Goal: Task Accomplishment & Management: Manage account settings

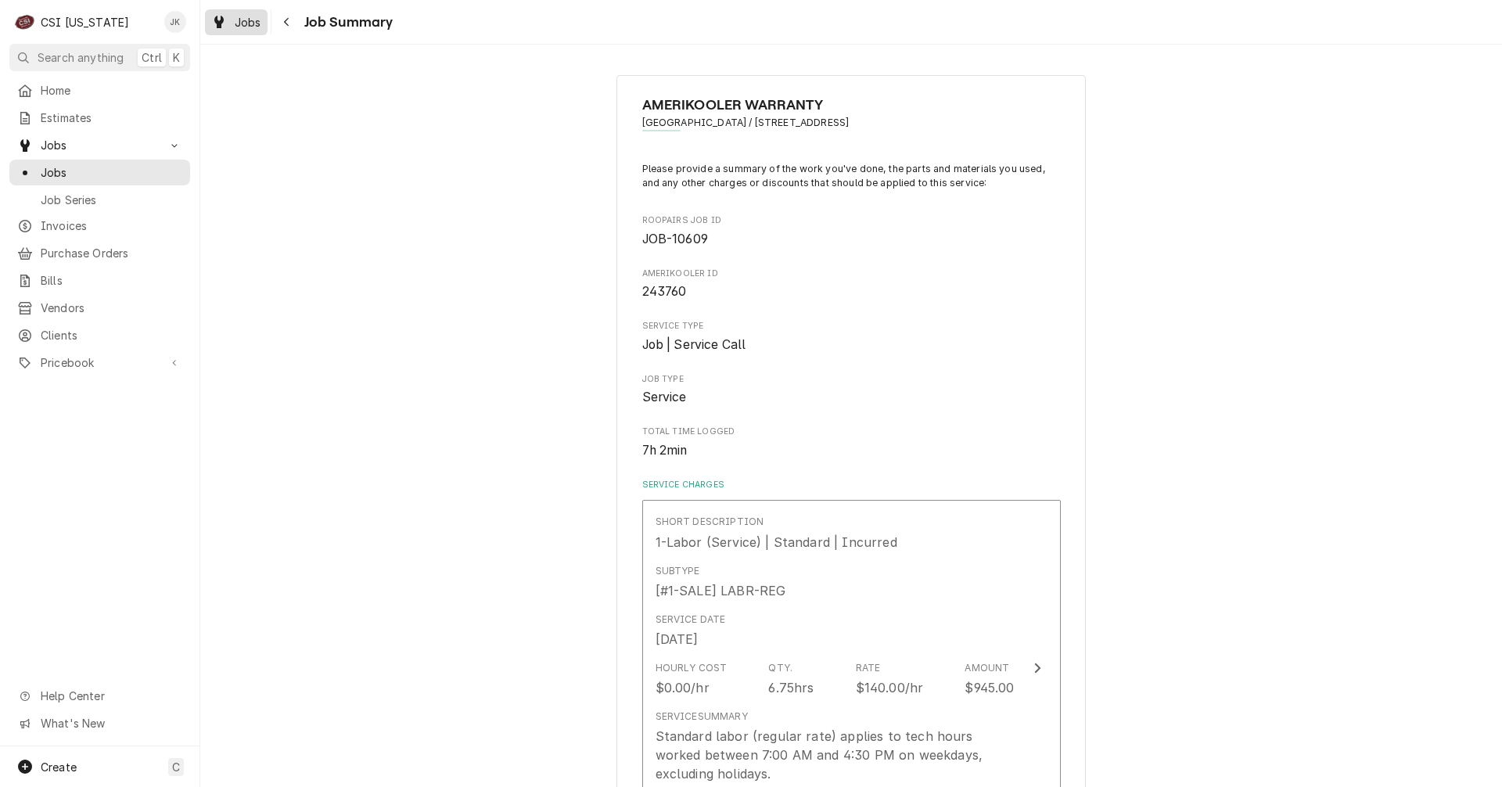
click at [250, 22] on span "Jobs" at bounding box center [248, 22] width 27 height 16
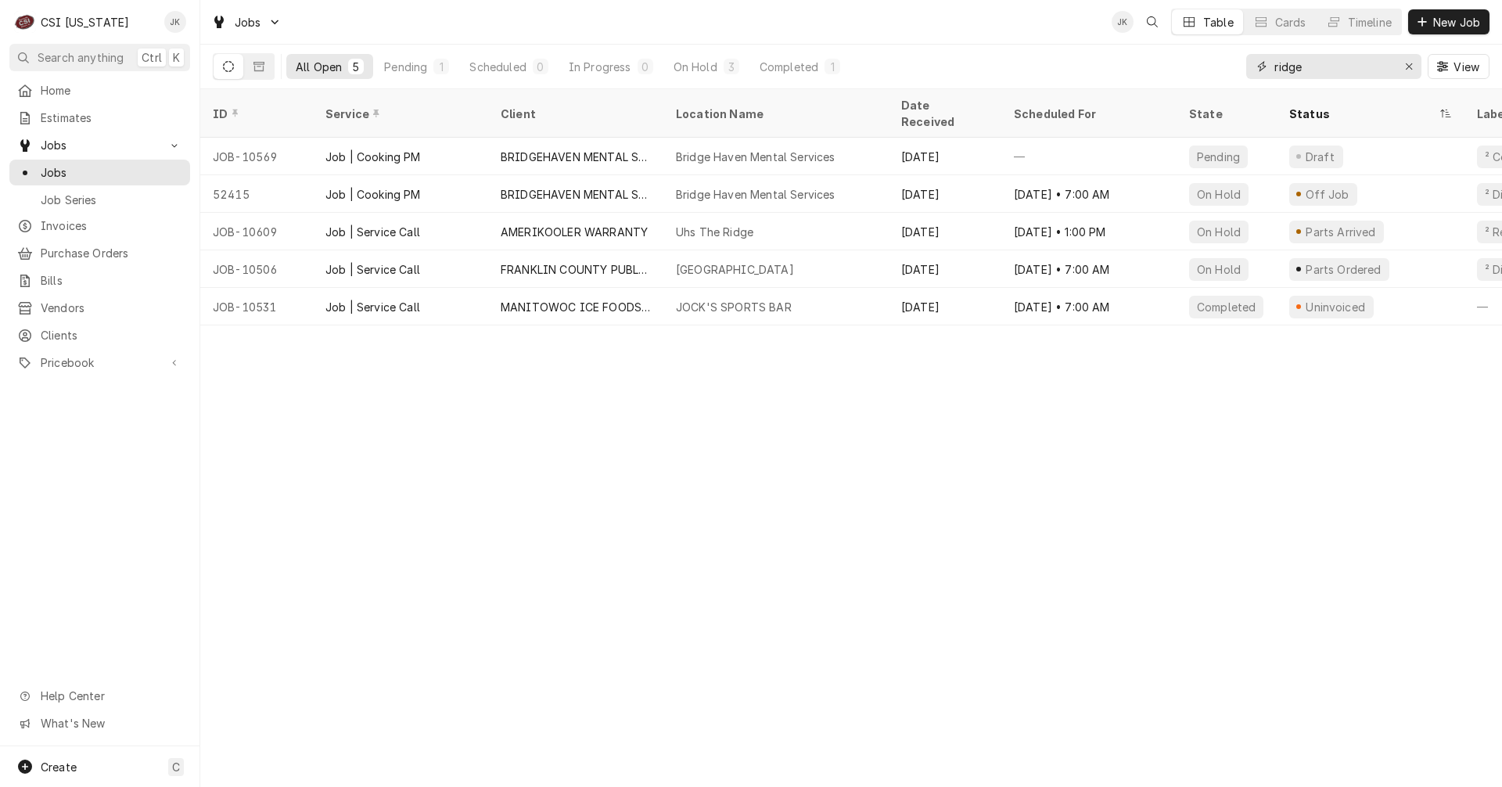
drag, startPoint x: 1309, startPoint y: 66, endPoint x: 1236, endPoint y: 63, distance: 73.6
click at [1236, 63] on div "All Open 5 Pending 1 Scheduled 0 In Progress 0 On Hold 3 Completed 1 ridge View" at bounding box center [851, 67] width 1277 height 44
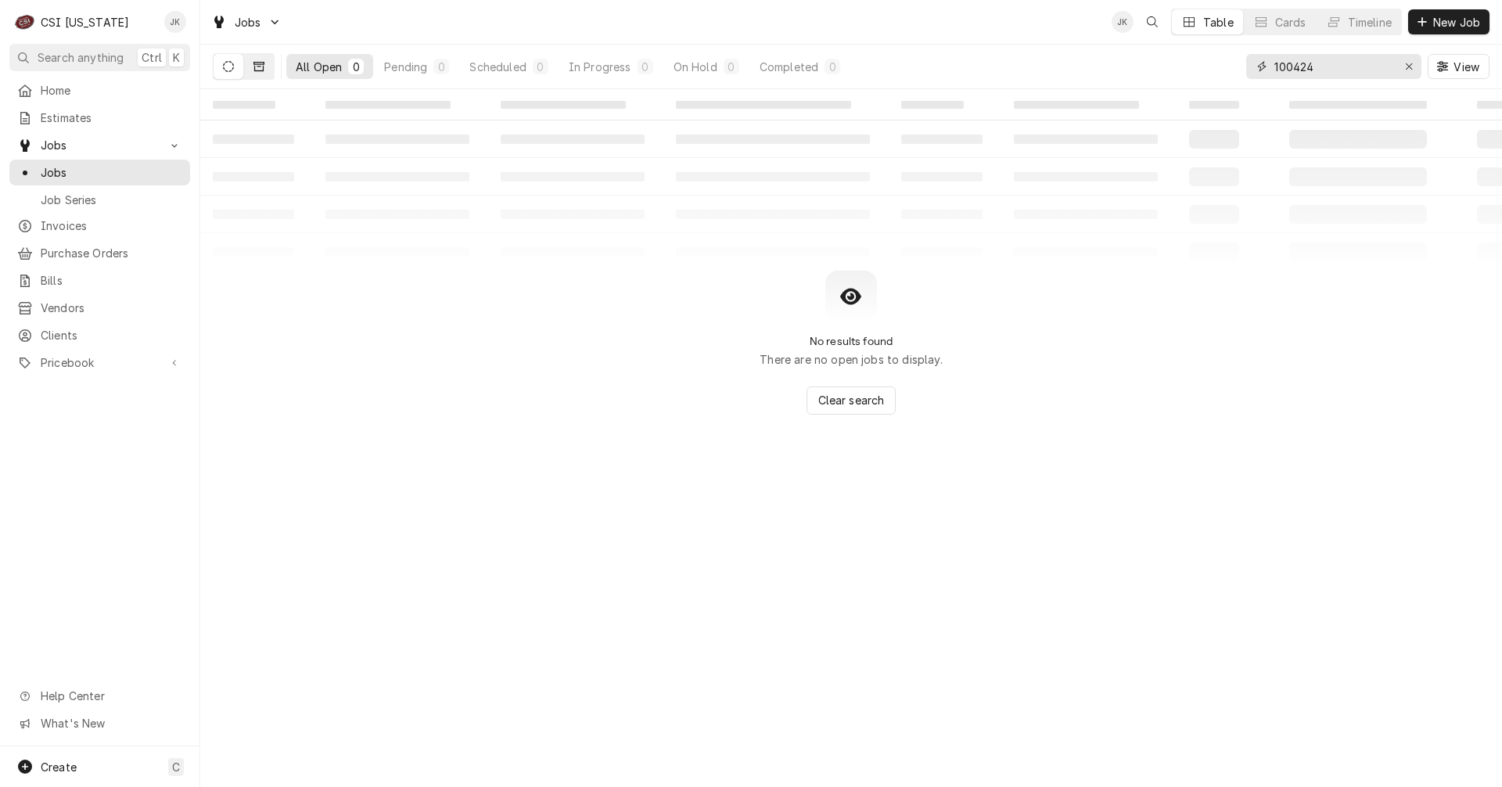
type input "100424"
click at [259, 59] on button "Dynamic Content Wrapper" at bounding box center [259, 66] width 30 height 25
click at [80, 219] on span "Invoices" at bounding box center [112, 225] width 142 height 16
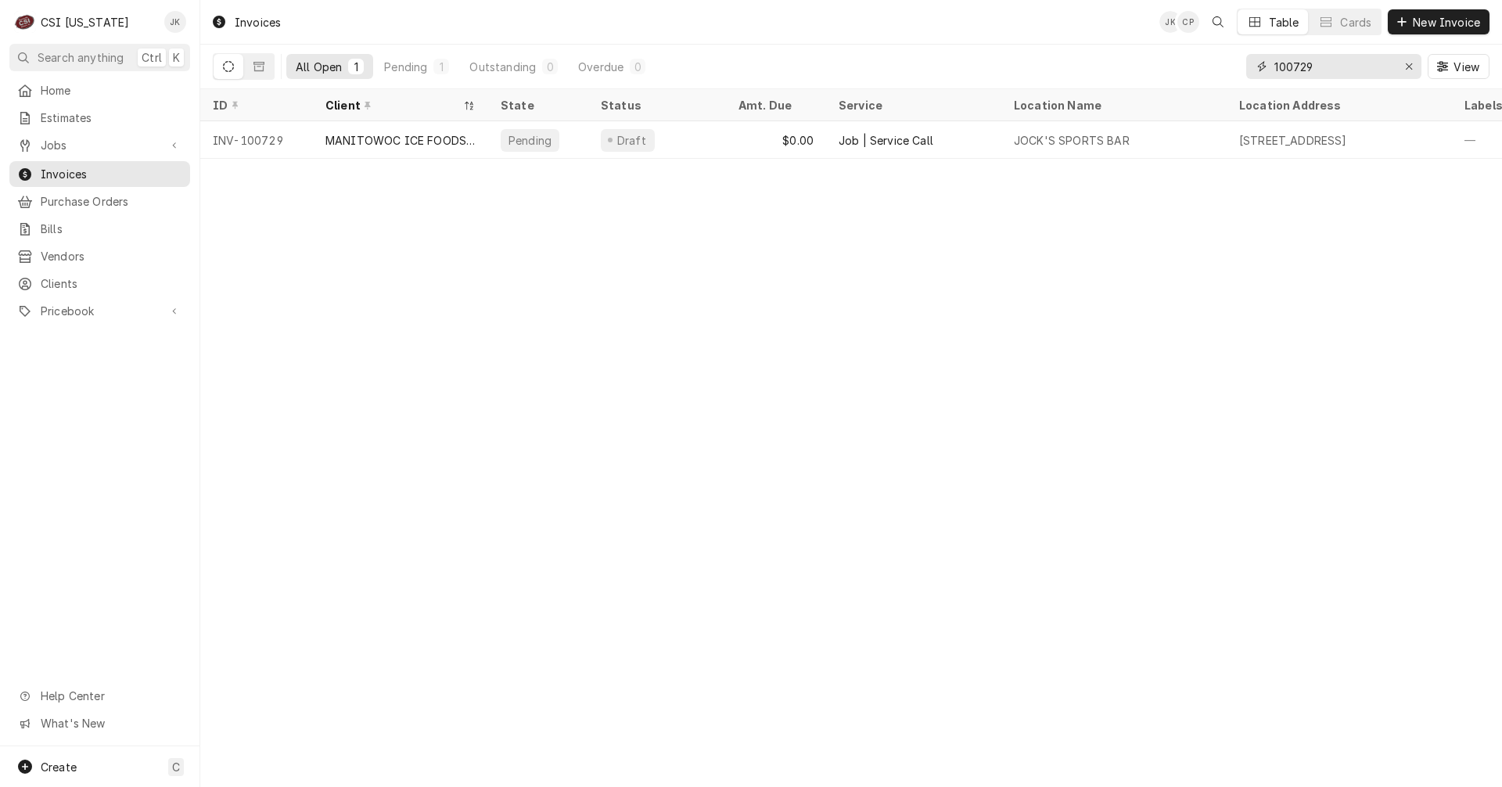
drag, startPoint x: 1325, startPoint y: 68, endPoint x: 1295, endPoint y: 68, distance: 29.7
click at [1295, 68] on input "100729" at bounding box center [1332, 66] width 117 height 25
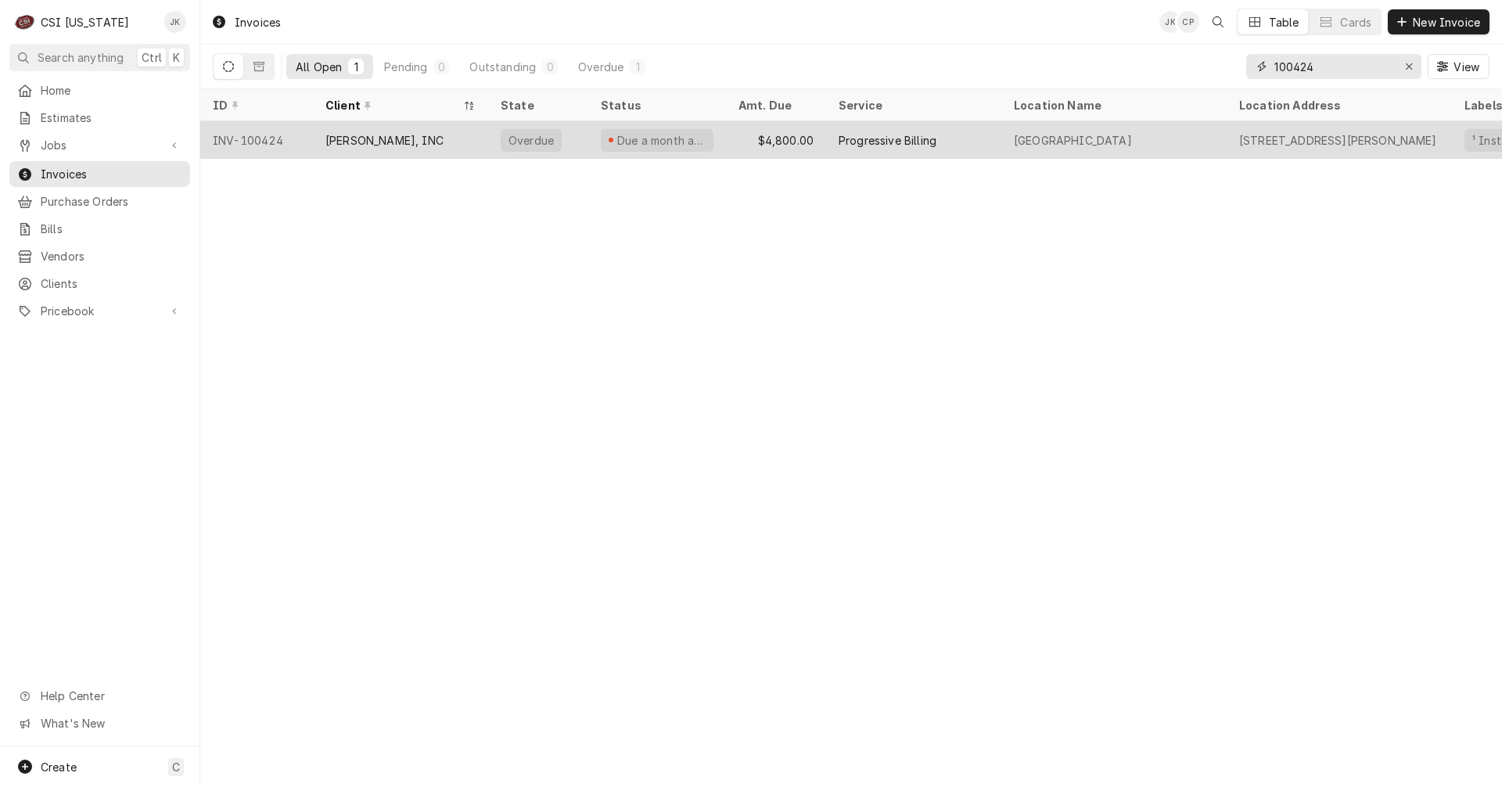
type input "100424"
click at [728, 144] on div "$4,800.00" at bounding box center [776, 140] width 100 height 38
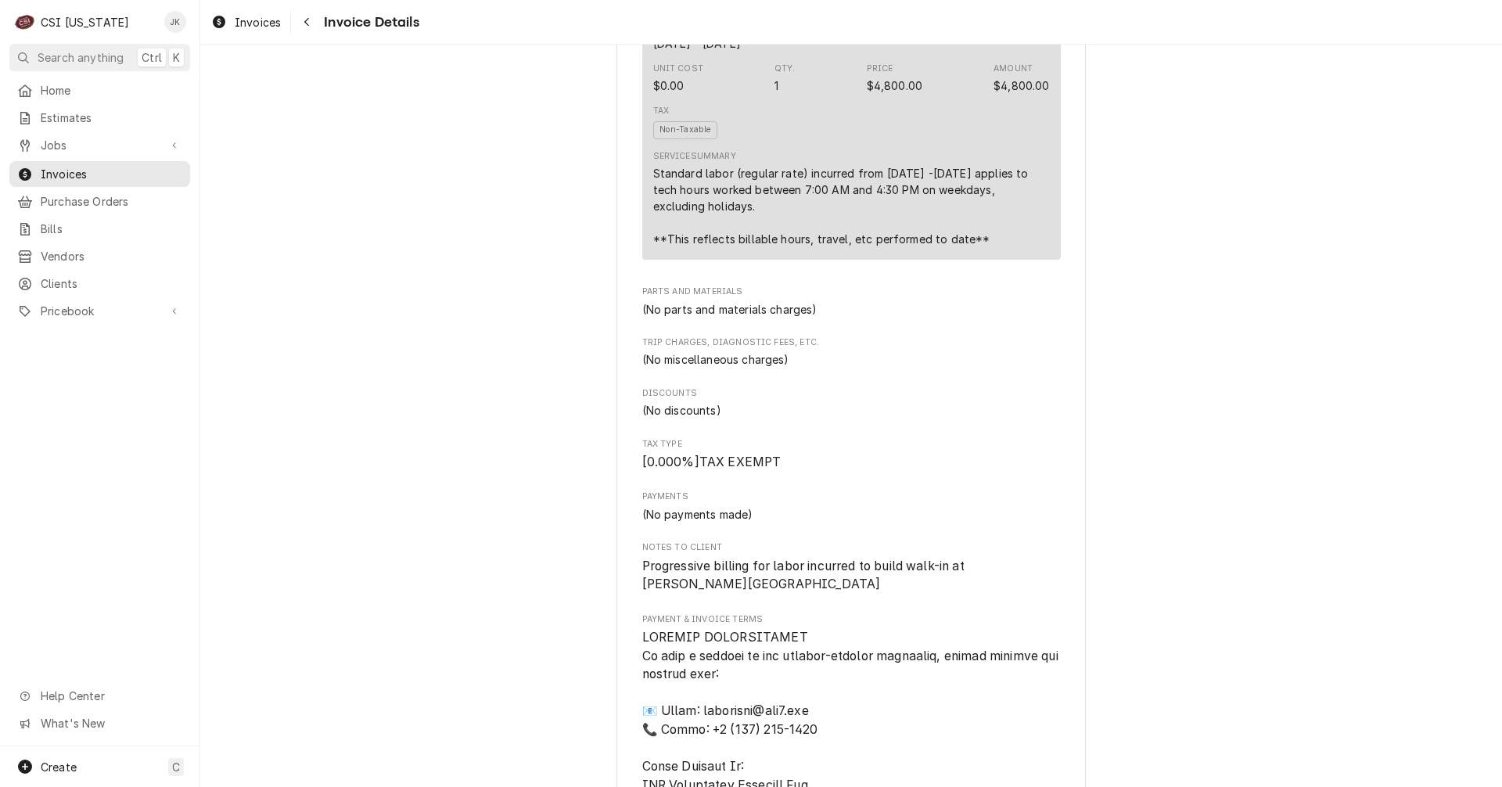
scroll to position [1095, 0]
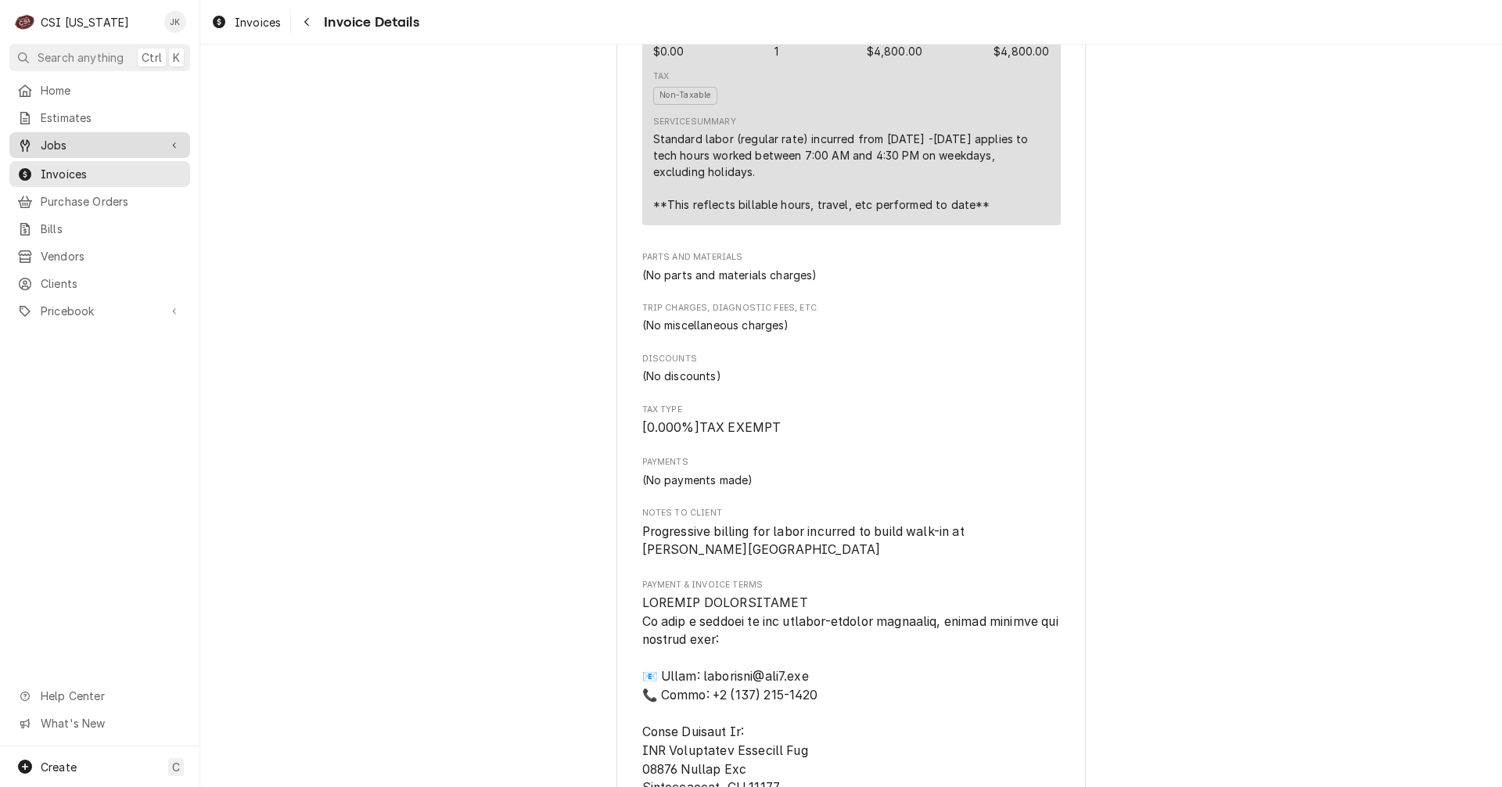
click at [86, 150] on link "Jobs" at bounding box center [99, 145] width 181 height 26
click at [84, 160] on link "Jobs" at bounding box center [99, 173] width 181 height 26
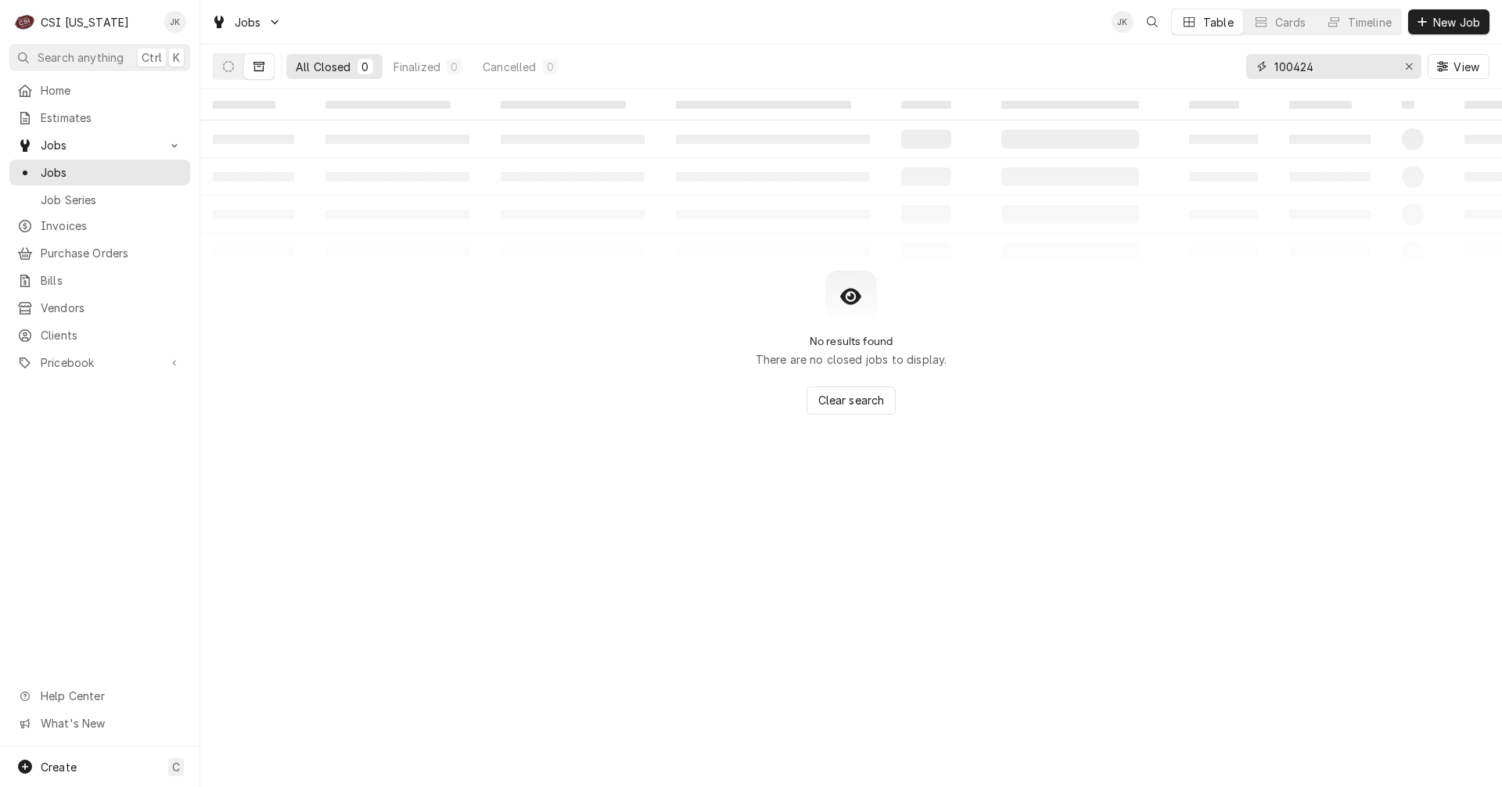
drag, startPoint x: 1325, startPoint y: 68, endPoint x: 1195, endPoint y: 71, distance: 129.9
click at [1195, 70] on div "All Closed 0 Finalized 0 Cancelled 0 100424 View" at bounding box center [851, 67] width 1277 height 44
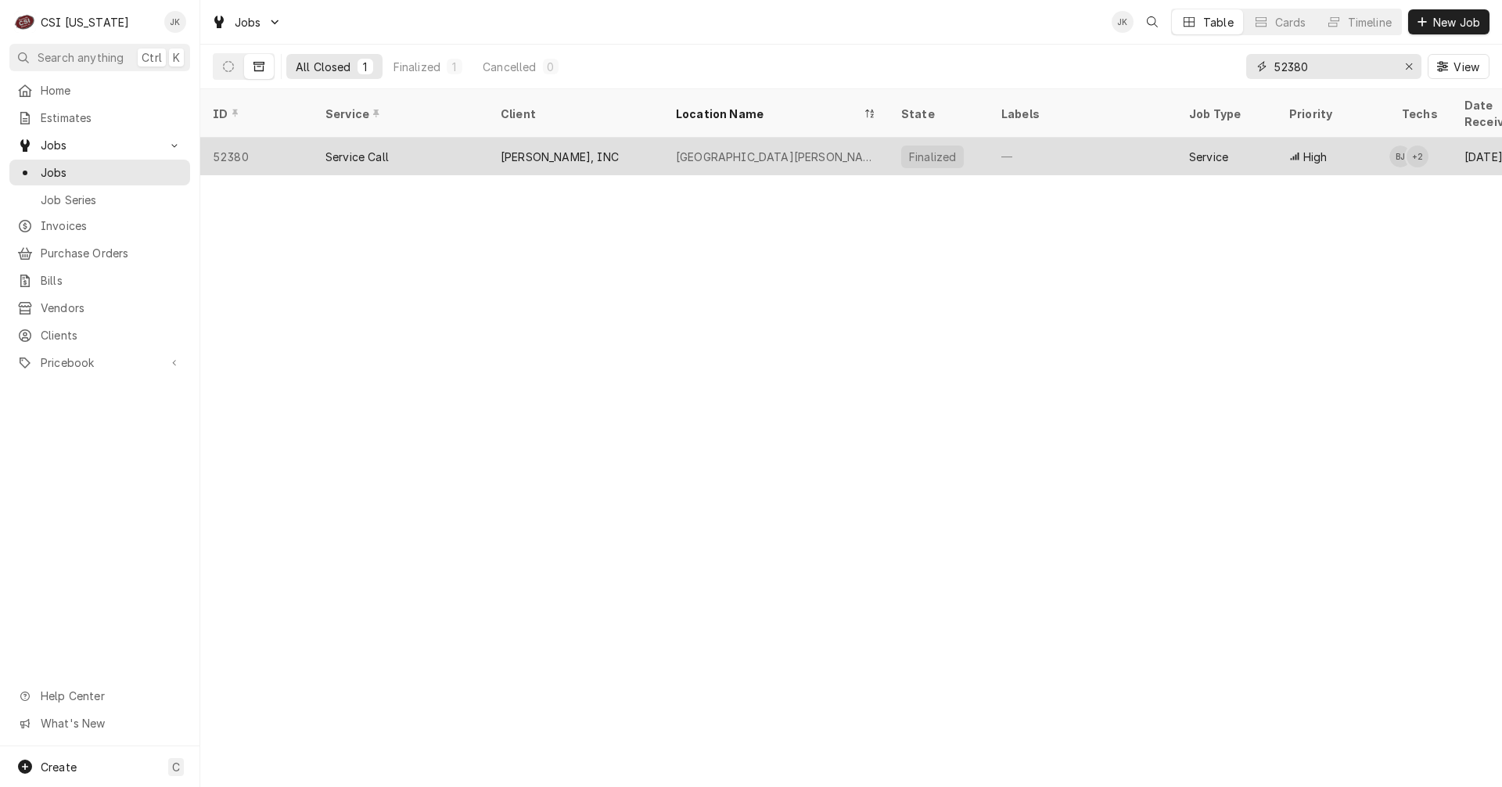
type input "52380"
click at [609, 149] on div "[PERSON_NAME], INC" at bounding box center [560, 157] width 118 height 16
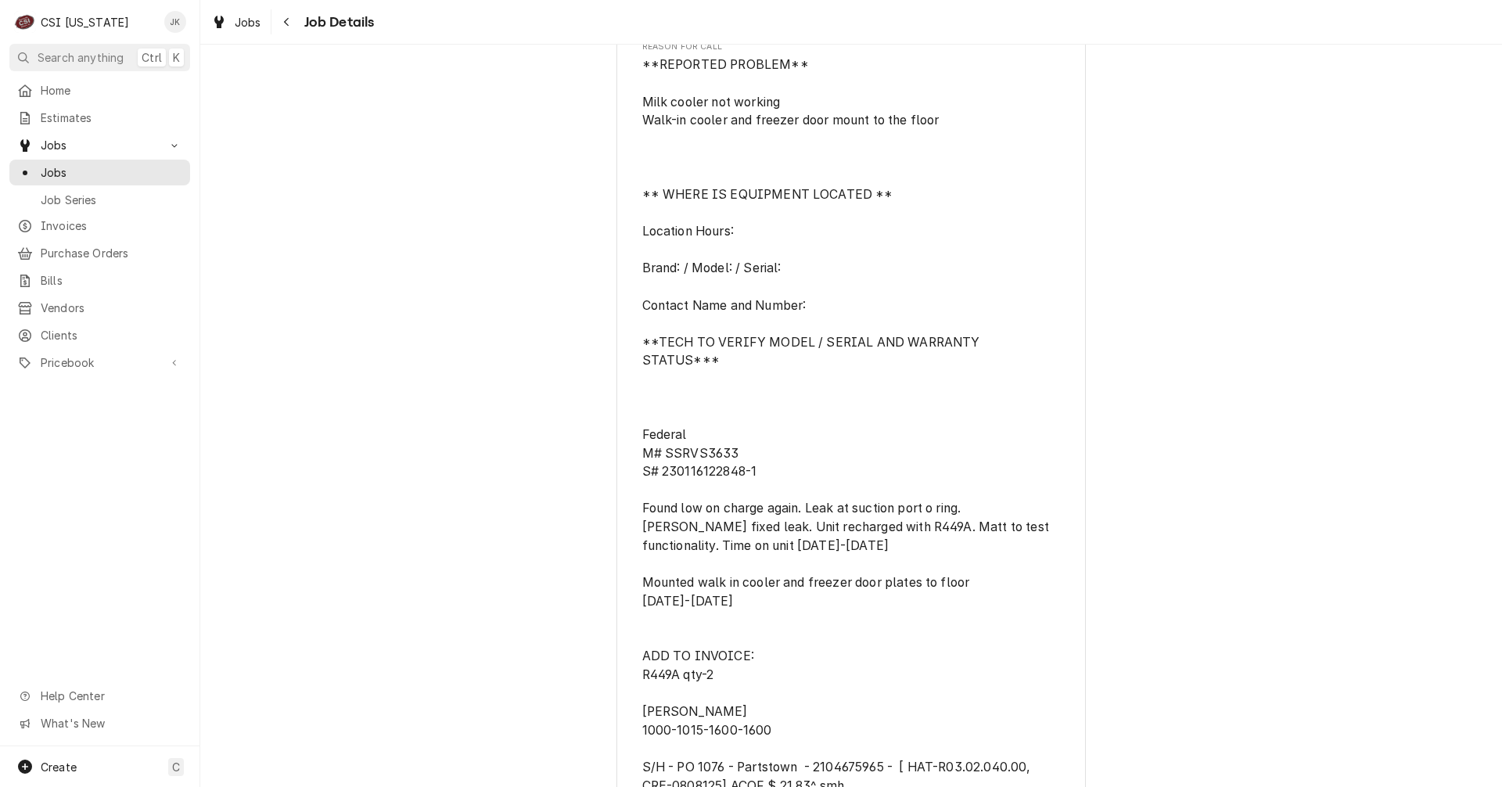
scroll to position [939, 0]
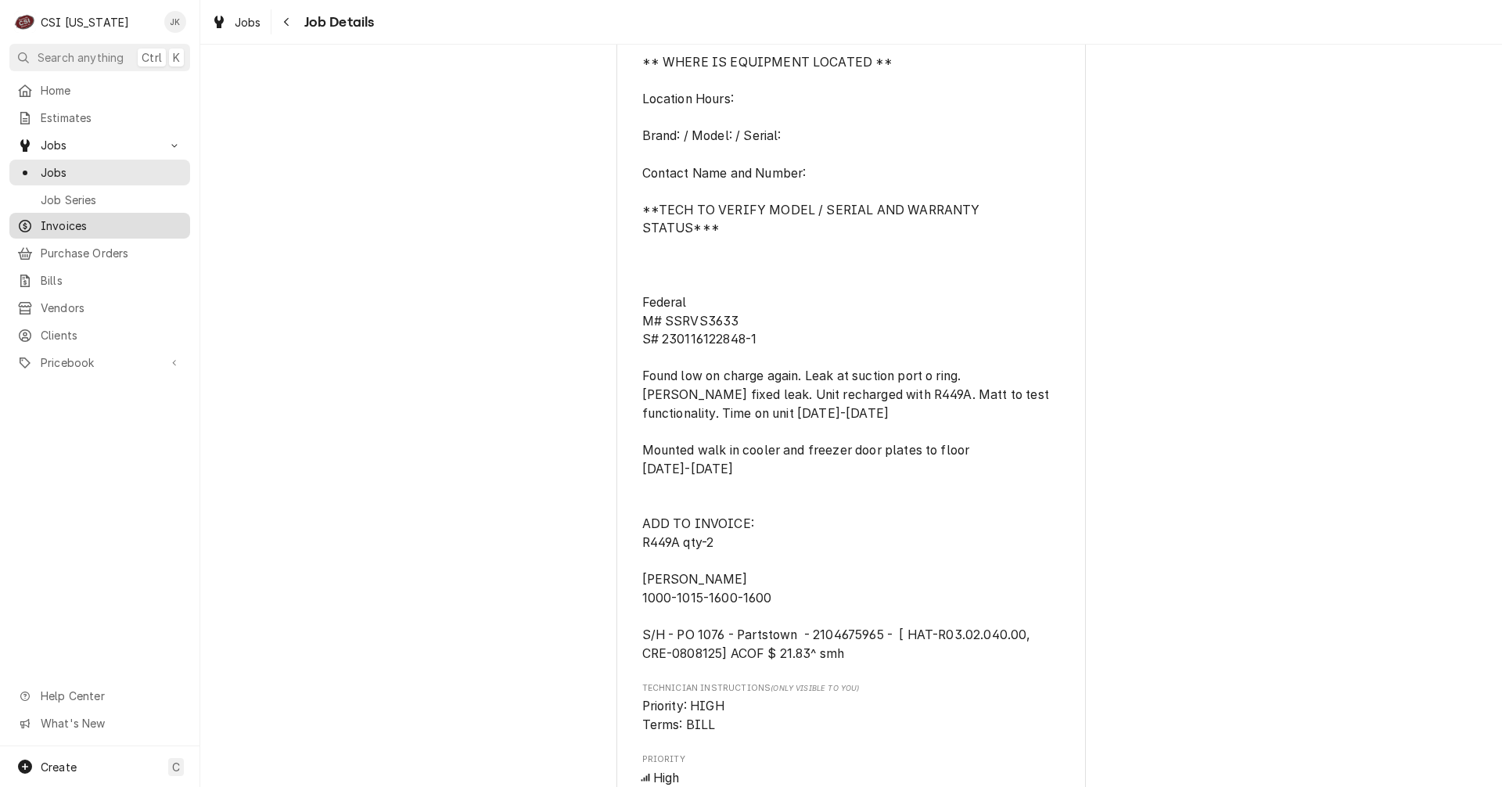
click at [84, 224] on span "Invoices" at bounding box center [112, 225] width 142 height 16
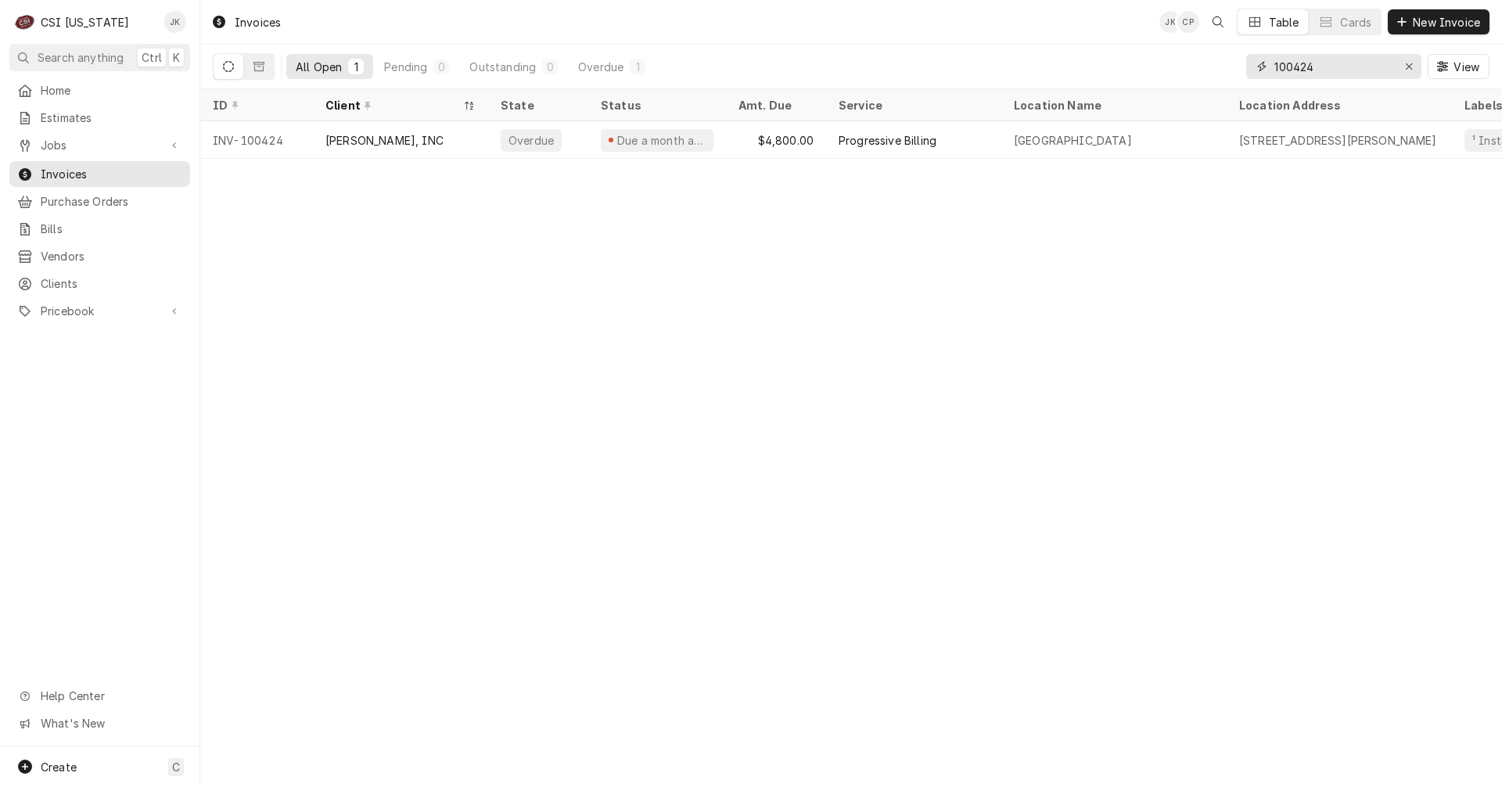
drag, startPoint x: 1336, startPoint y: 68, endPoint x: 1266, endPoint y: 51, distance: 71.7
click at [1266, 51] on div "100424 View" at bounding box center [1367, 67] width 243 height 44
type input "a"
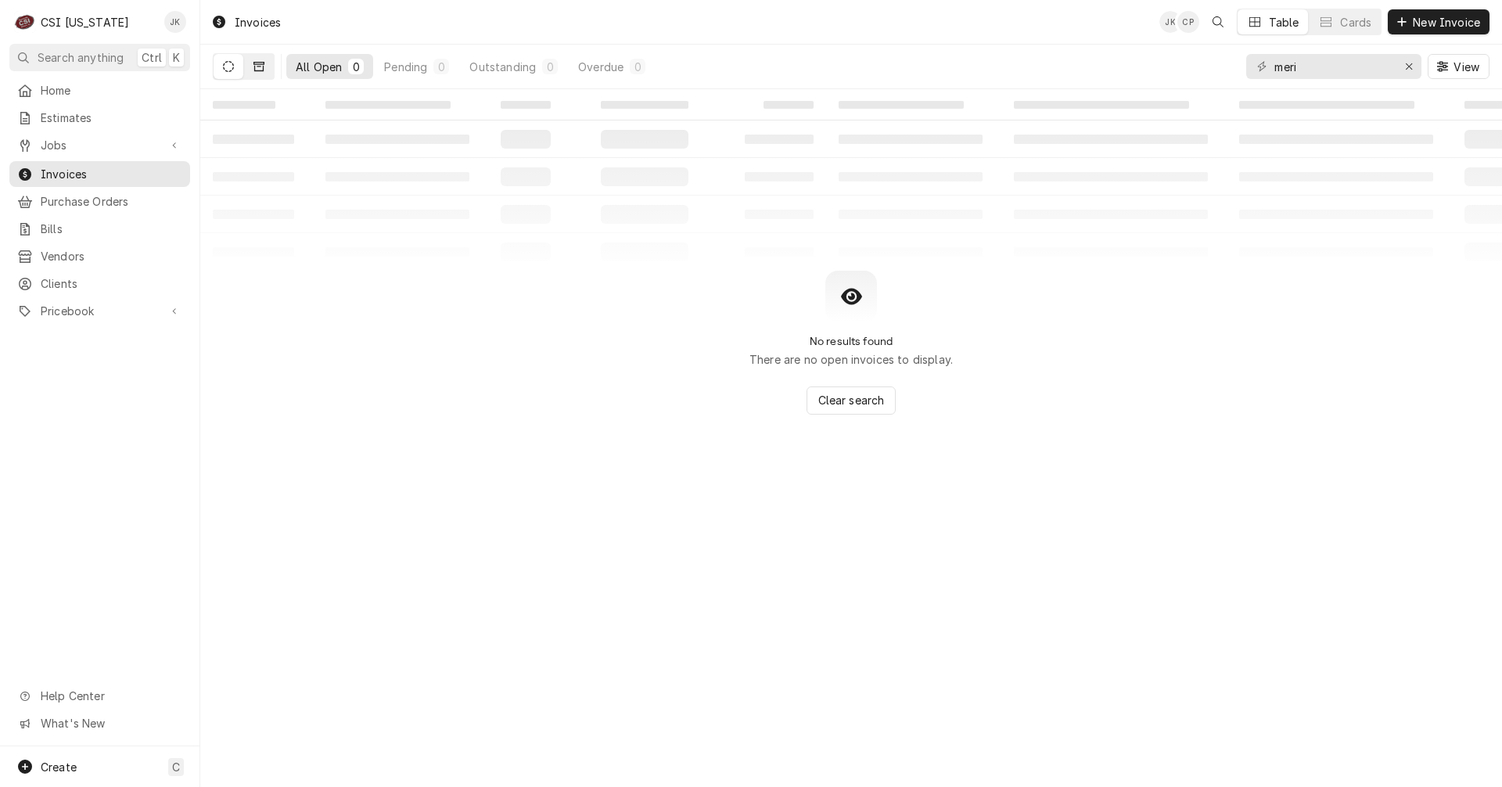
click at [264, 74] on button "Dynamic Content Wrapper" at bounding box center [259, 66] width 30 height 25
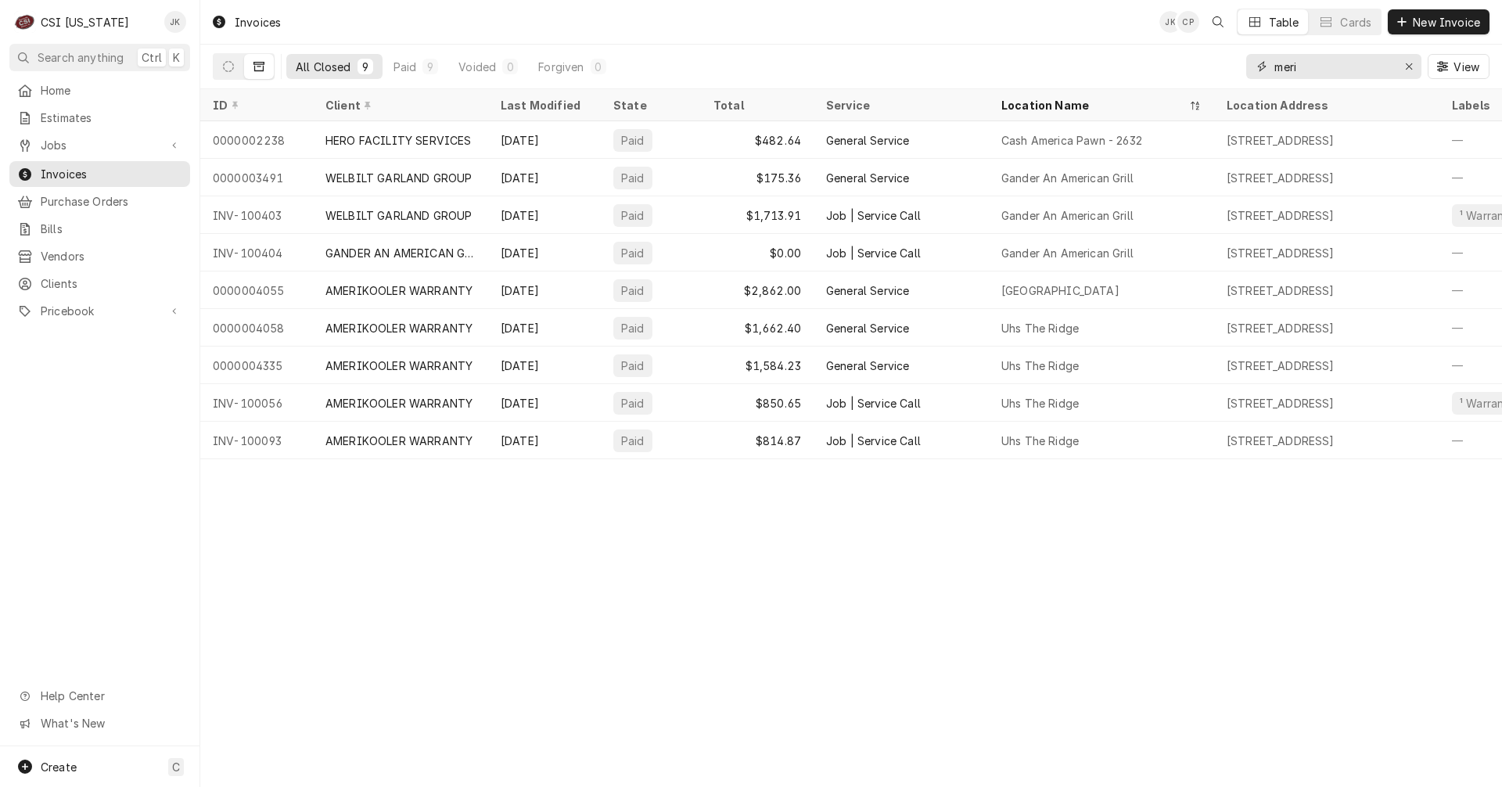
click at [1274, 65] on input "meri" at bounding box center [1332, 66] width 117 height 25
type input "ameri"
click at [225, 64] on icon "Dynamic Content Wrapper" at bounding box center [228, 66] width 11 height 11
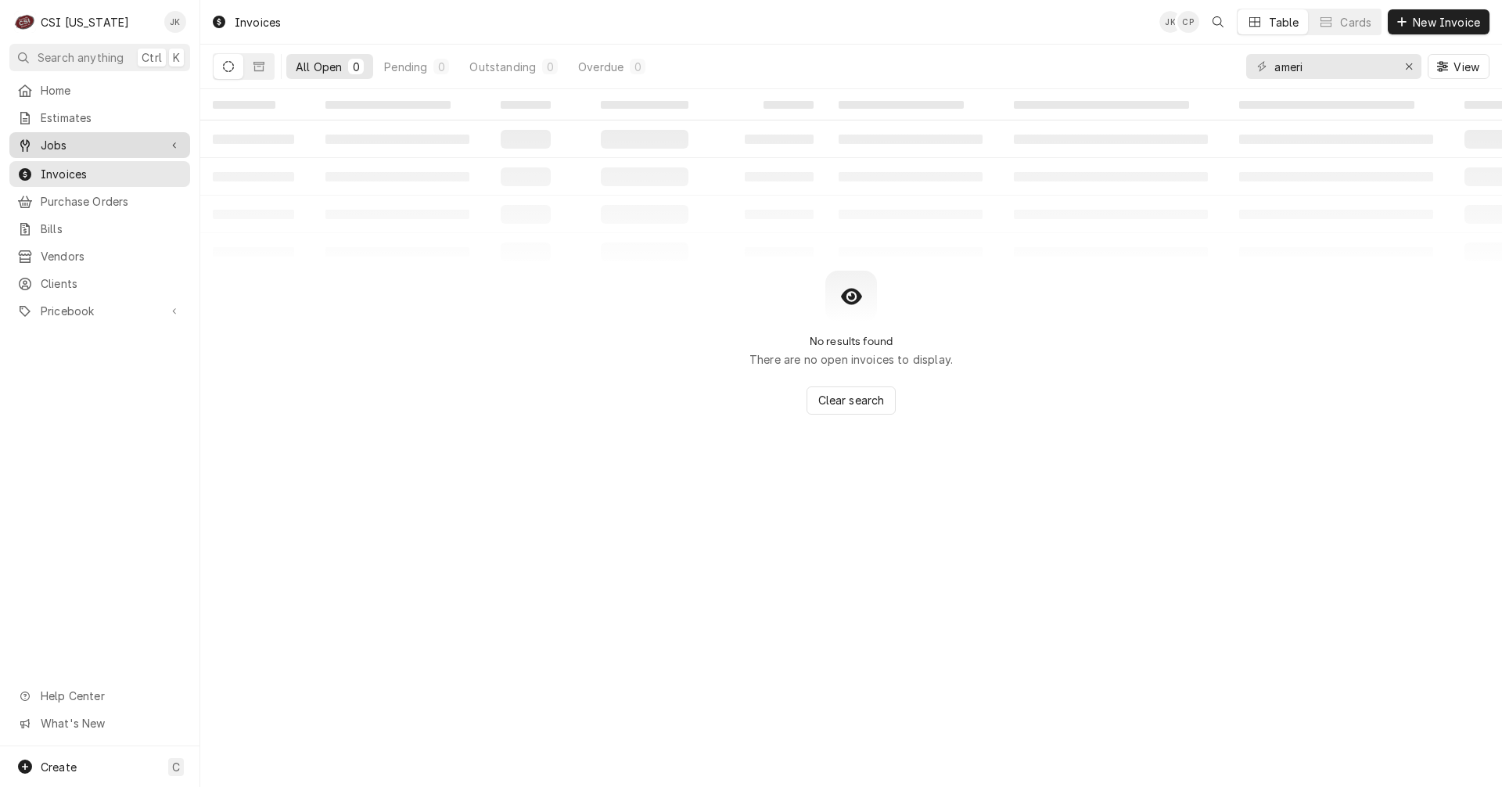
click at [79, 143] on span "Jobs" at bounding box center [100, 145] width 118 height 16
click at [81, 164] on span "Jobs" at bounding box center [112, 172] width 142 height 16
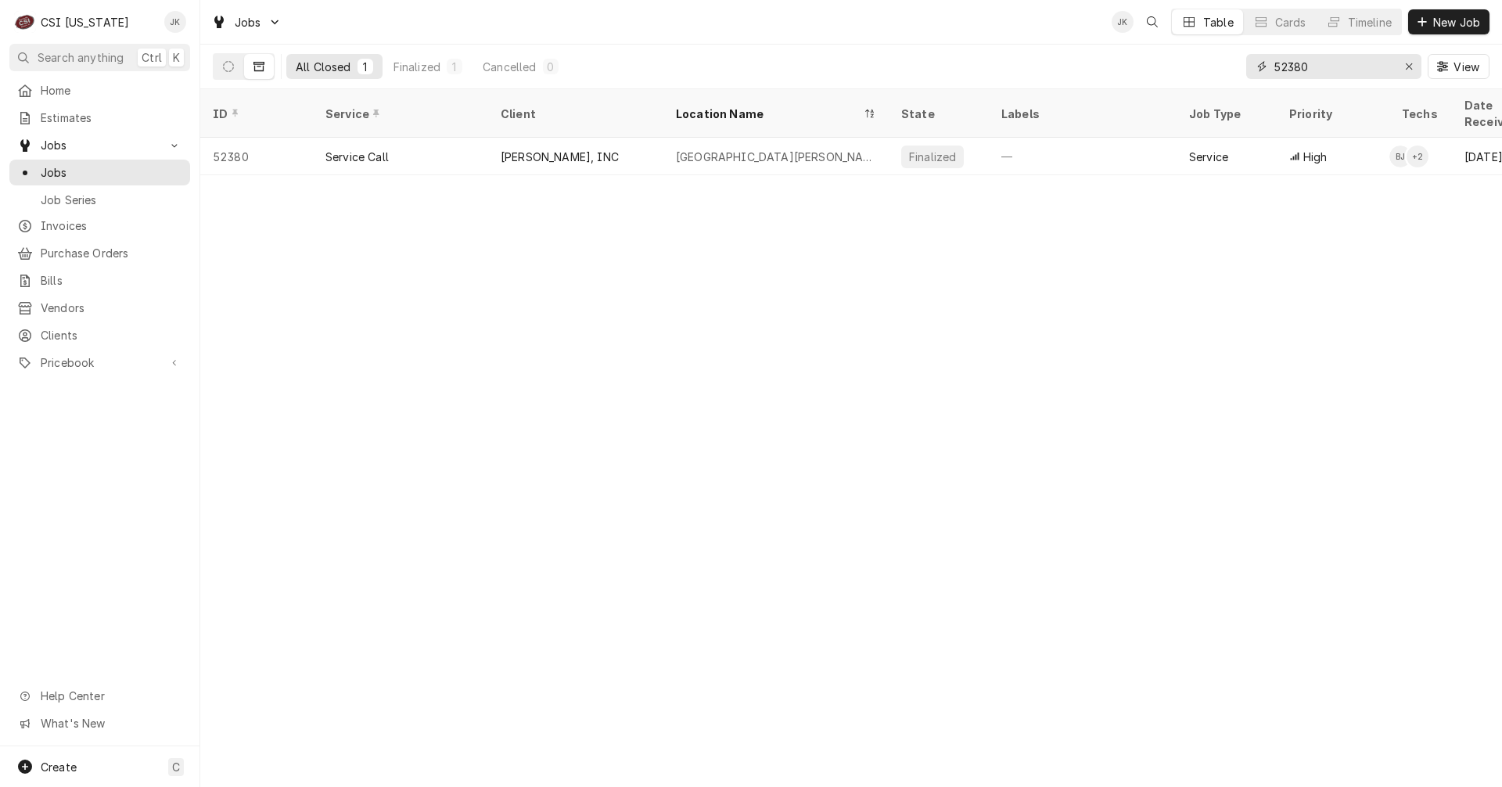
drag, startPoint x: 1345, startPoint y: 61, endPoint x: 1234, endPoint y: 65, distance: 111.1
click at [1234, 65] on div "All Closed 1 Finalized 1 Cancelled 0 52380 View" at bounding box center [851, 67] width 1277 height 44
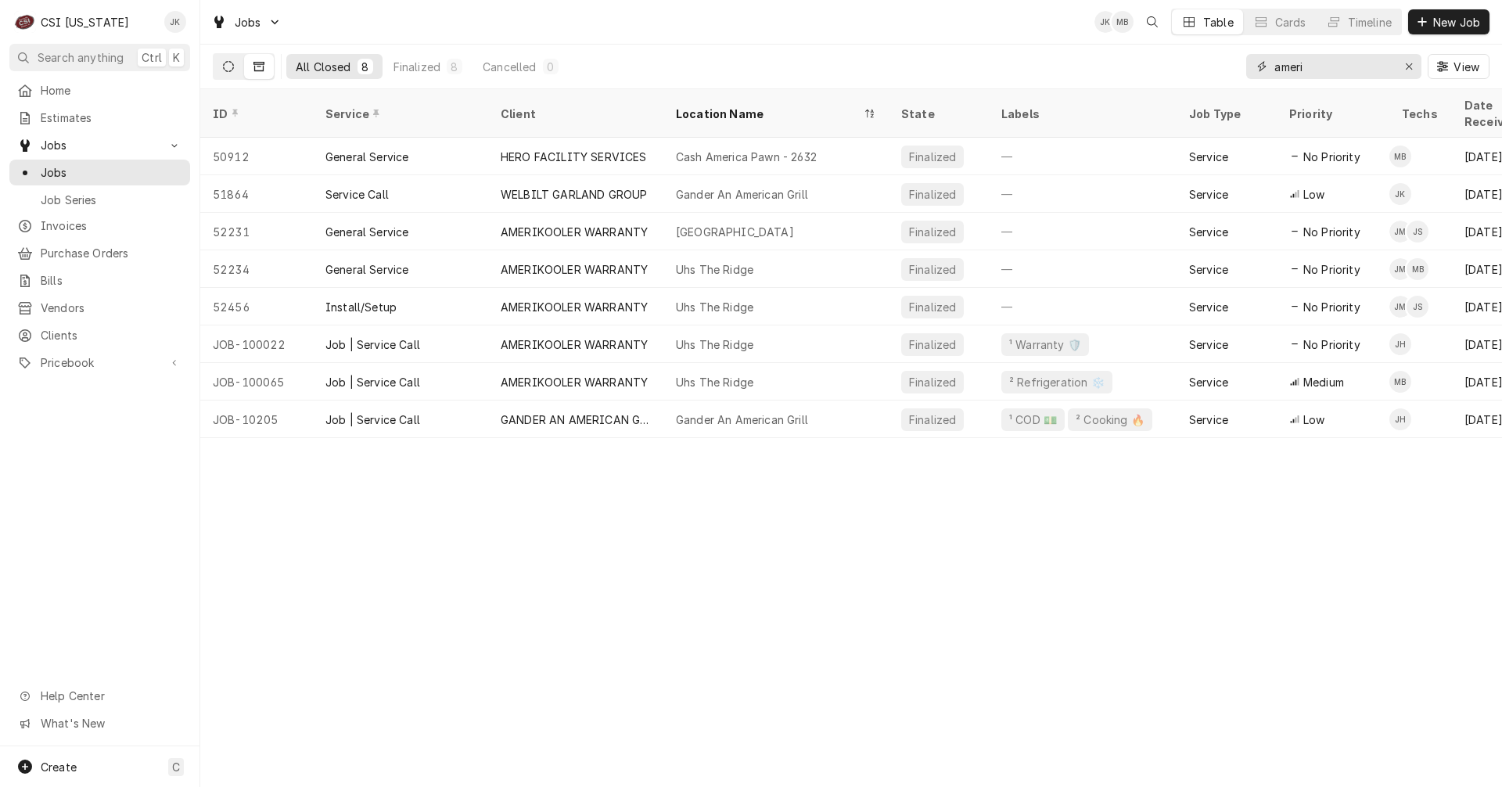
type input "ameri"
click at [230, 71] on icon "Dynamic Content Wrapper" at bounding box center [228, 66] width 11 height 11
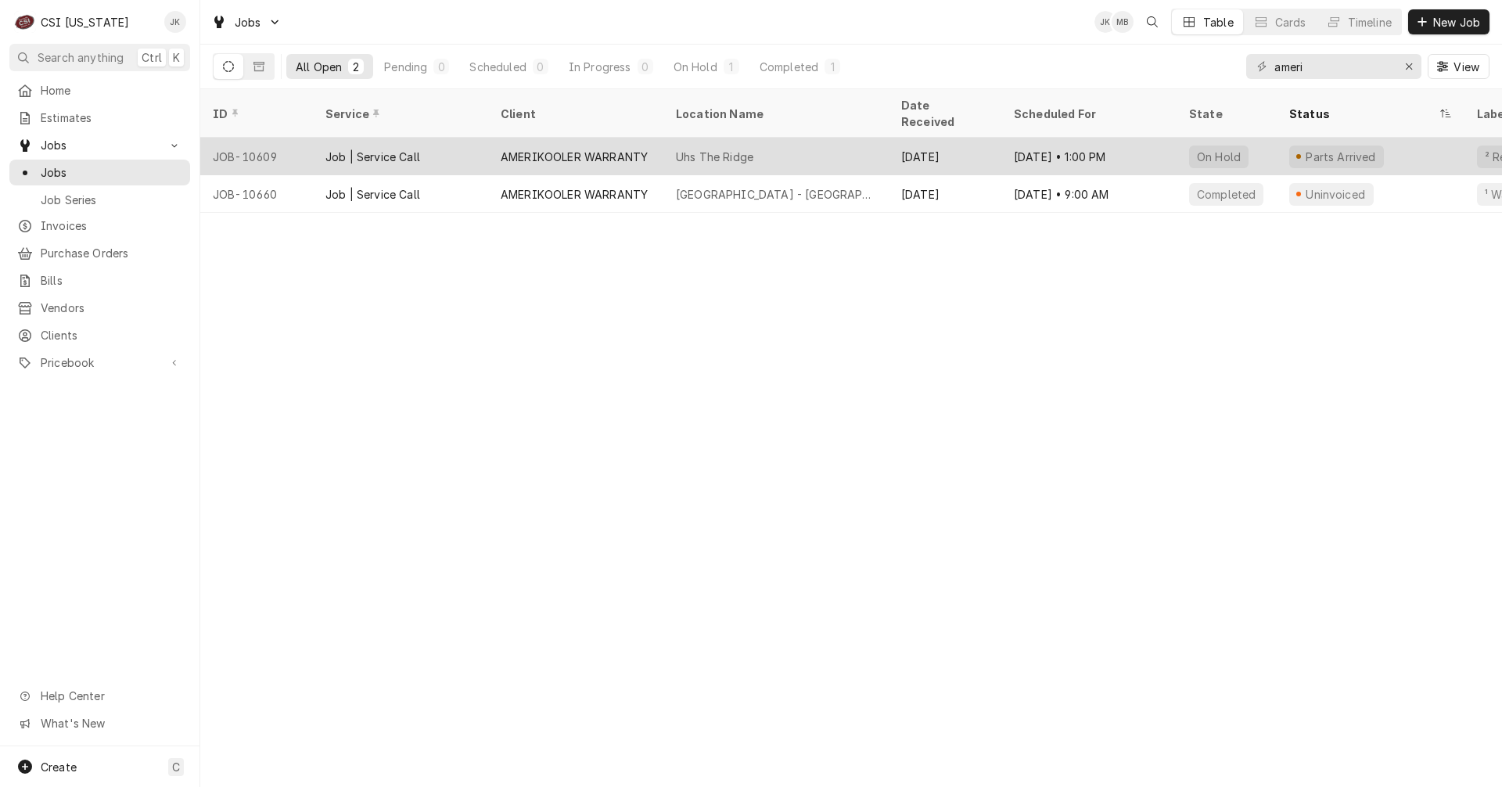
click at [537, 149] on div "AMERIKOOLER WARRANTY" at bounding box center [574, 157] width 147 height 16
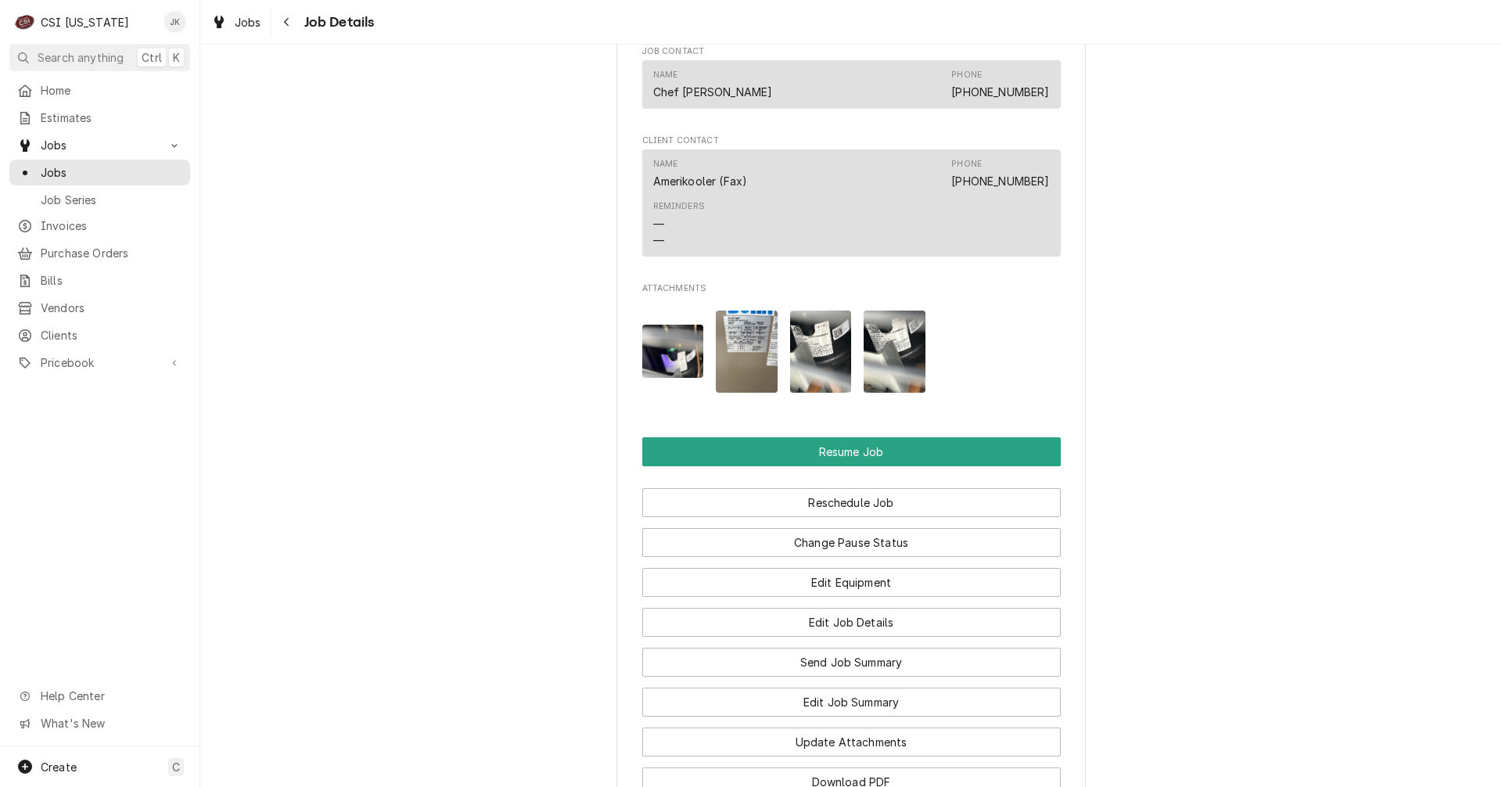
scroll to position [1799, 0]
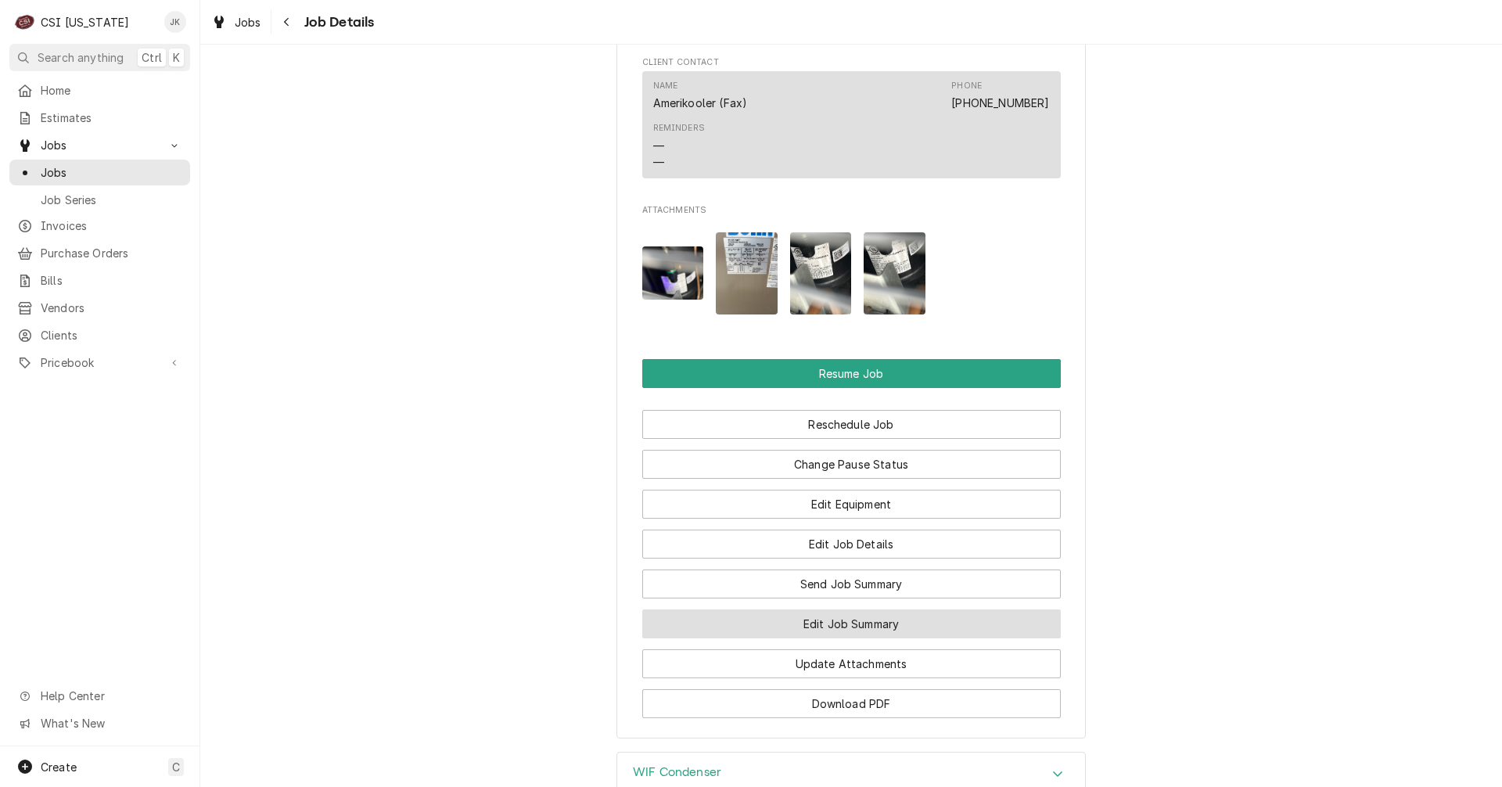
click at [796, 638] on button "Edit Job Summary" at bounding box center [851, 623] width 418 height 29
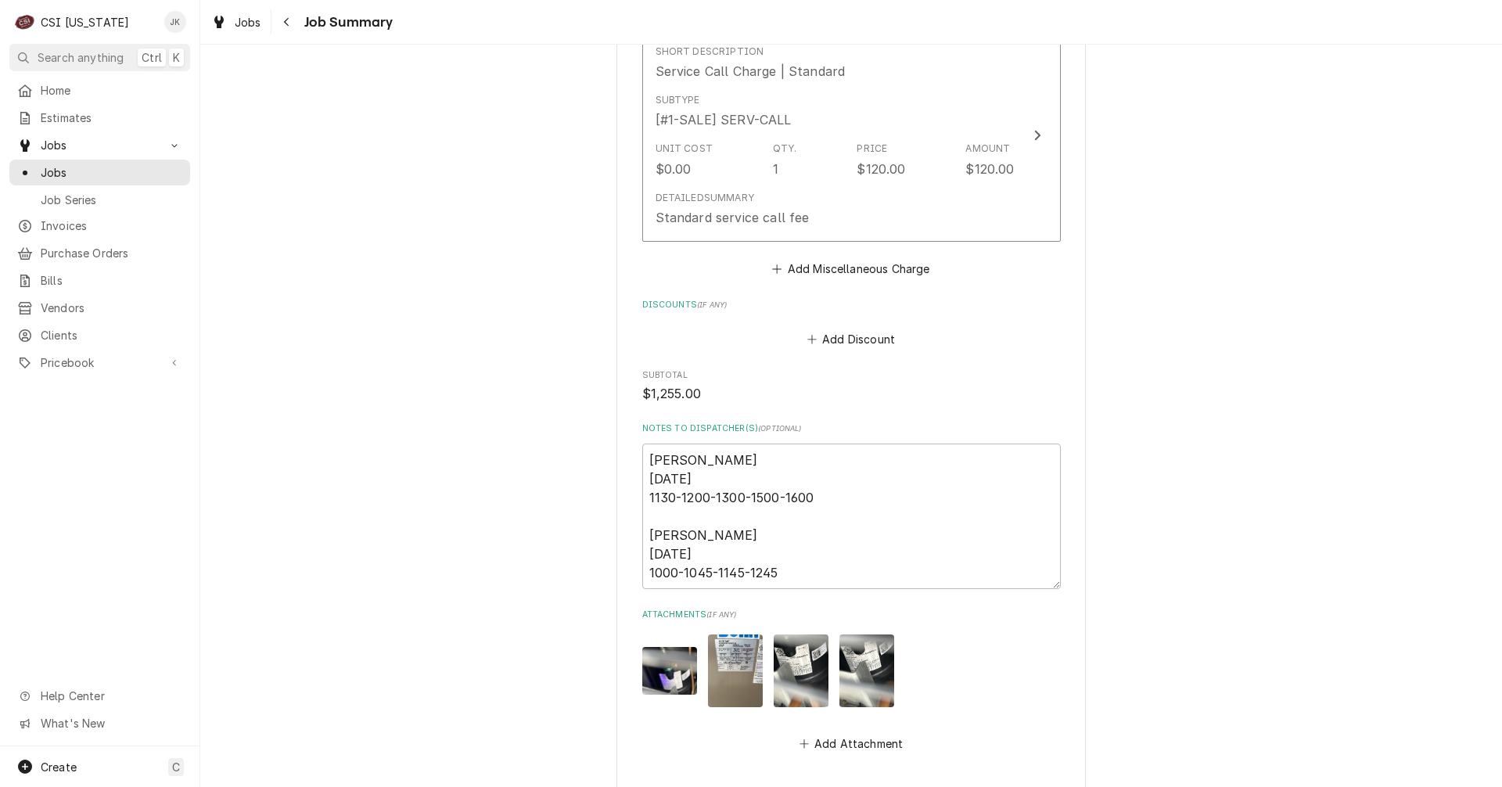
scroll to position [3207, 0]
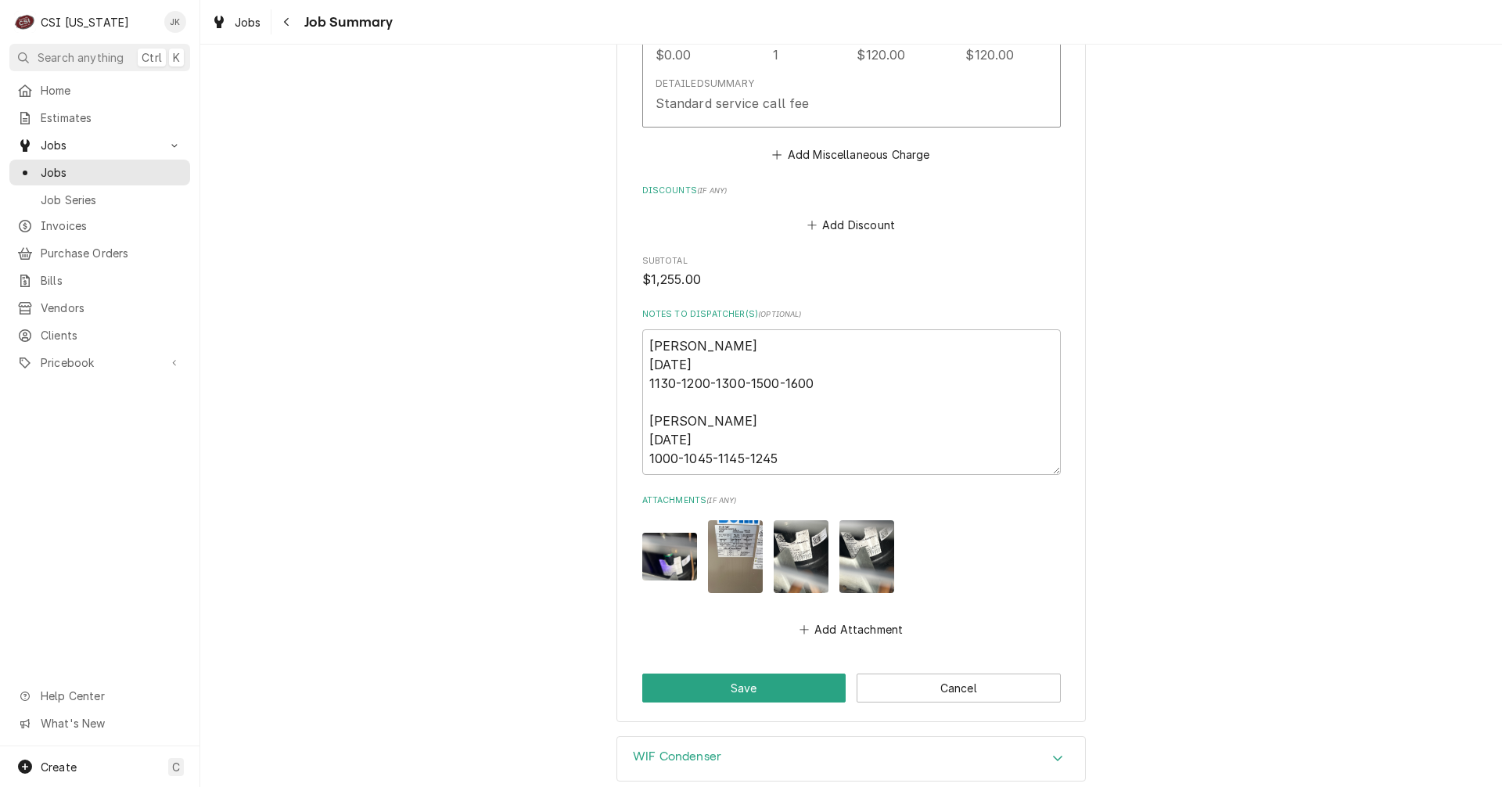
click at [662, 533] on img "Attachments" at bounding box center [669, 557] width 55 height 48
type textarea "x"
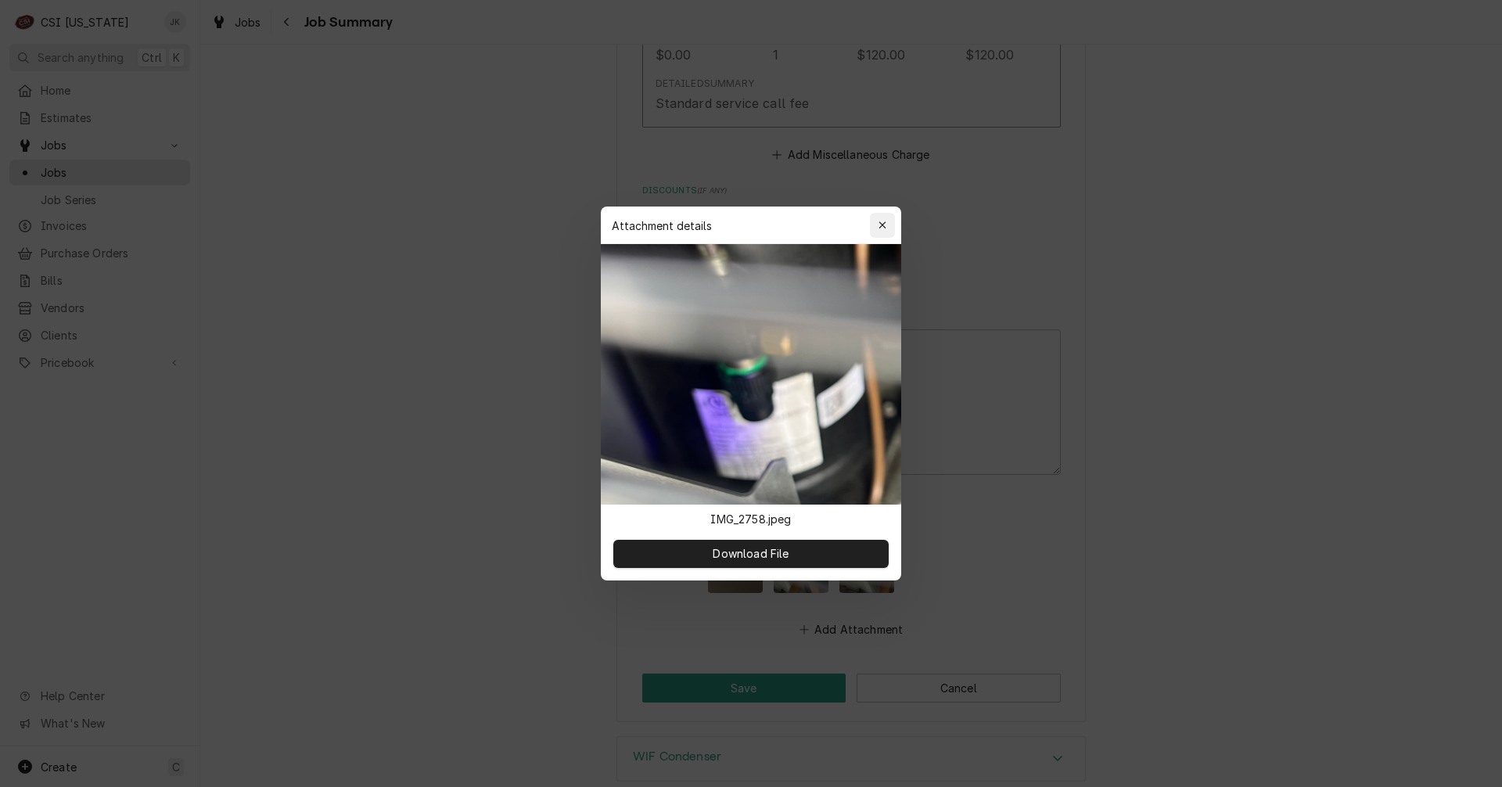
click at [882, 227] on icon "button" at bounding box center [882, 225] width 9 height 11
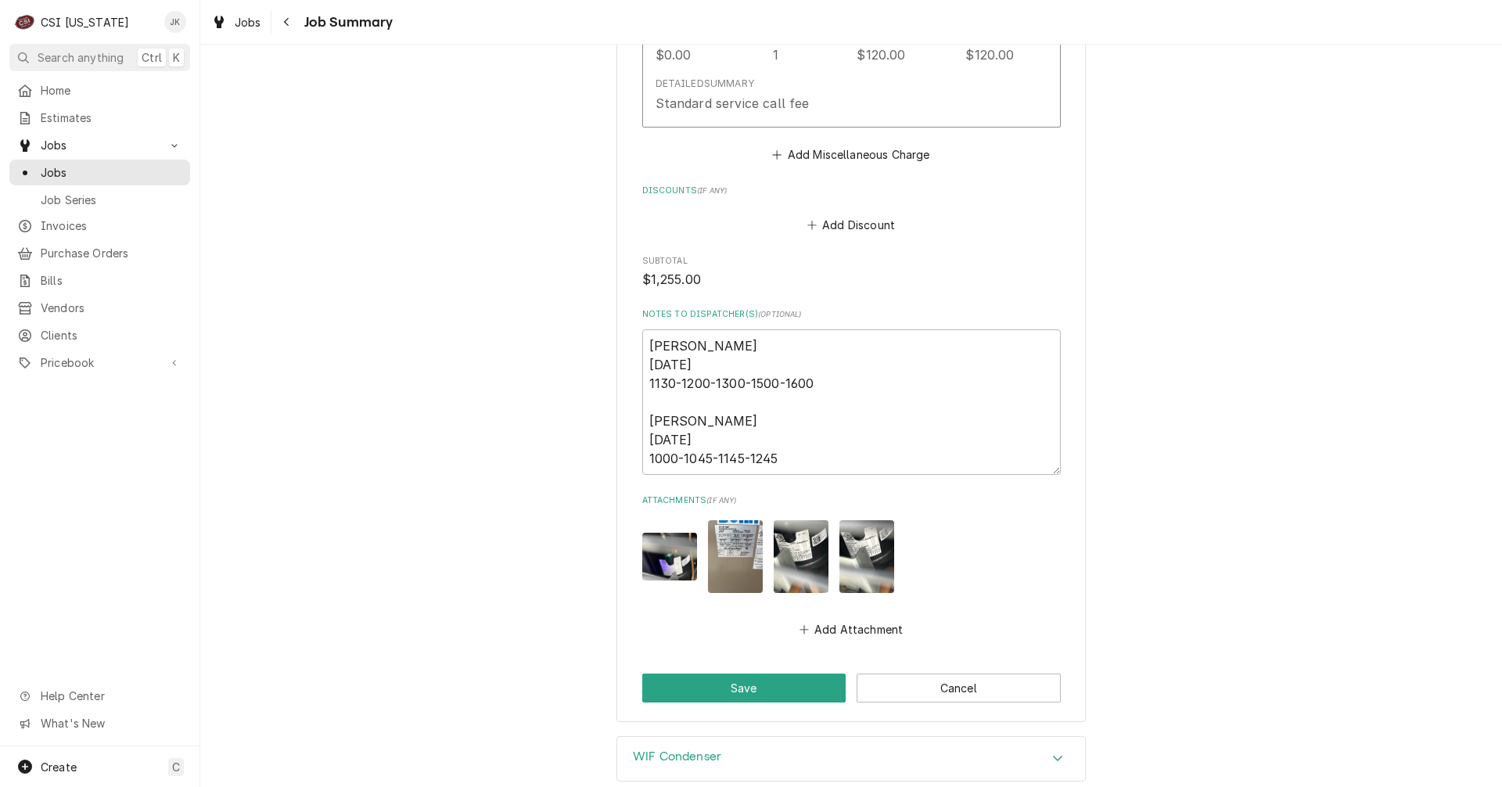
click at [806, 532] on img "Attachments" at bounding box center [801, 556] width 55 height 73
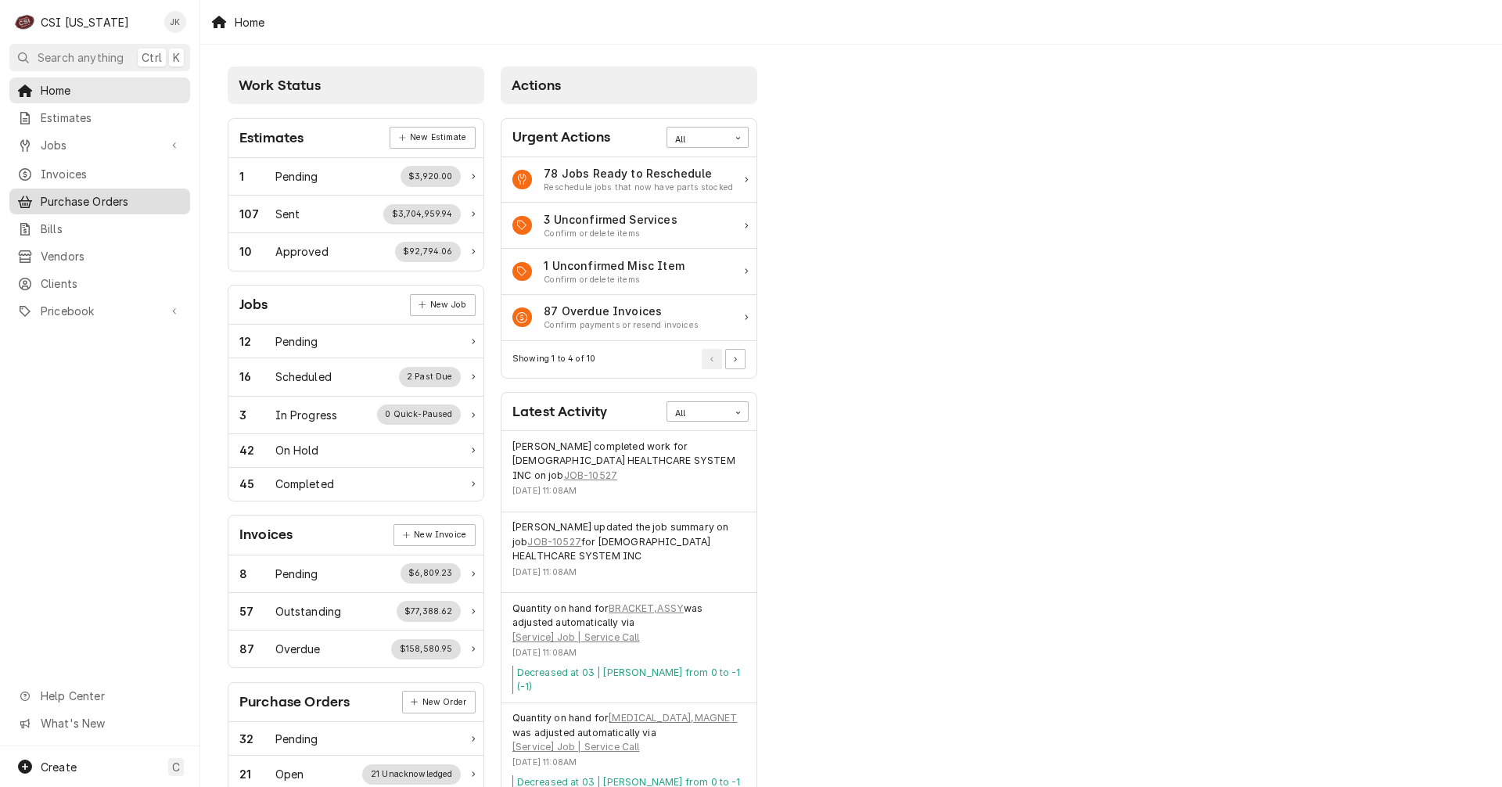
click at [64, 193] on span "Purchase Orders" at bounding box center [112, 201] width 142 height 16
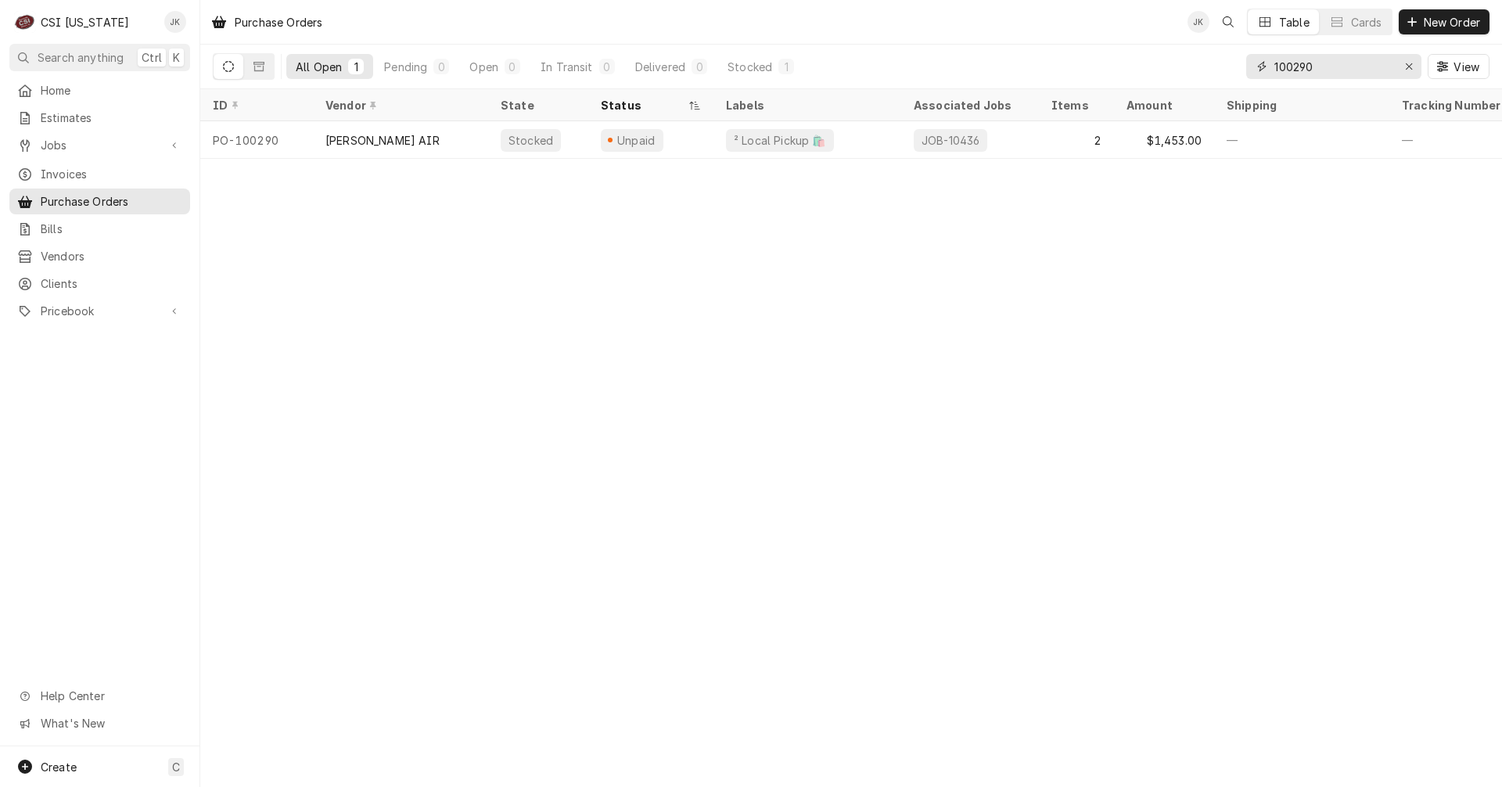
drag, startPoint x: 1291, startPoint y: 64, endPoint x: 1351, endPoint y: 65, distance: 59.5
click at [1351, 65] on input "100290" at bounding box center [1332, 66] width 117 height 25
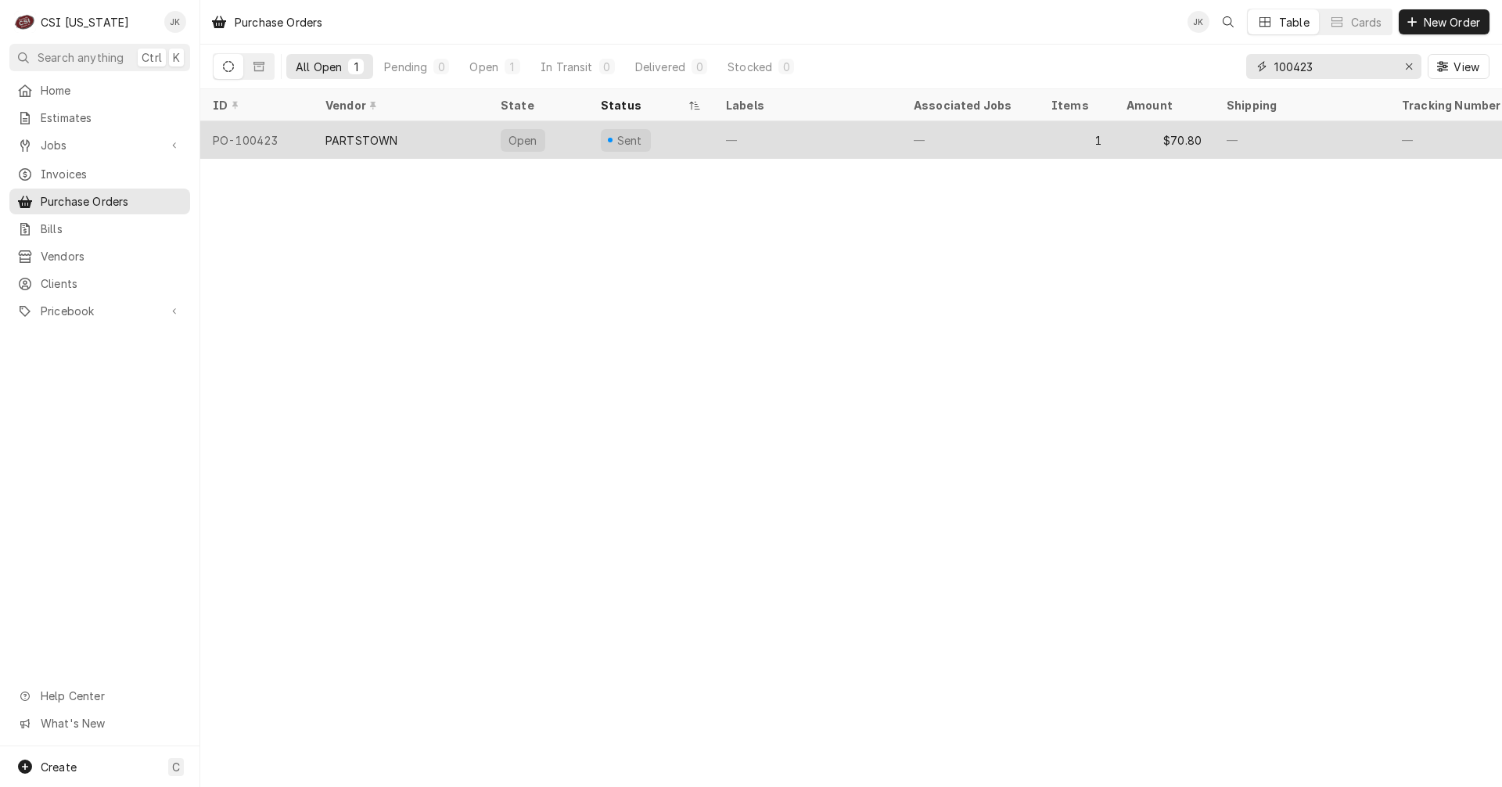
type input "100423"
click at [752, 138] on div "—" at bounding box center [807, 140] width 188 height 38
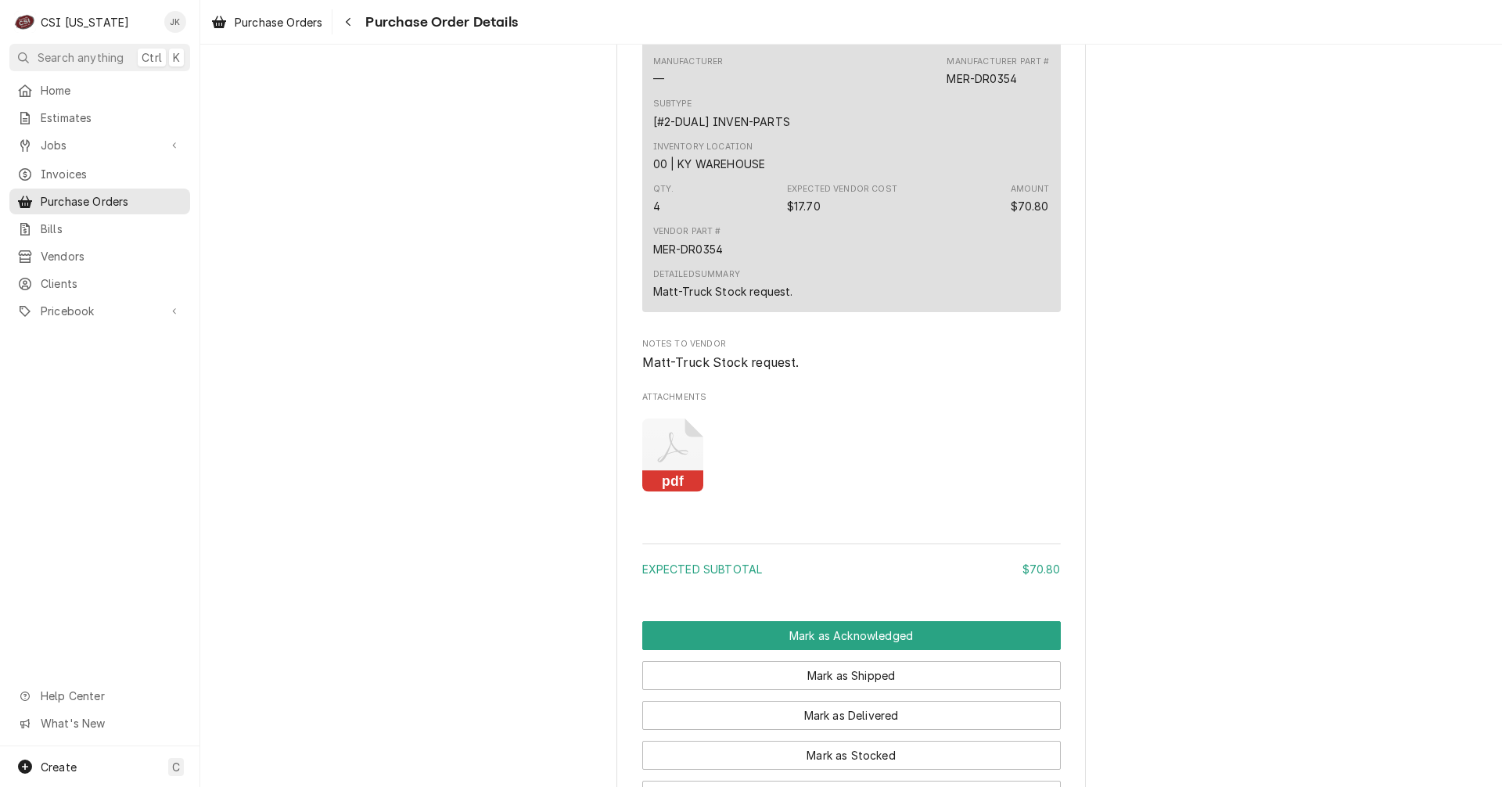
scroll to position [774, 0]
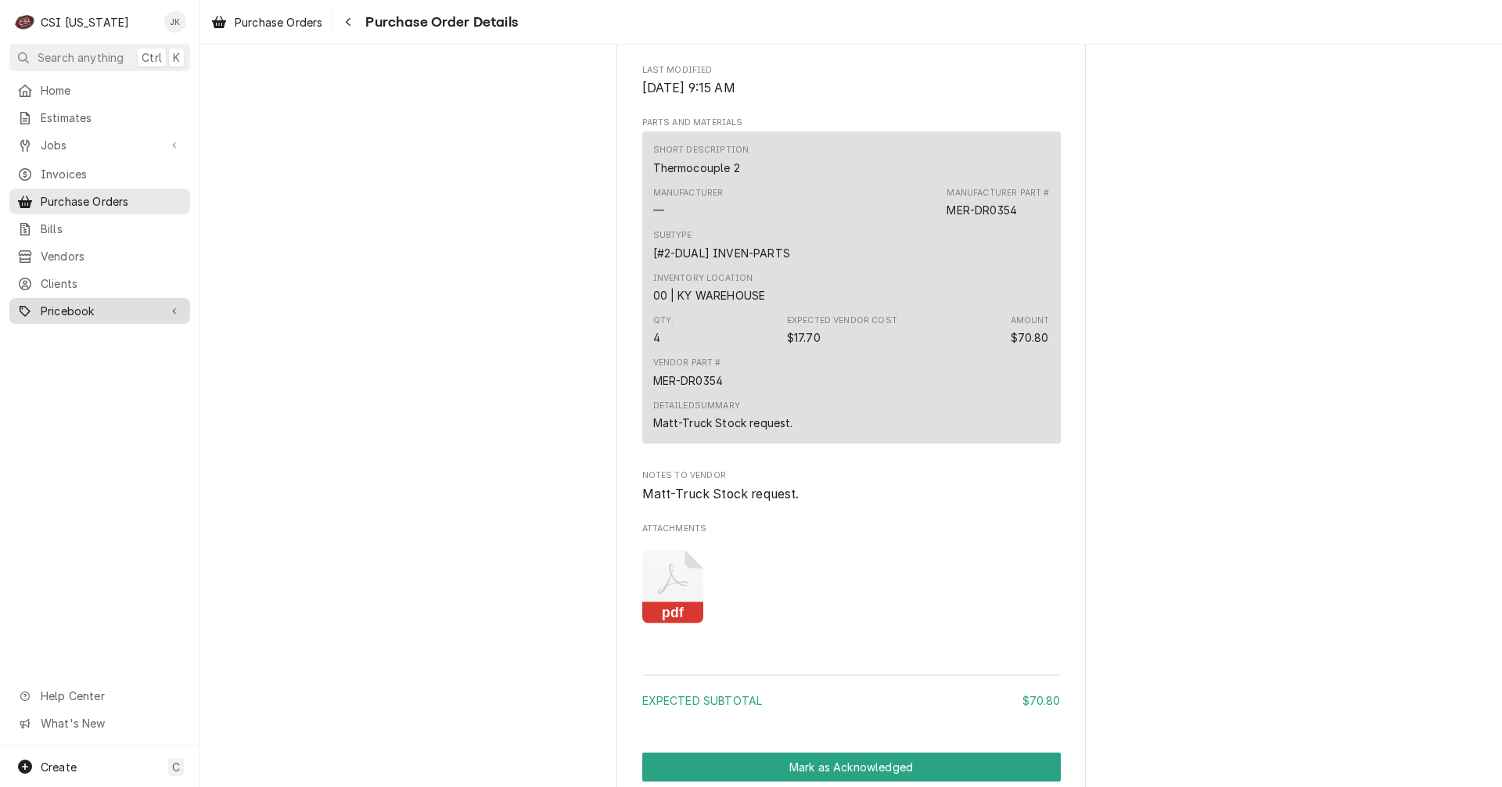
click at [88, 303] on span "Pricebook" at bounding box center [100, 311] width 118 height 16
click at [70, 357] on span "Parts & Materials" at bounding box center [112, 365] width 142 height 16
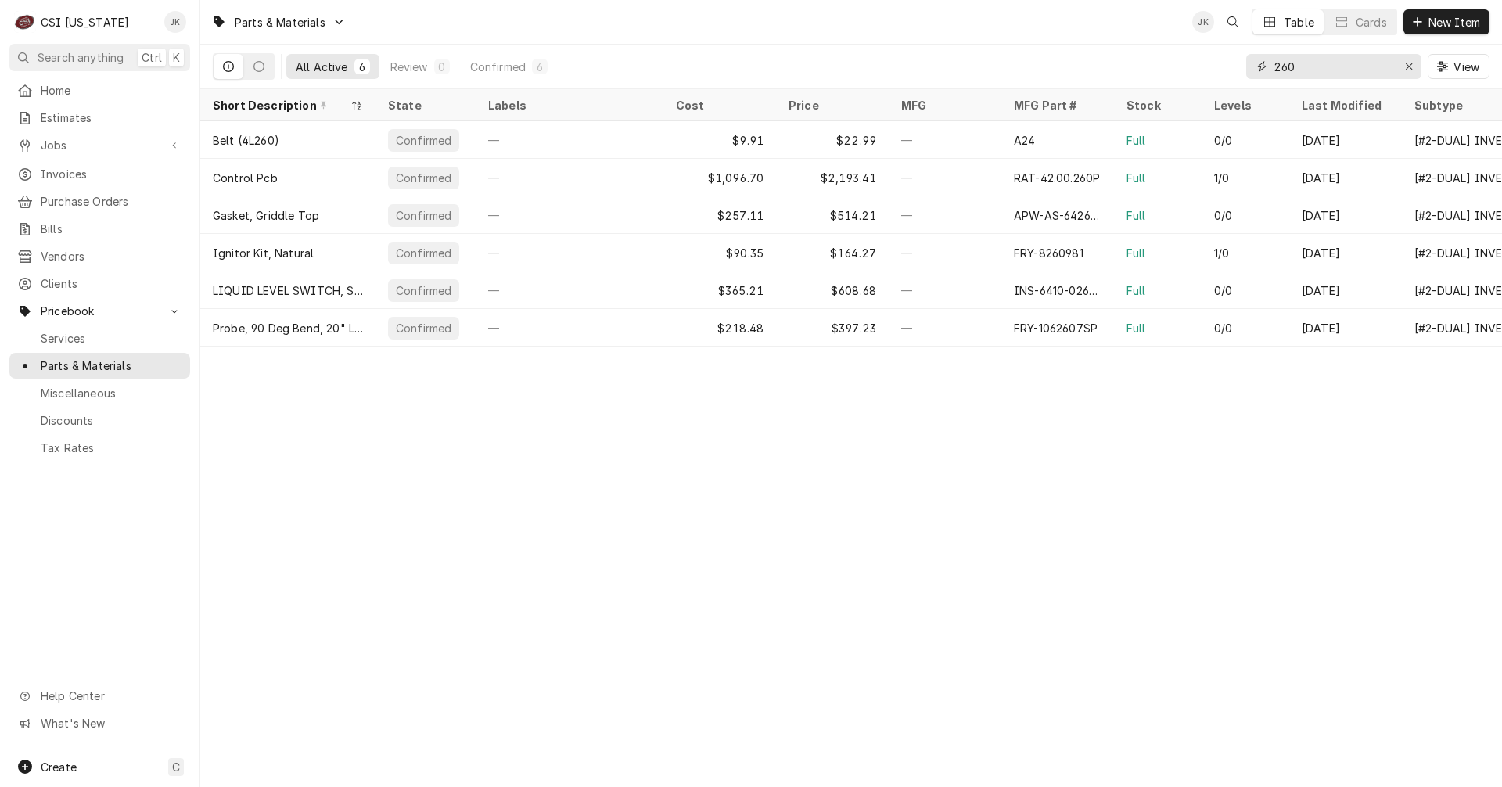
drag, startPoint x: 1305, startPoint y: 72, endPoint x: 1203, endPoint y: 54, distance: 103.3
click at [1203, 54] on div "All Active 6 Review 0 Confirmed 6 260 View" at bounding box center [851, 67] width 1277 height 44
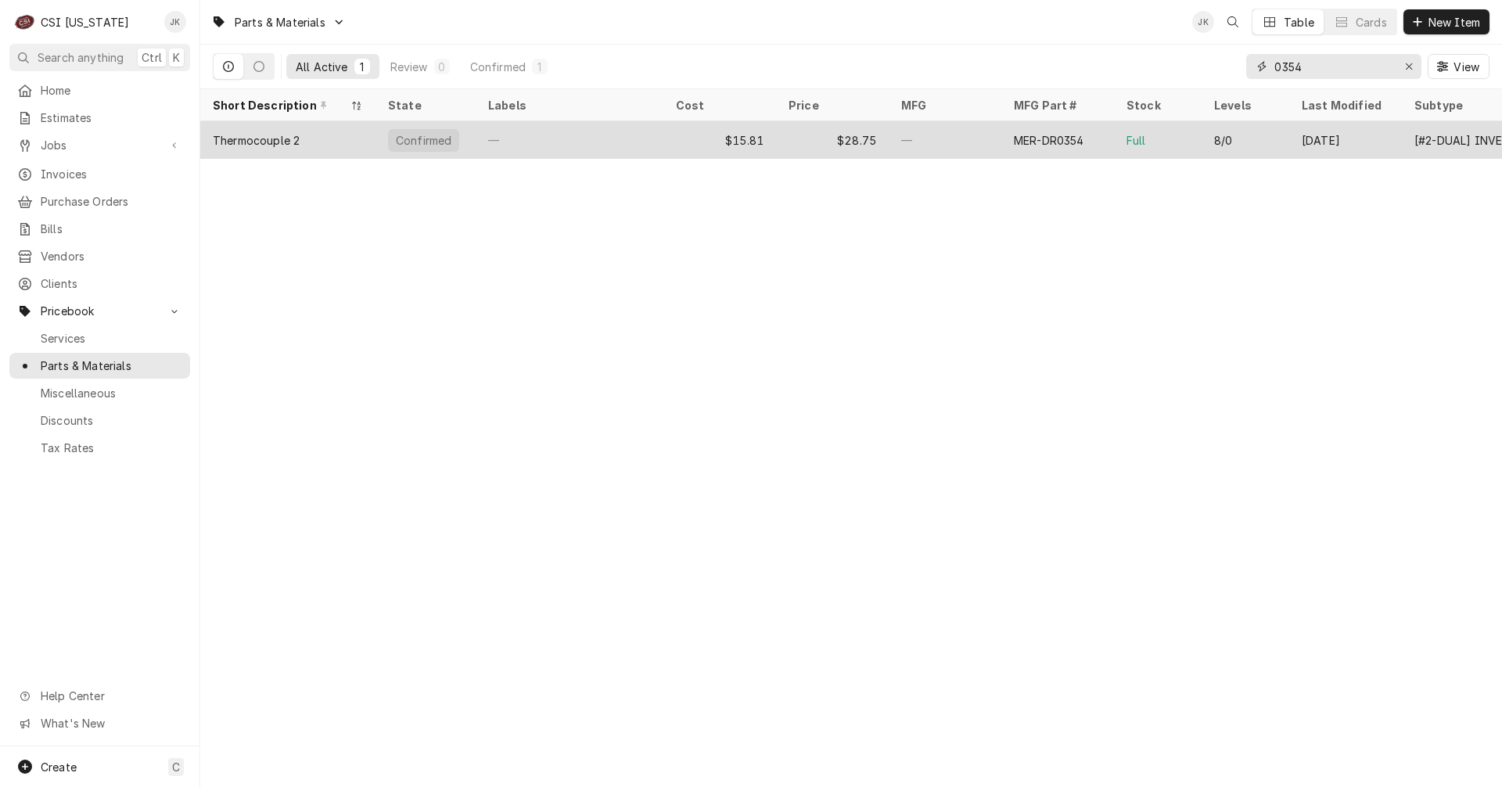
type input "0354"
click at [666, 139] on div "$15.81" at bounding box center [719, 140] width 113 height 38
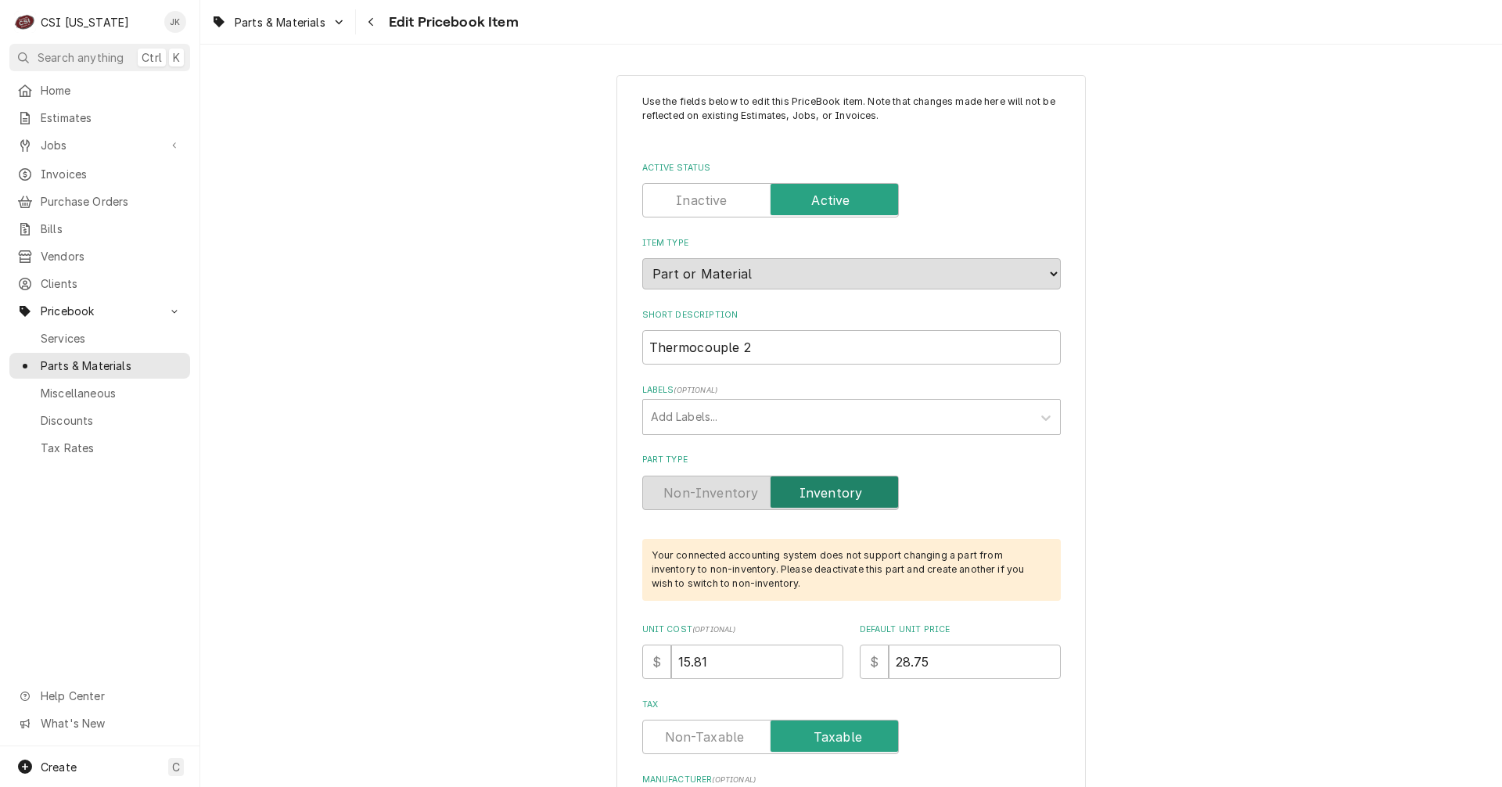
type textarea "x"
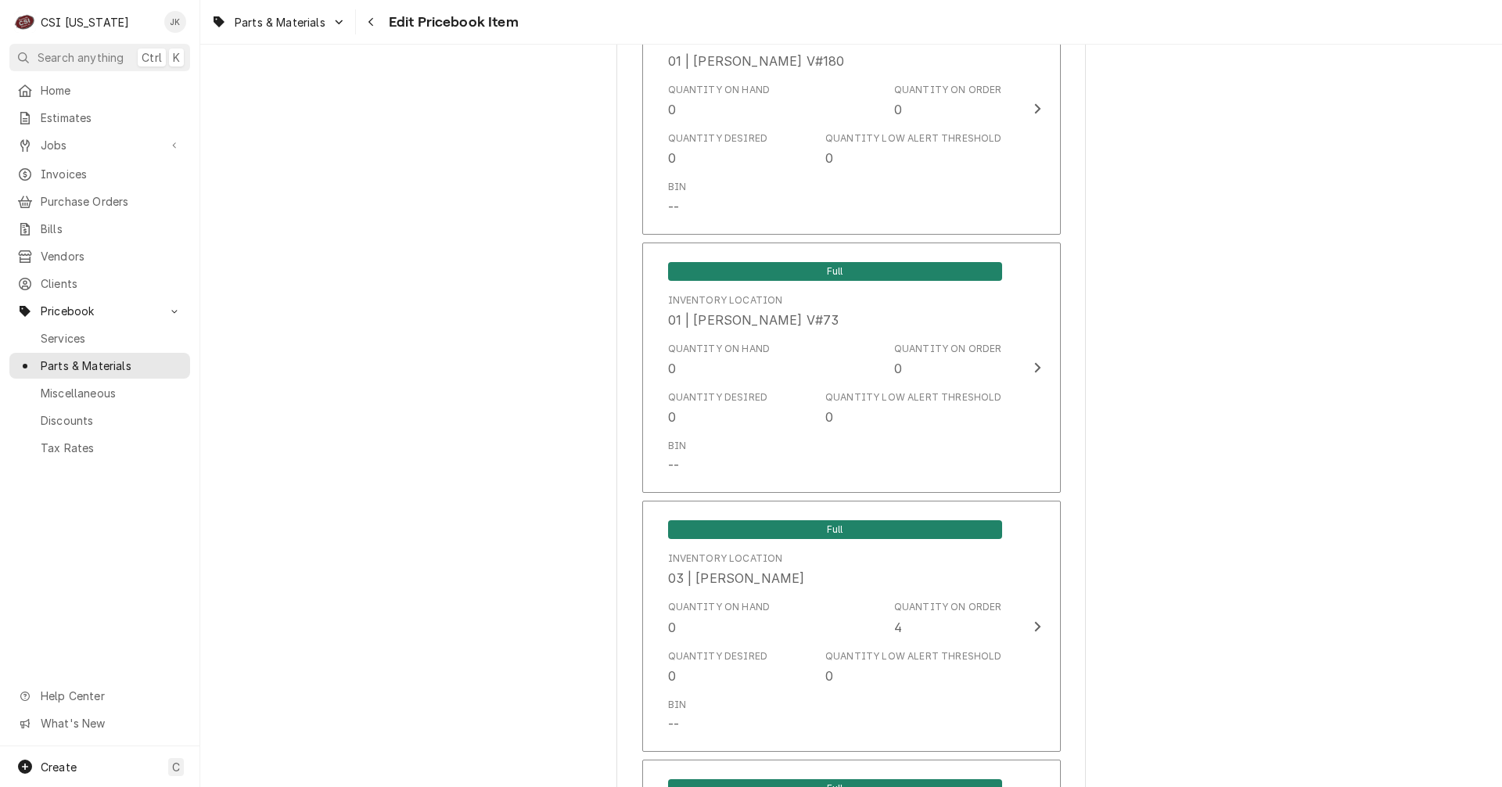
scroll to position [2268, 0]
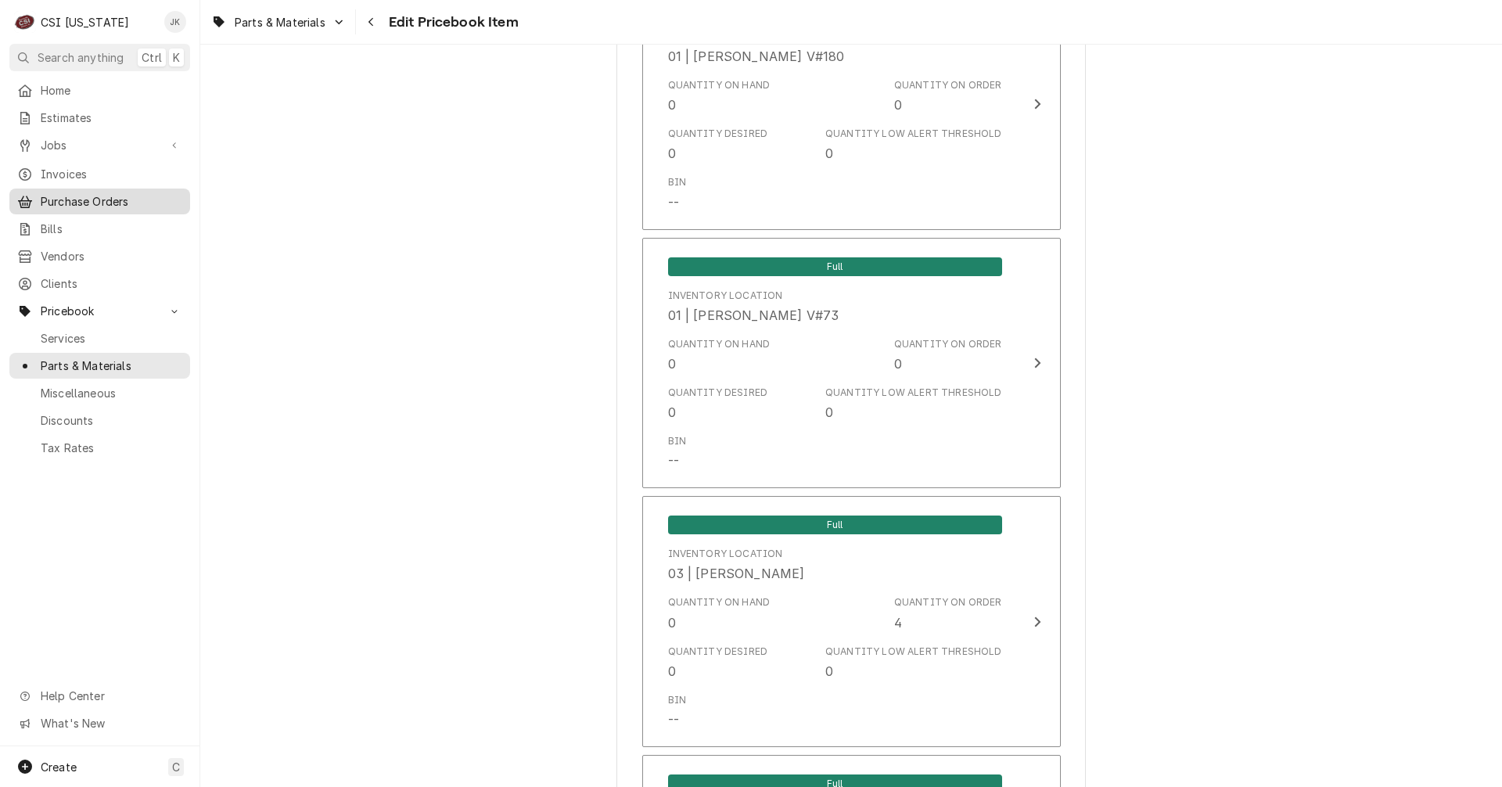
click at [109, 193] on span "Purchase Orders" at bounding box center [112, 201] width 142 height 16
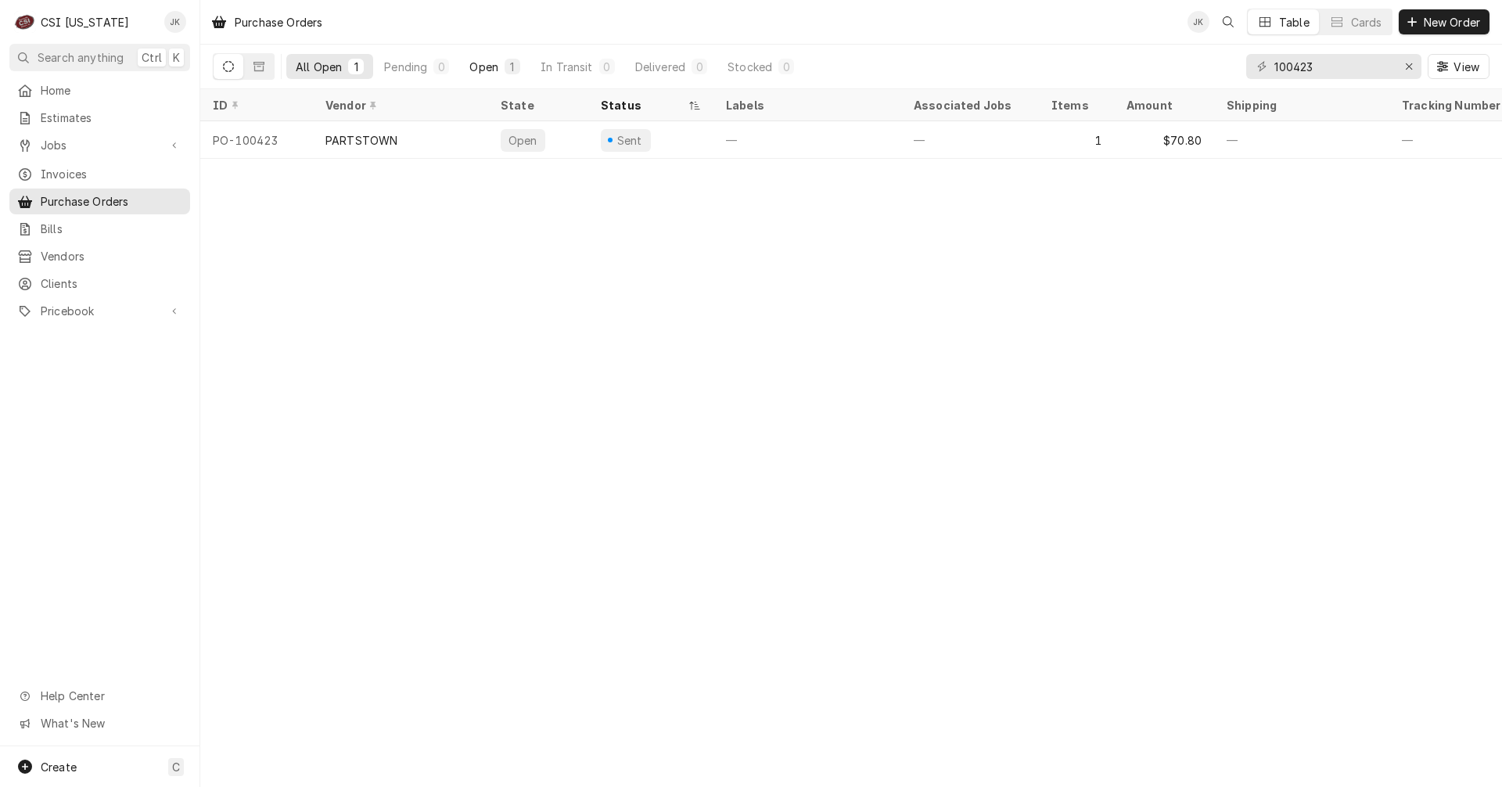
click at [476, 67] on div "Open" at bounding box center [483, 67] width 29 height 16
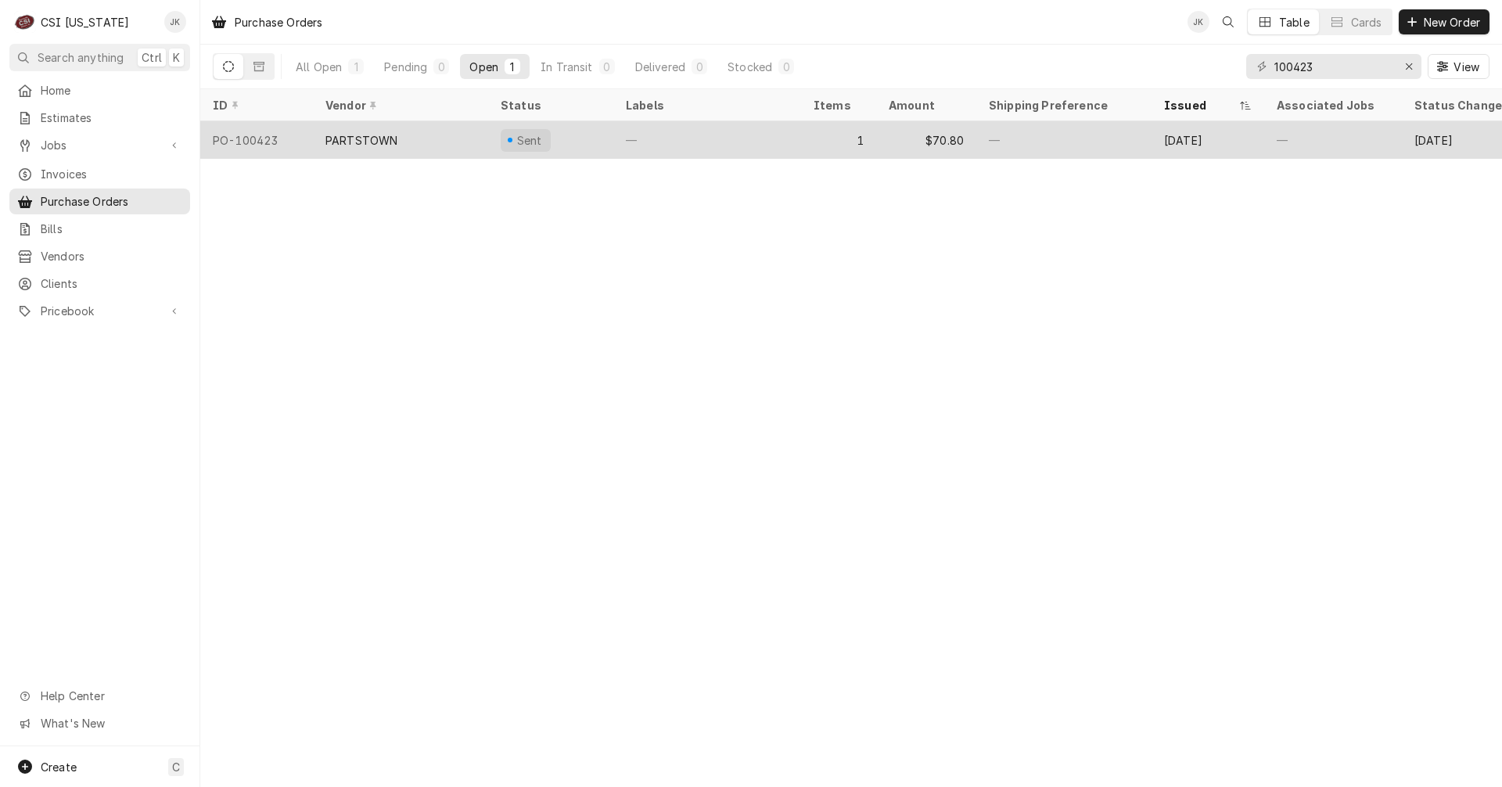
click at [397, 145] on div "PARTSTOWN" at bounding box center [400, 140] width 175 height 38
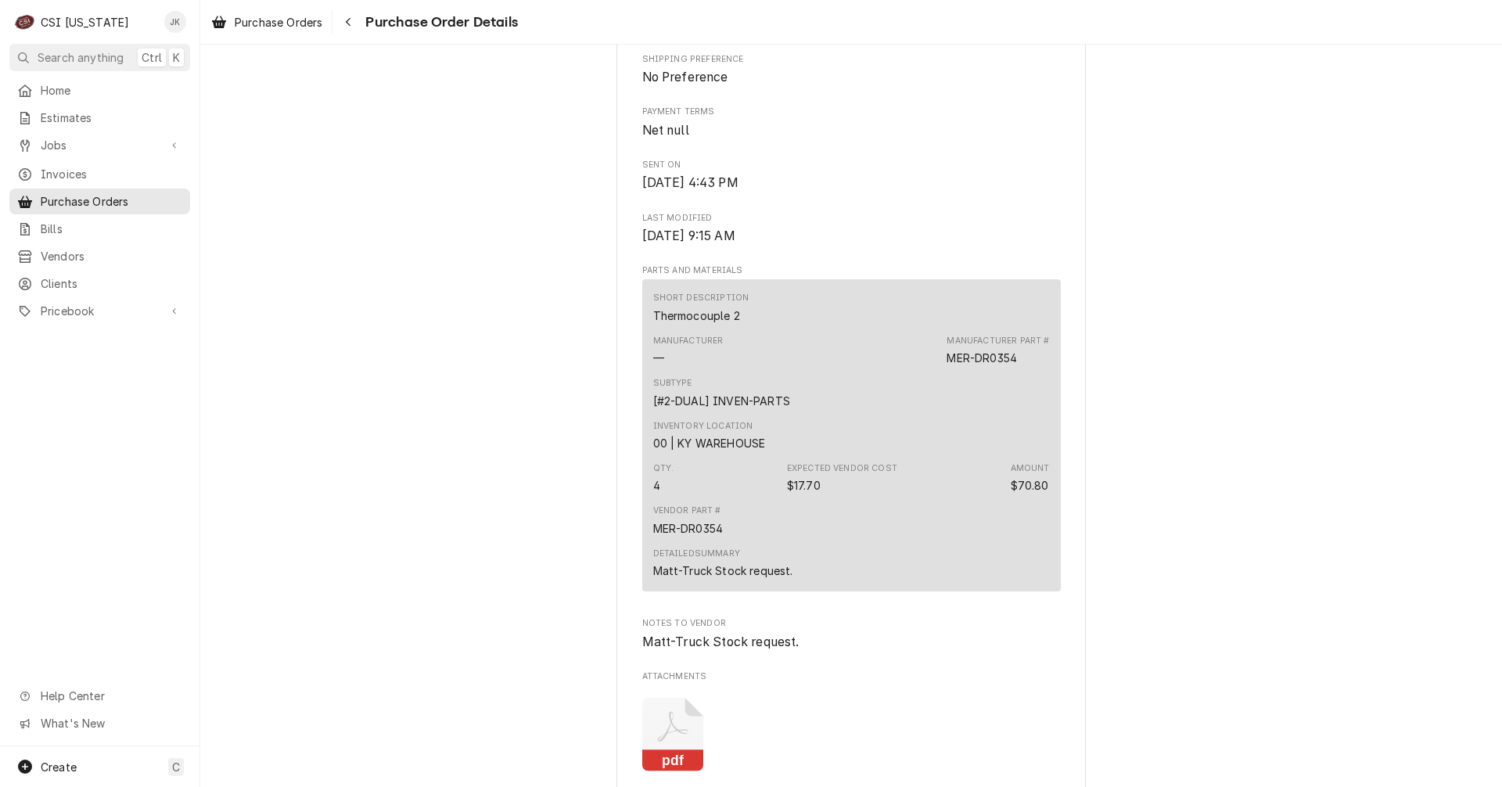
click at [817, 414] on div "Subtype [#2-DUAL] INVEN-PARTS" at bounding box center [851, 393] width 397 height 42
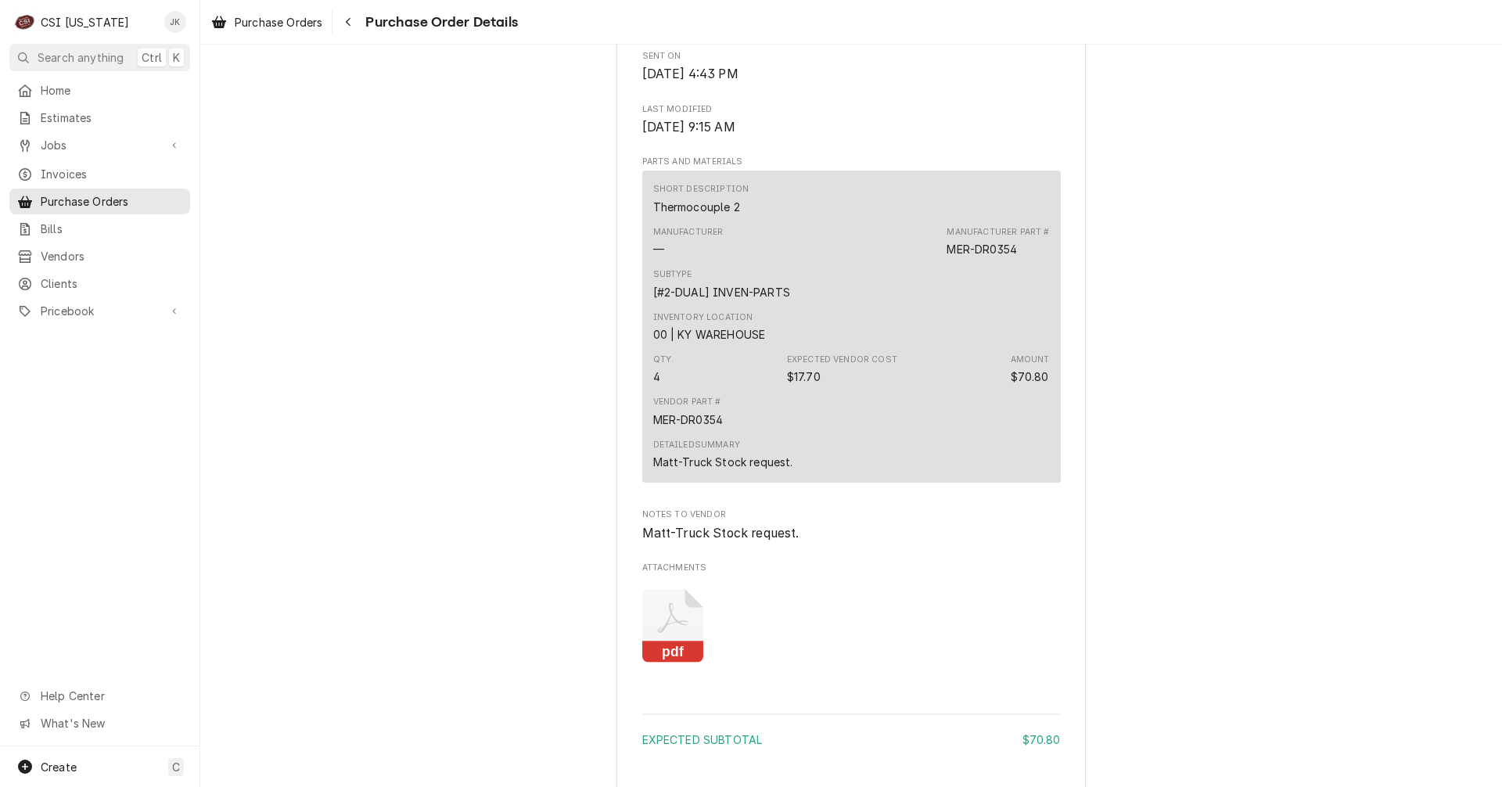
scroll to position [1165, 0]
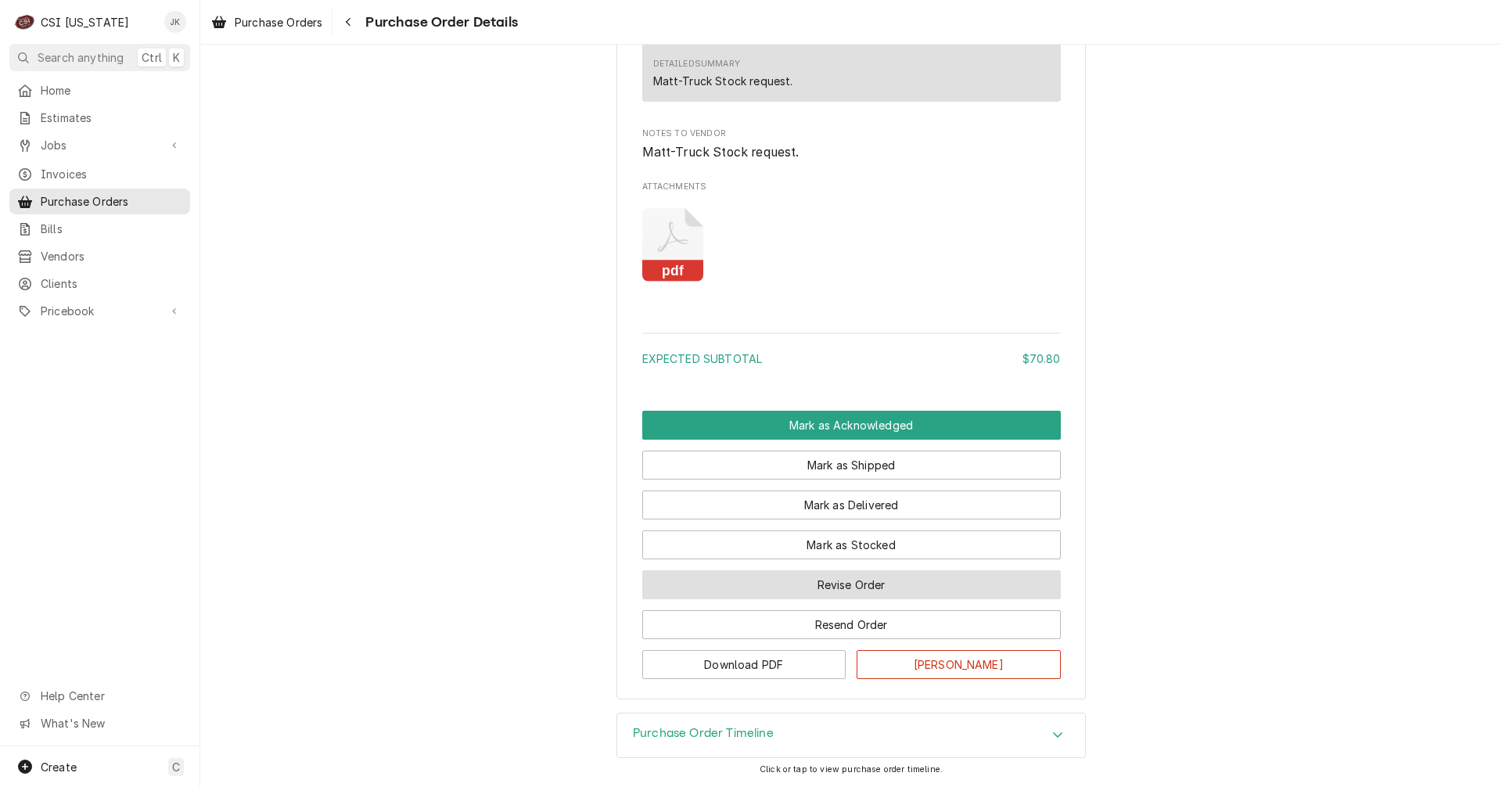
click at [880, 578] on button "Revise Order" at bounding box center [851, 584] width 418 height 29
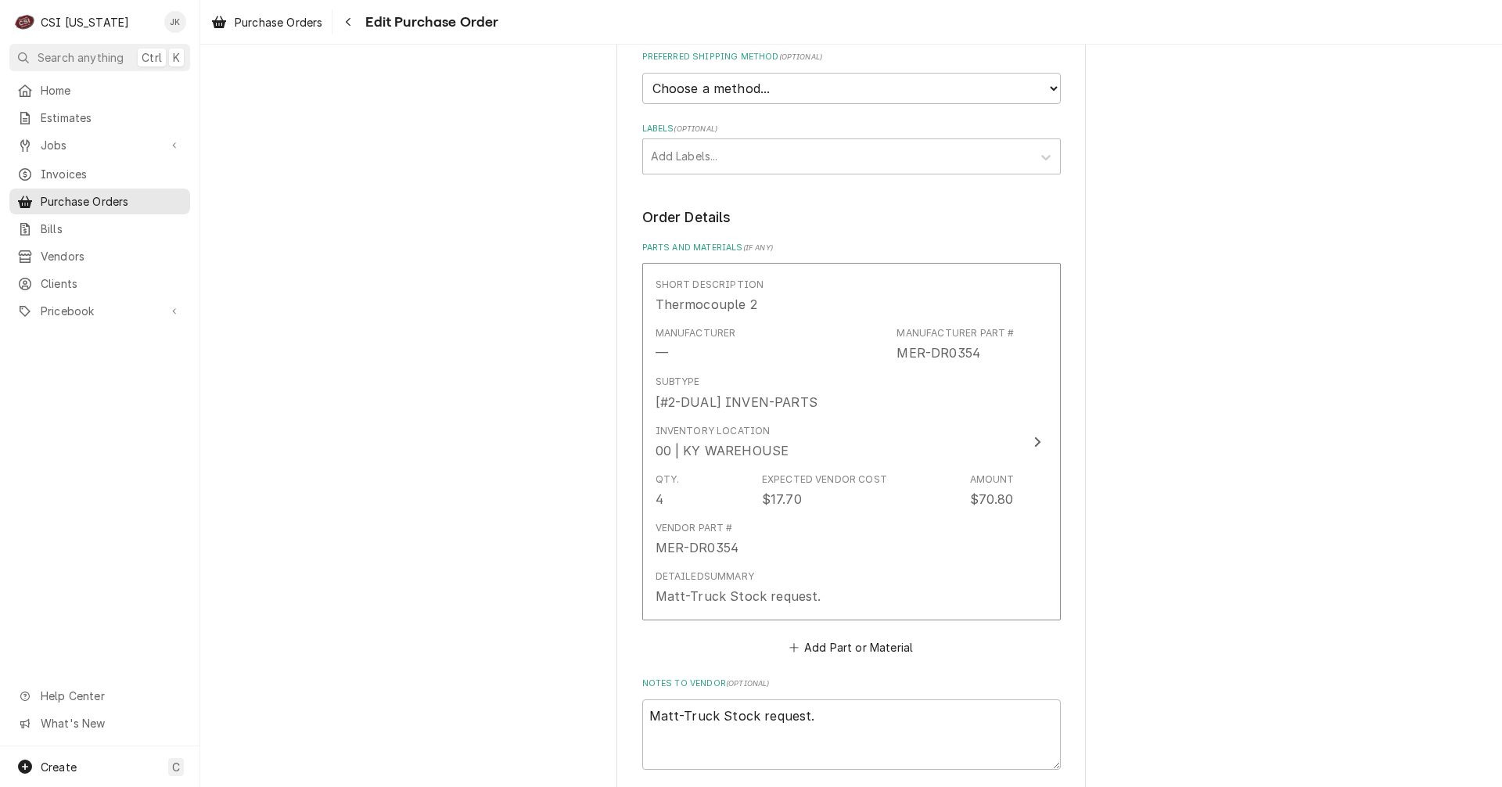
scroll to position [469, 0]
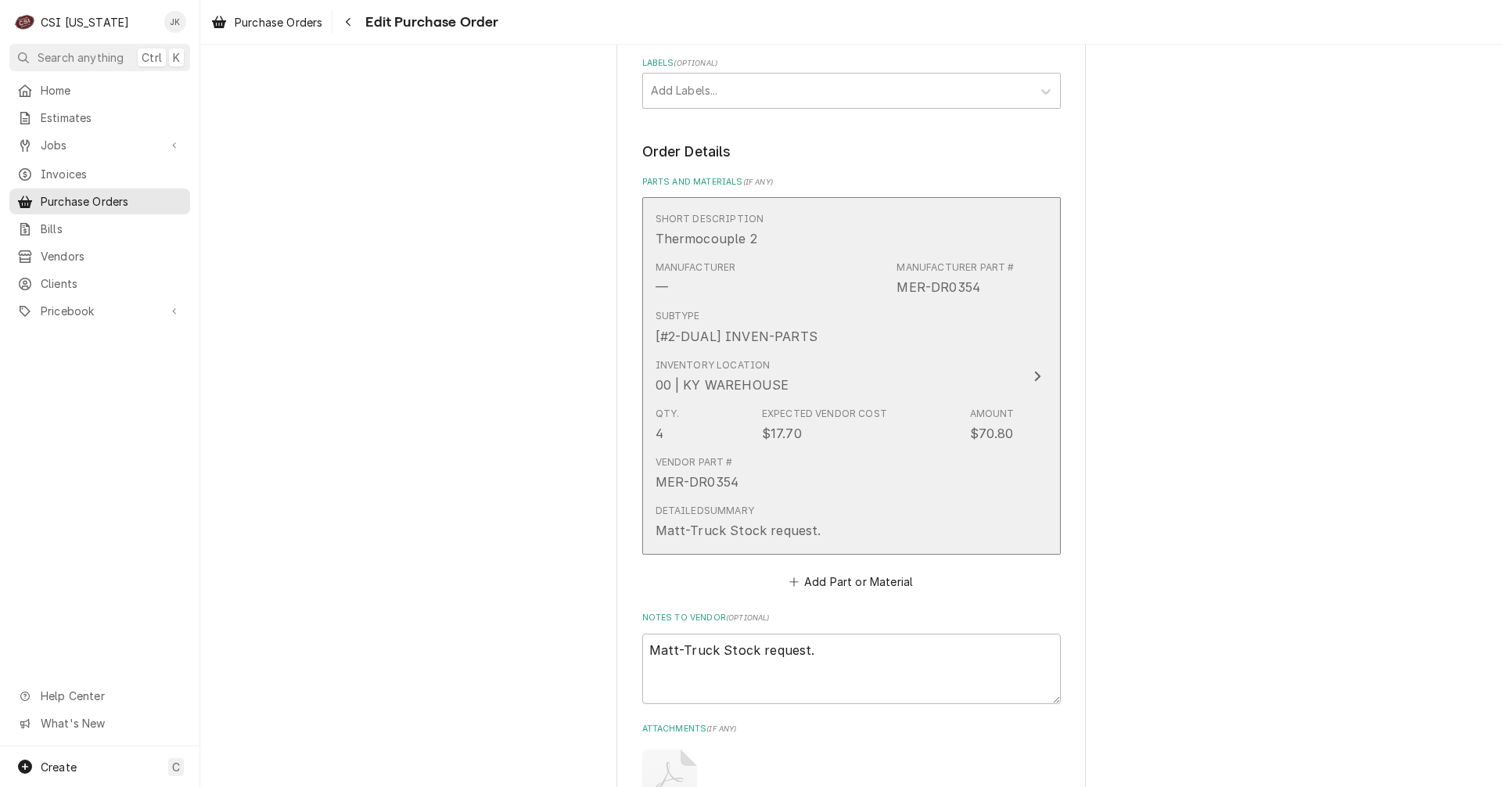
click at [745, 362] on div "Inventory Location" at bounding box center [712, 365] width 115 height 14
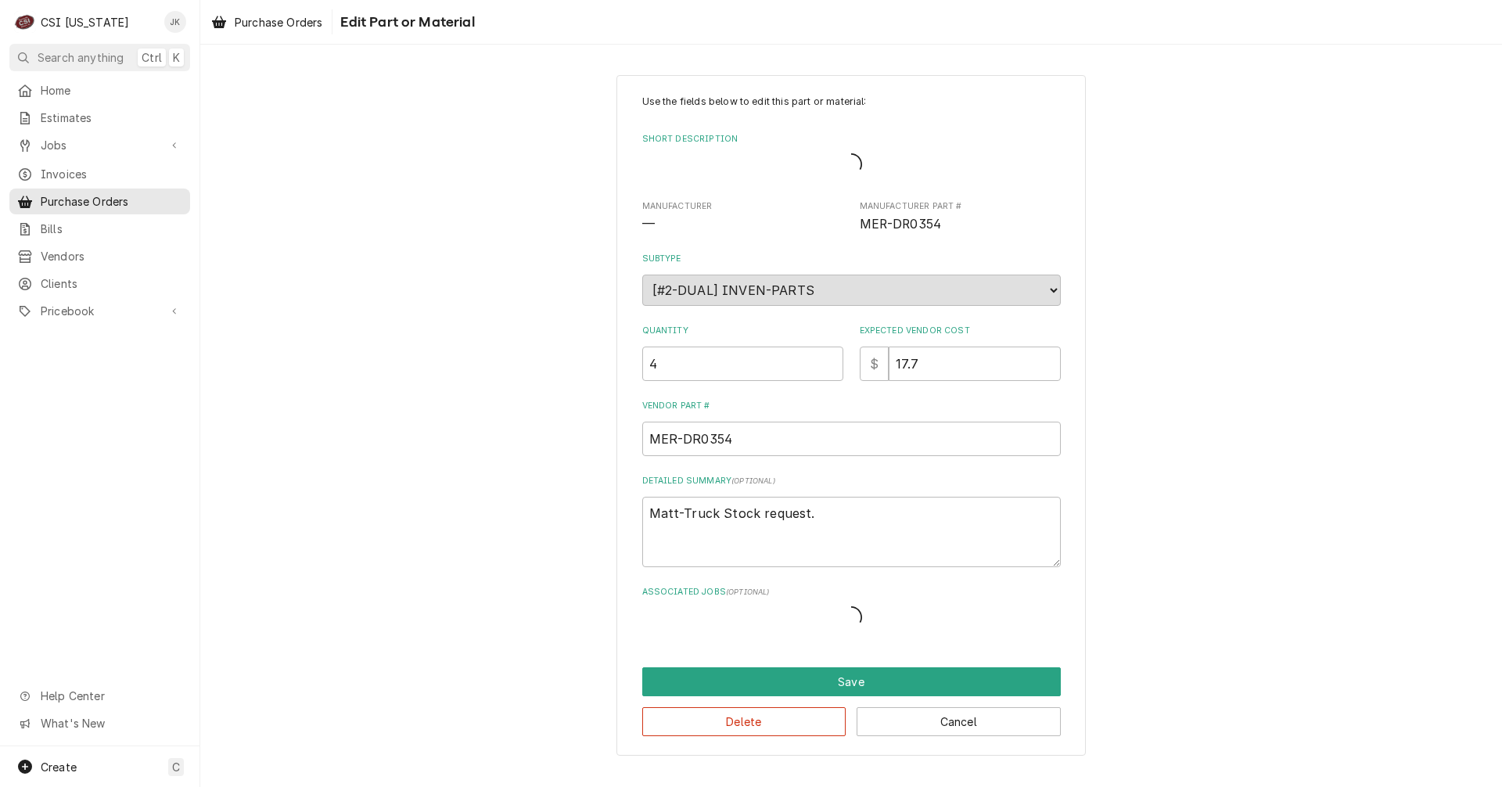
type textarea "x"
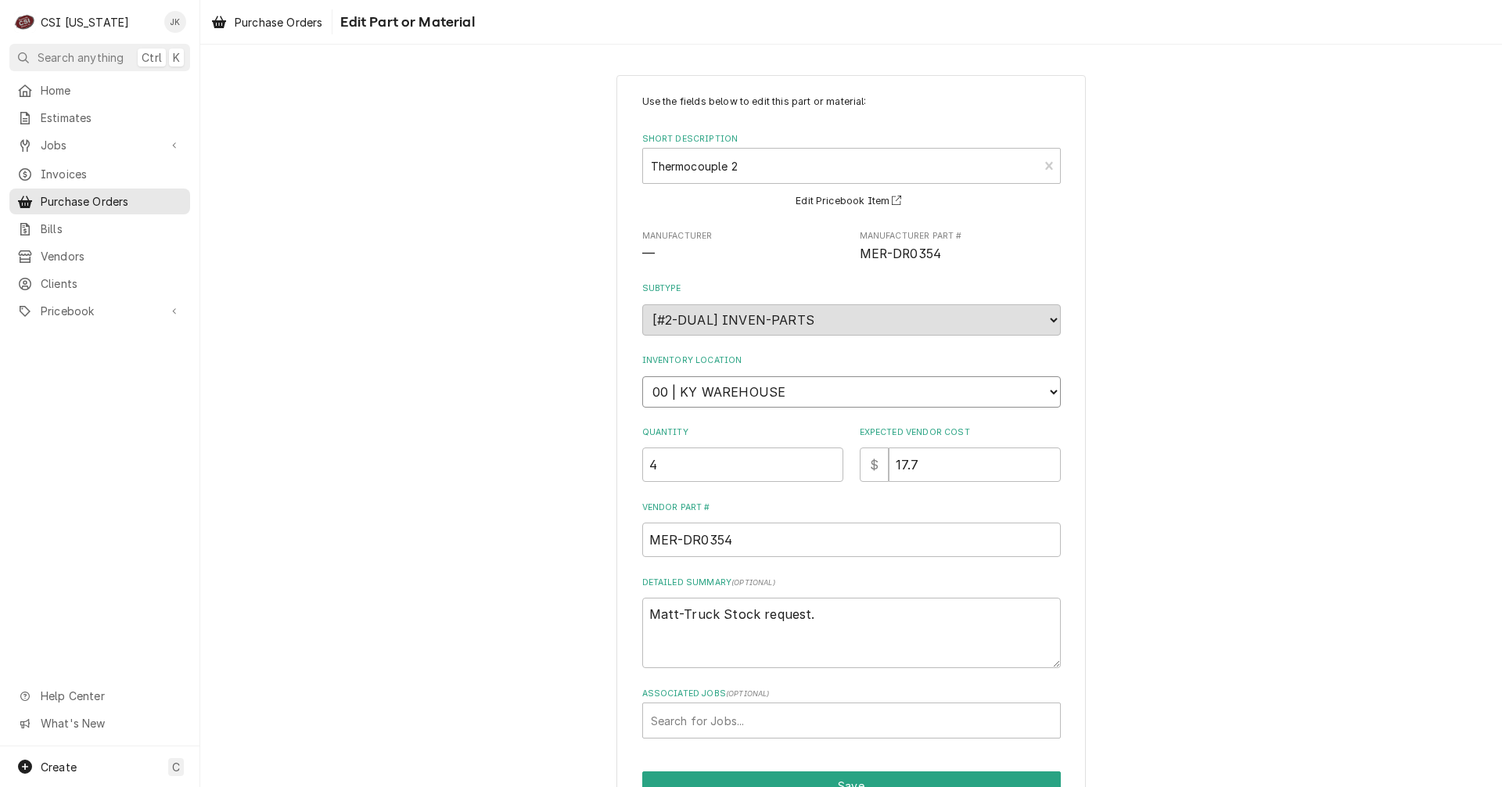
click at [724, 393] on select "Choose a location... 00 | KY WAREHOUSE 01 | BRYANT JOLLEY V#142 01 | JAY MAIDEN…" at bounding box center [851, 391] width 418 height 31
select select "626"
click at [642, 376] on select "Choose a location... 00 | KY WAREHOUSE 01 | BRYANT JOLLEY V#142 01 | JAY MAIDEN…" at bounding box center [851, 391] width 418 height 31
click at [1179, 485] on div "Use the fields below to edit this part or material: Short Description Thermocou…" at bounding box center [851, 467] width 1302 height 813
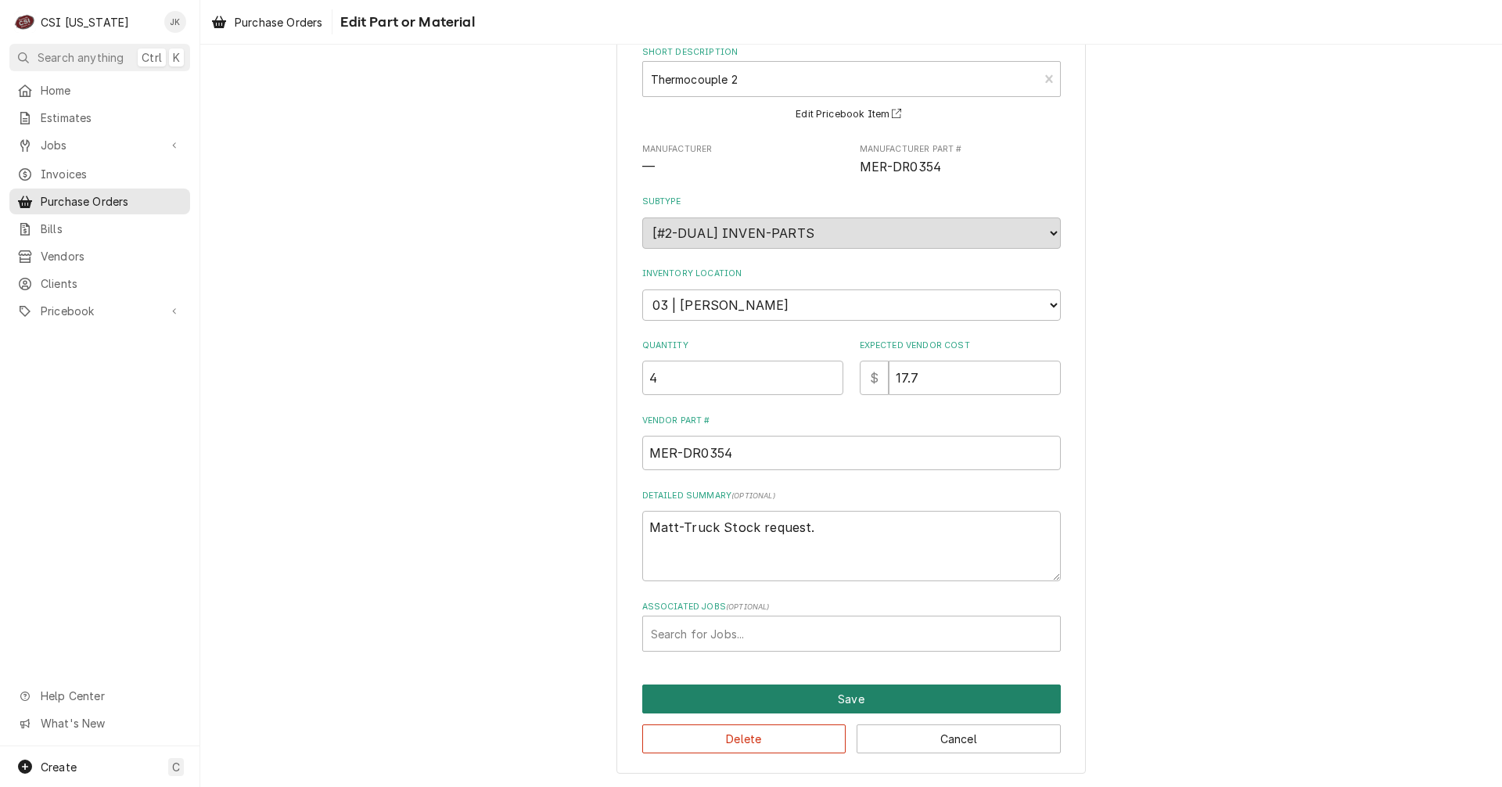
click at [848, 685] on button "Save" at bounding box center [851, 698] width 418 height 29
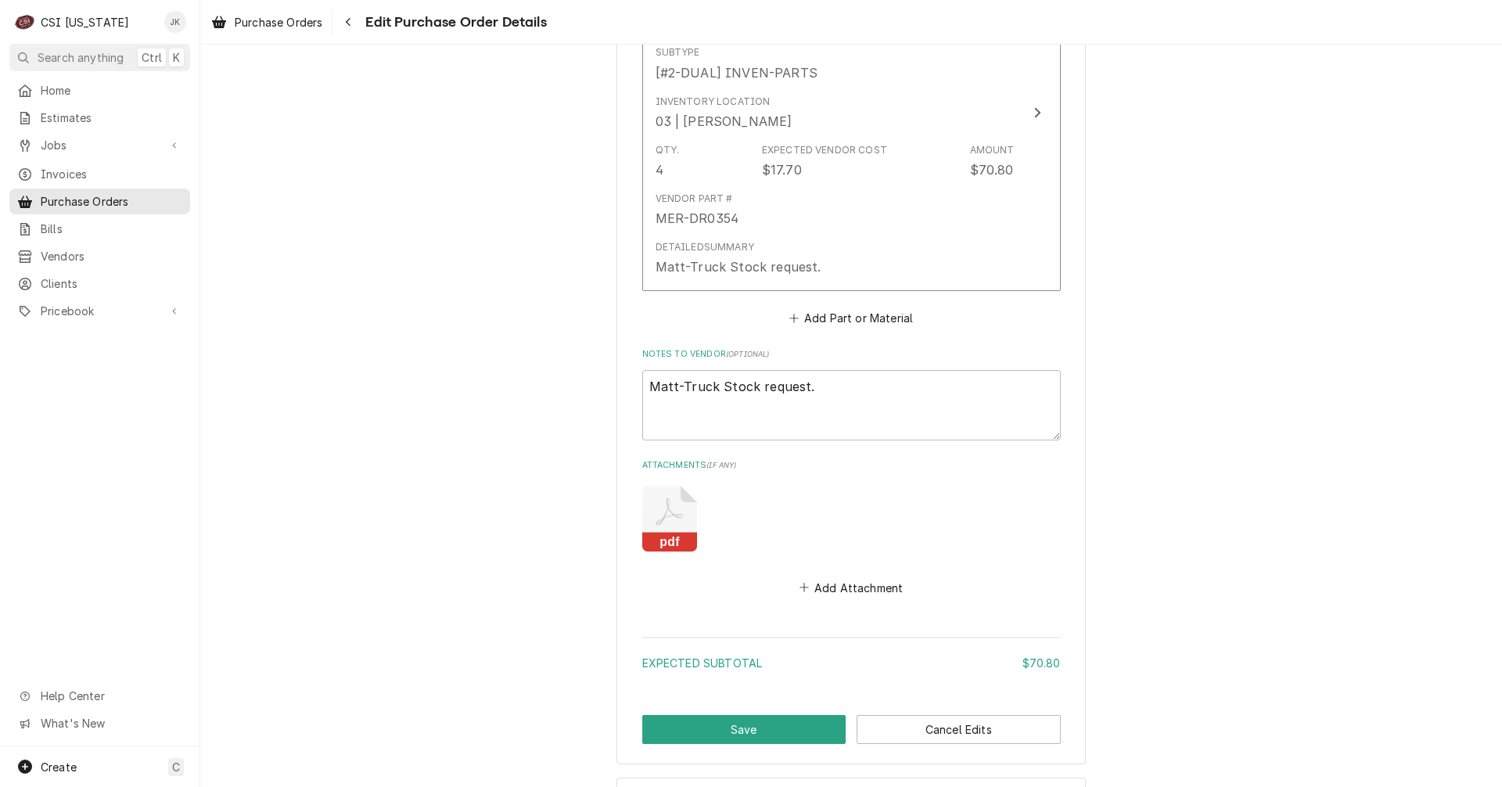
scroll to position [797, 0]
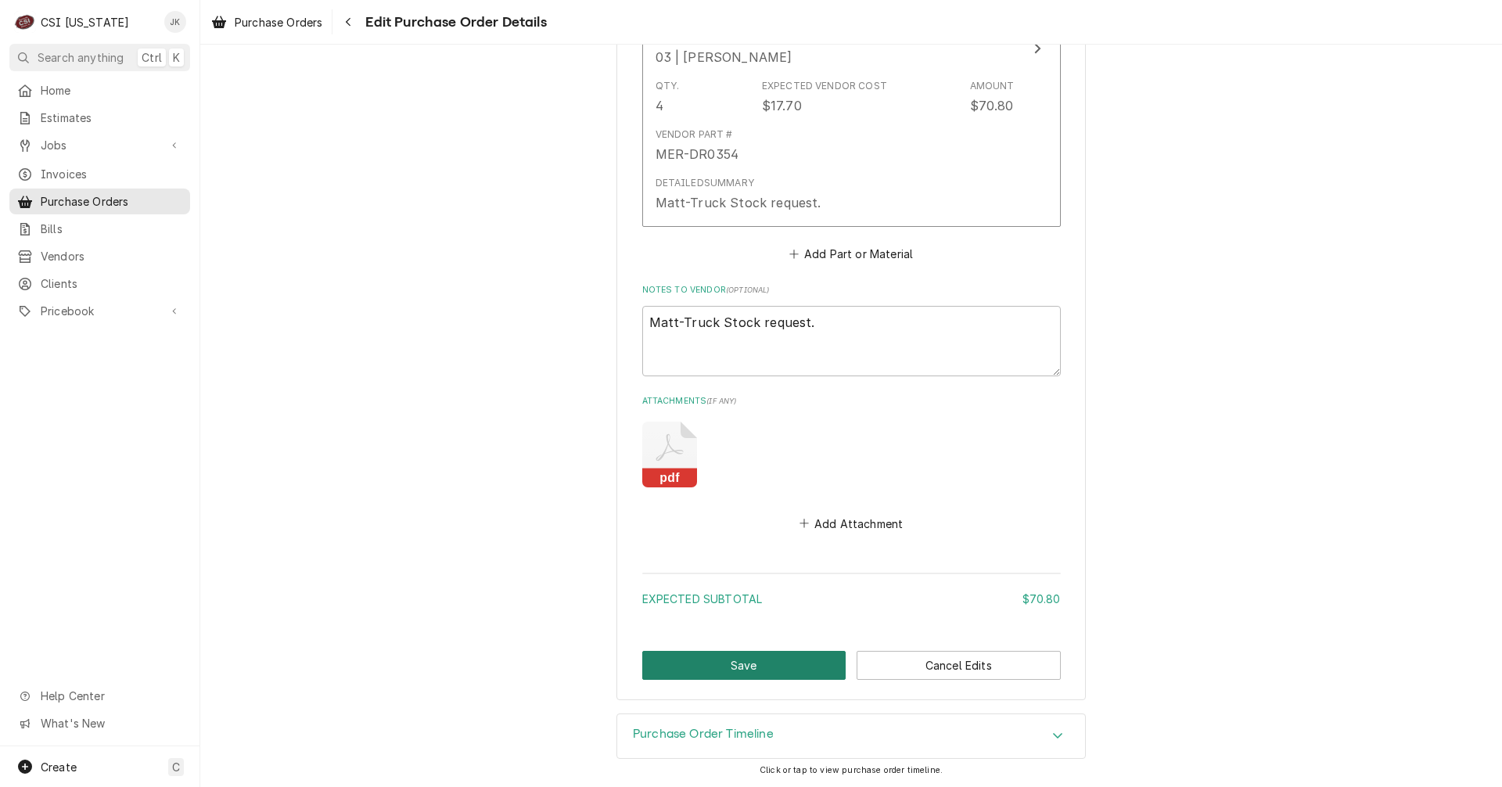
click at [786, 662] on button "Save" at bounding box center [744, 665] width 204 height 29
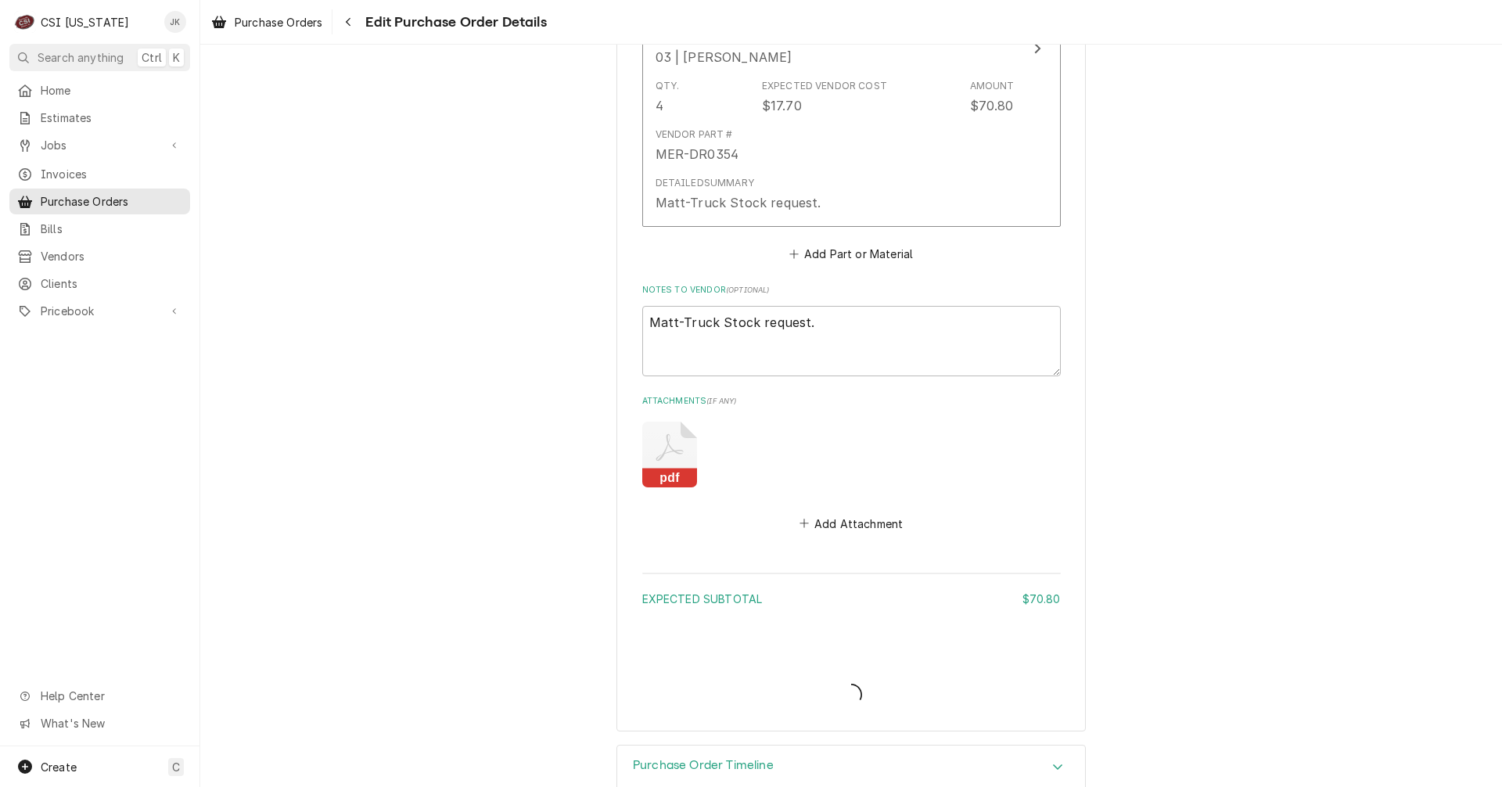
type textarea "x"
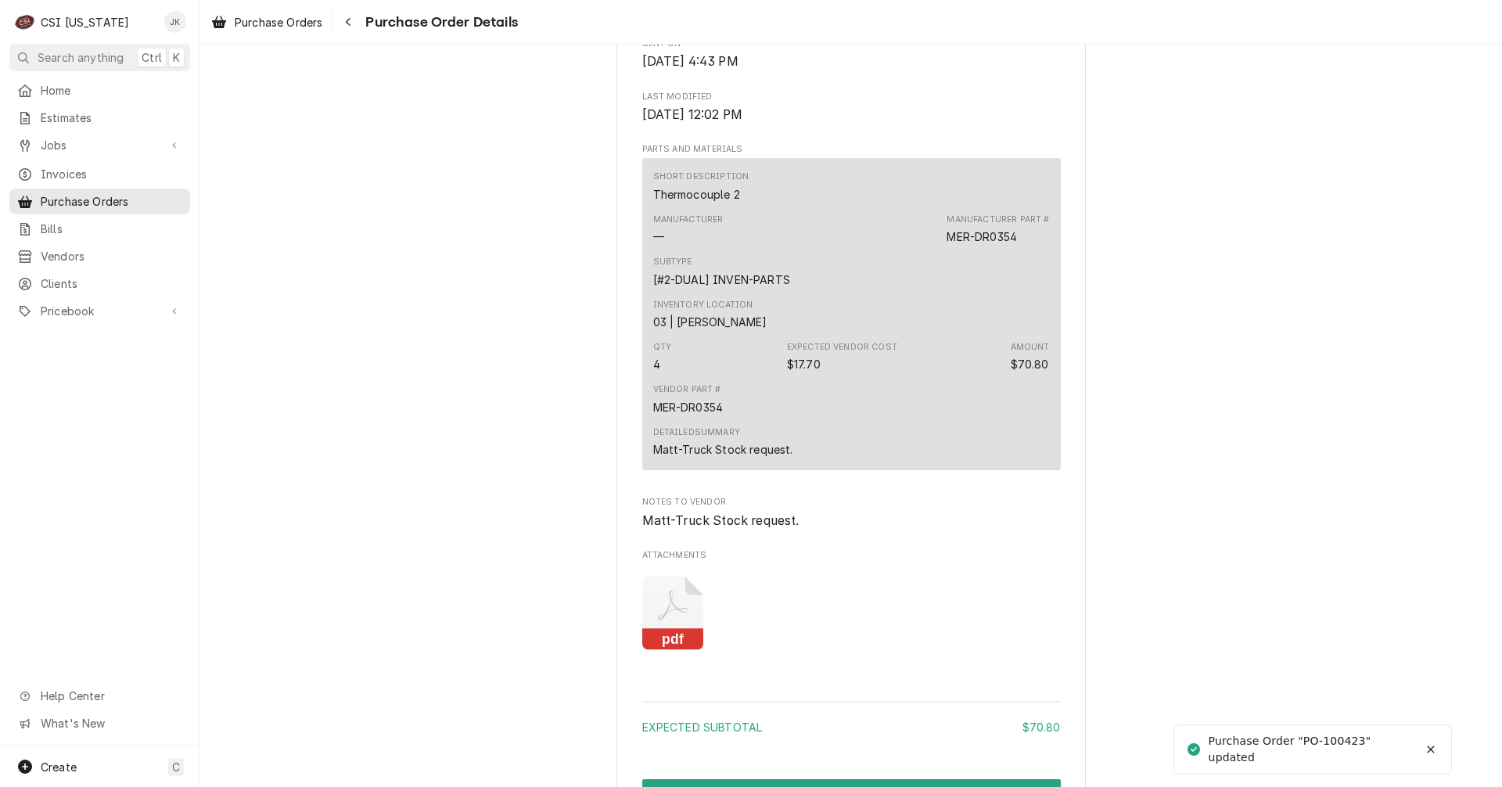
scroll to position [782, 0]
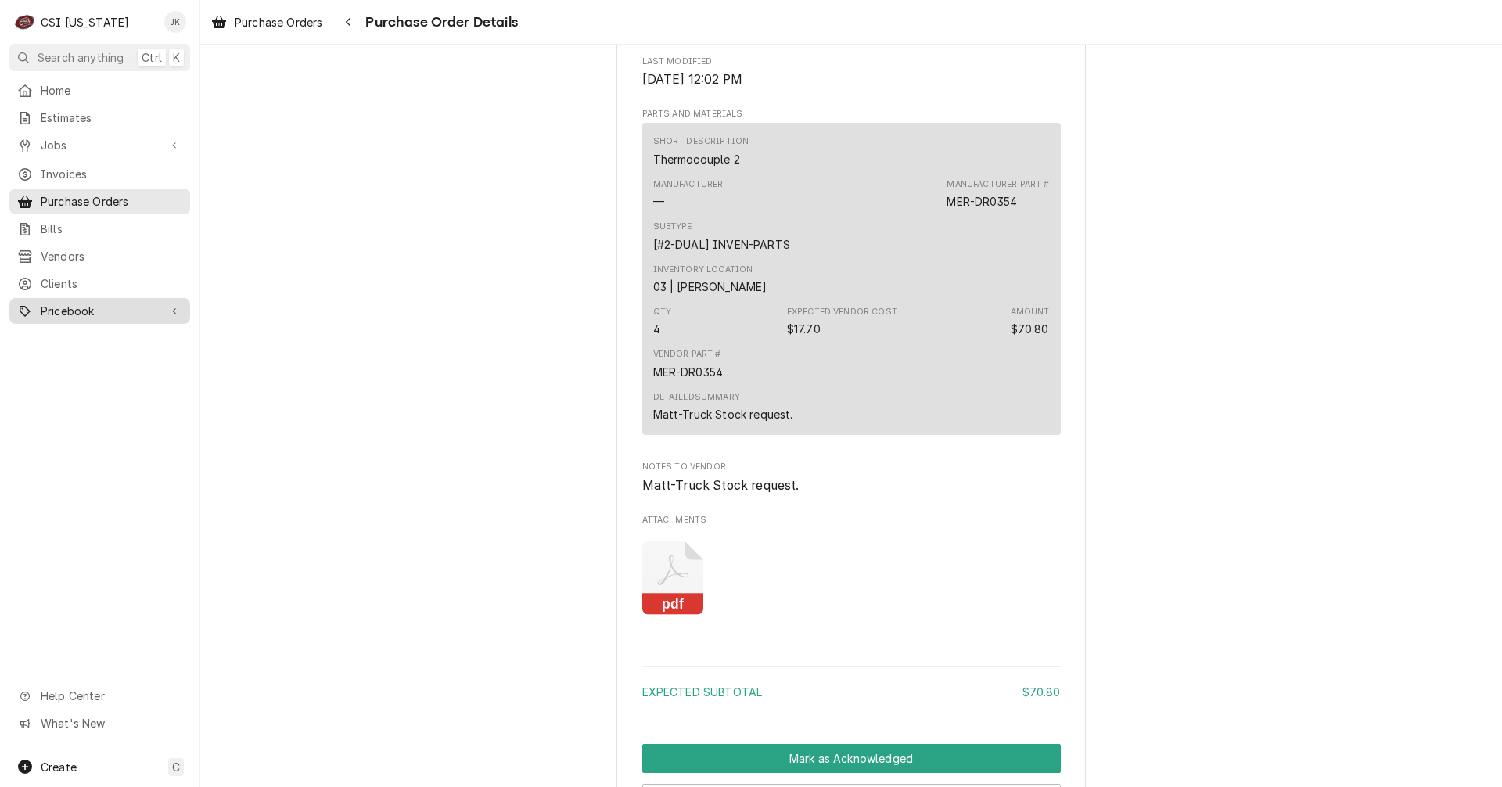
click at [75, 303] on span "Pricebook" at bounding box center [100, 311] width 118 height 16
click at [75, 359] on span "Parts & Materials" at bounding box center [112, 365] width 142 height 16
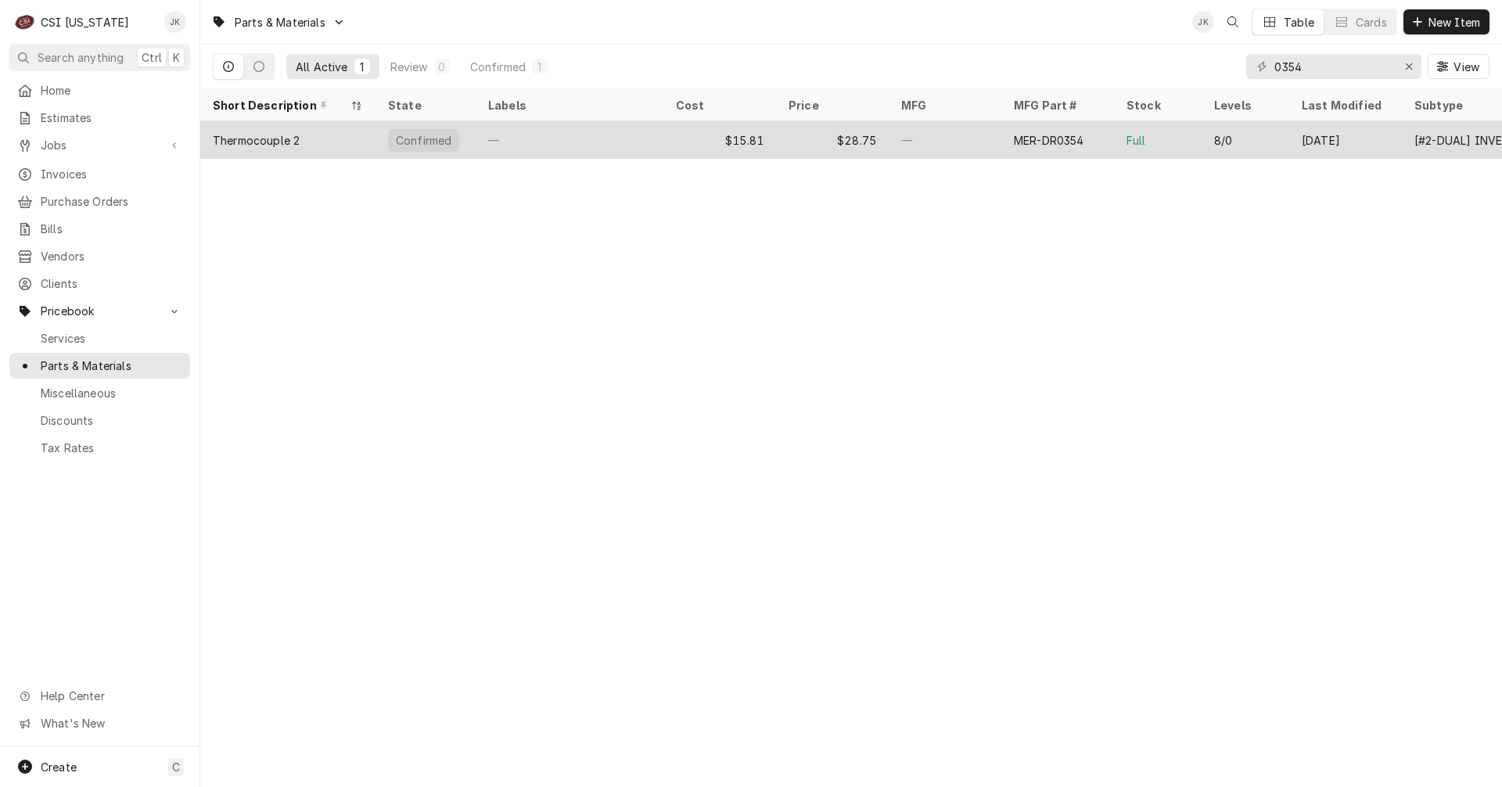
click at [544, 138] on div "—" at bounding box center [570, 140] width 188 height 38
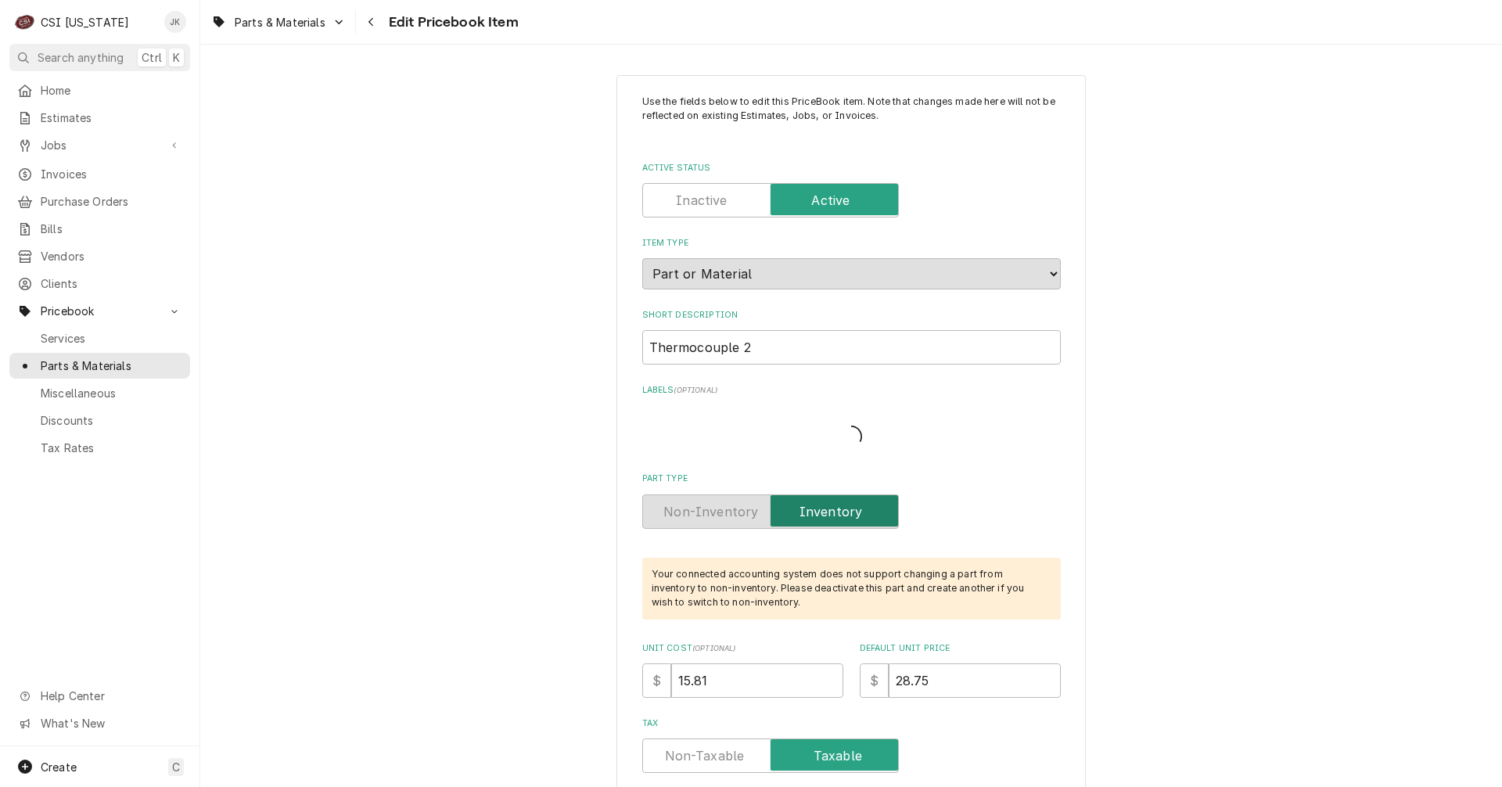
type textarea "x"
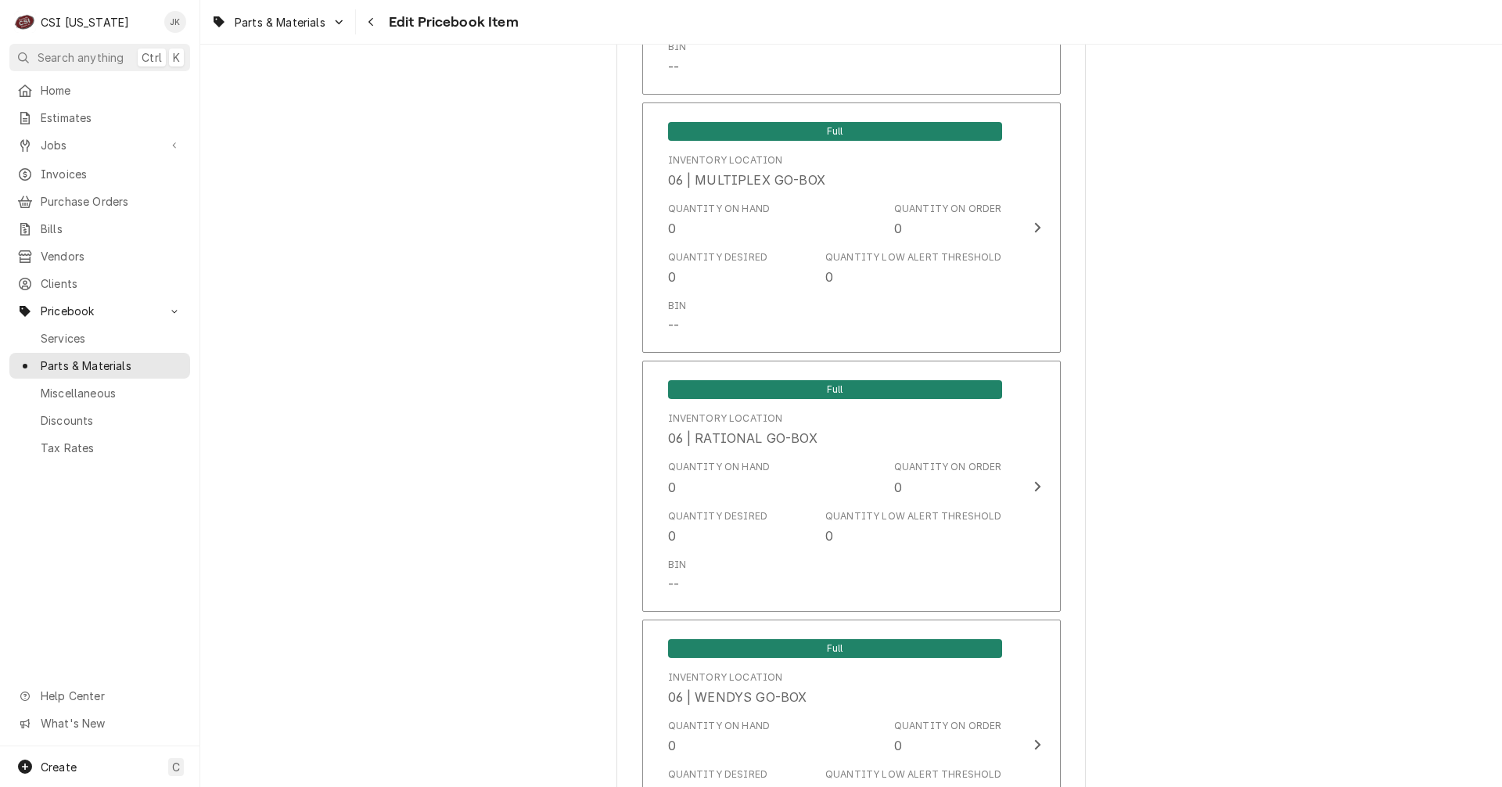
scroll to position [3442, 0]
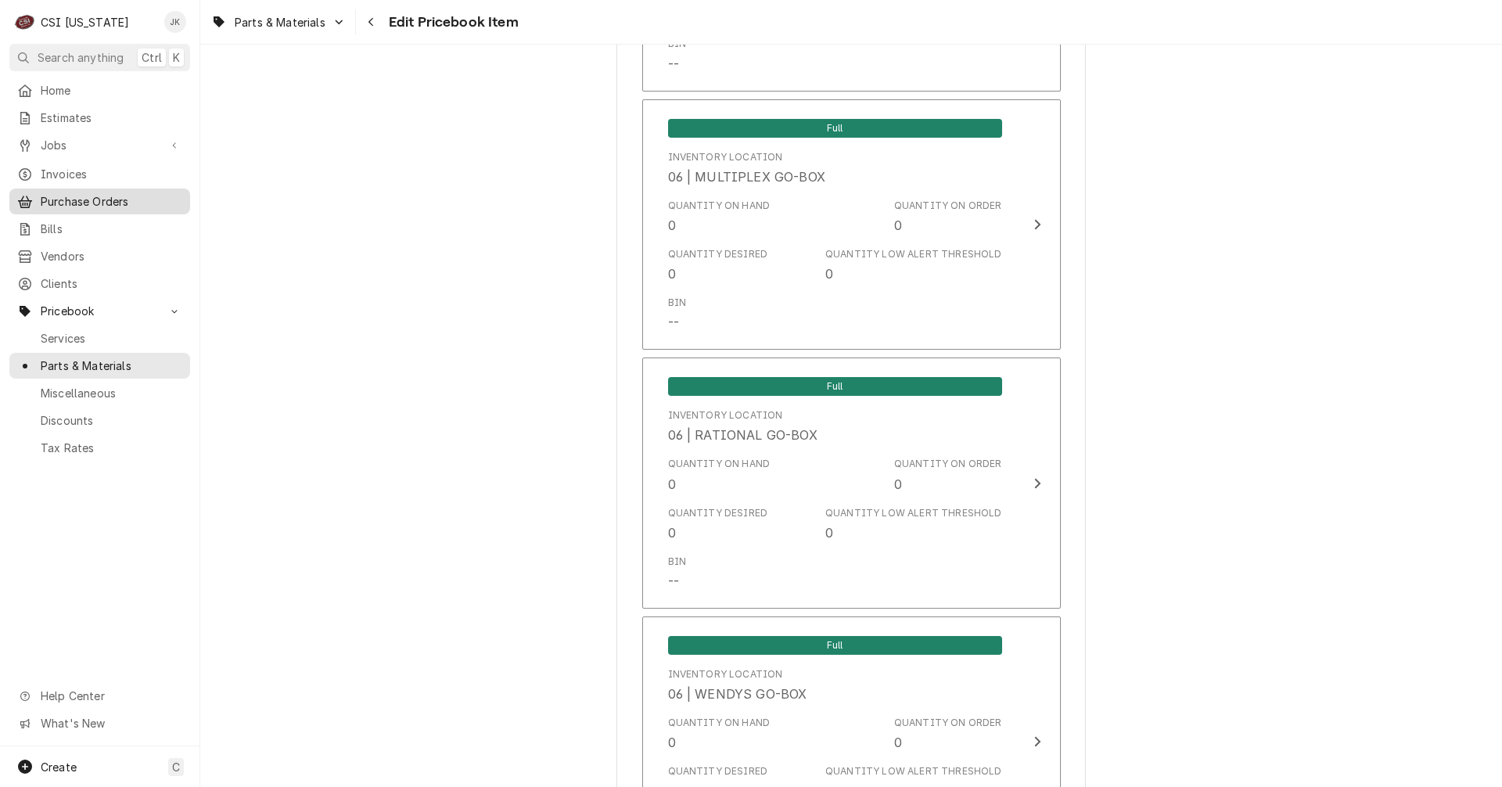
click at [126, 200] on span "Purchase Orders" at bounding box center [112, 201] width 142 height 16
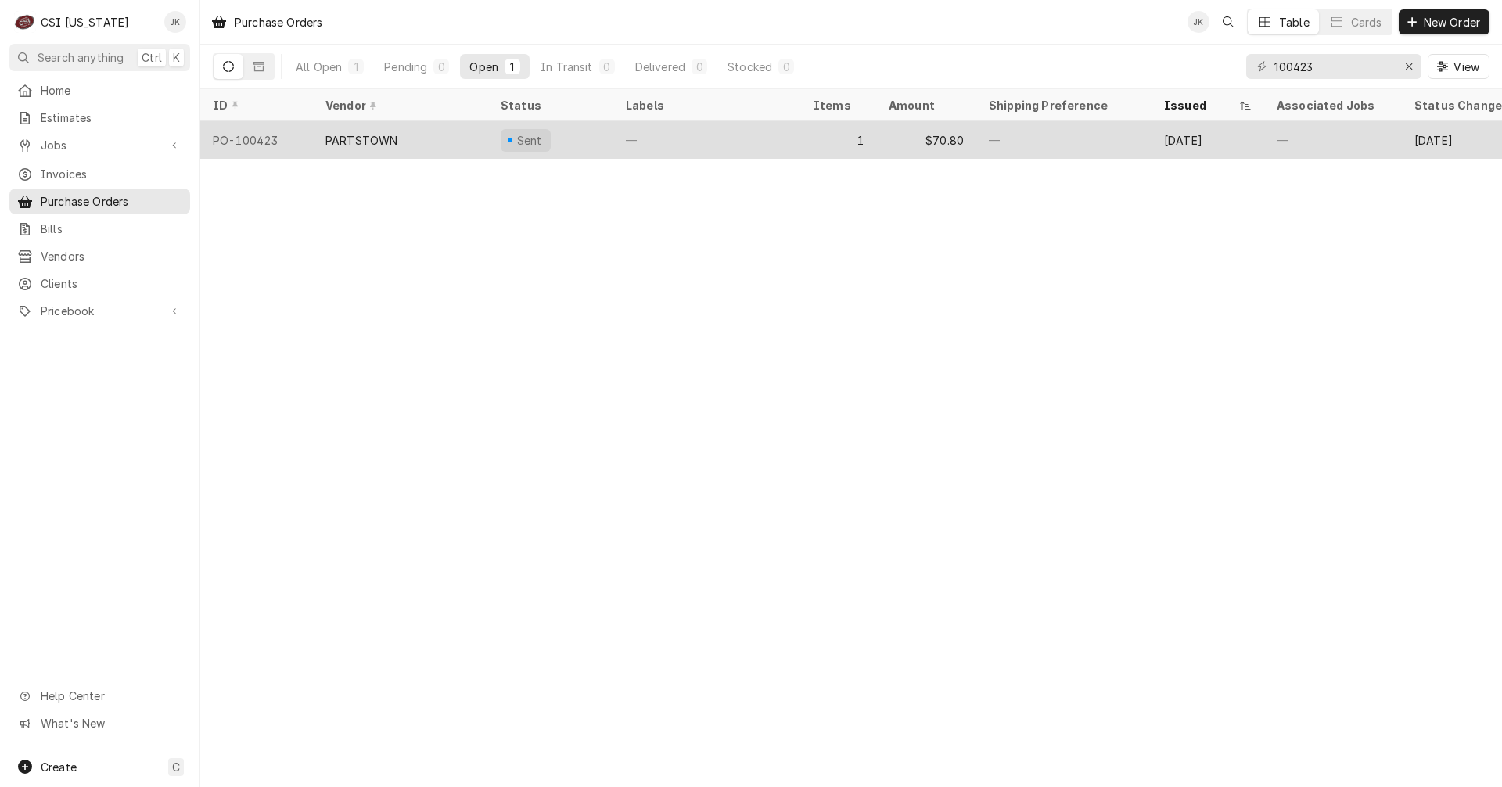
click at [390, 137] on div "PARTSTOWN" at bounding box center [361, 140] width 72 height 16
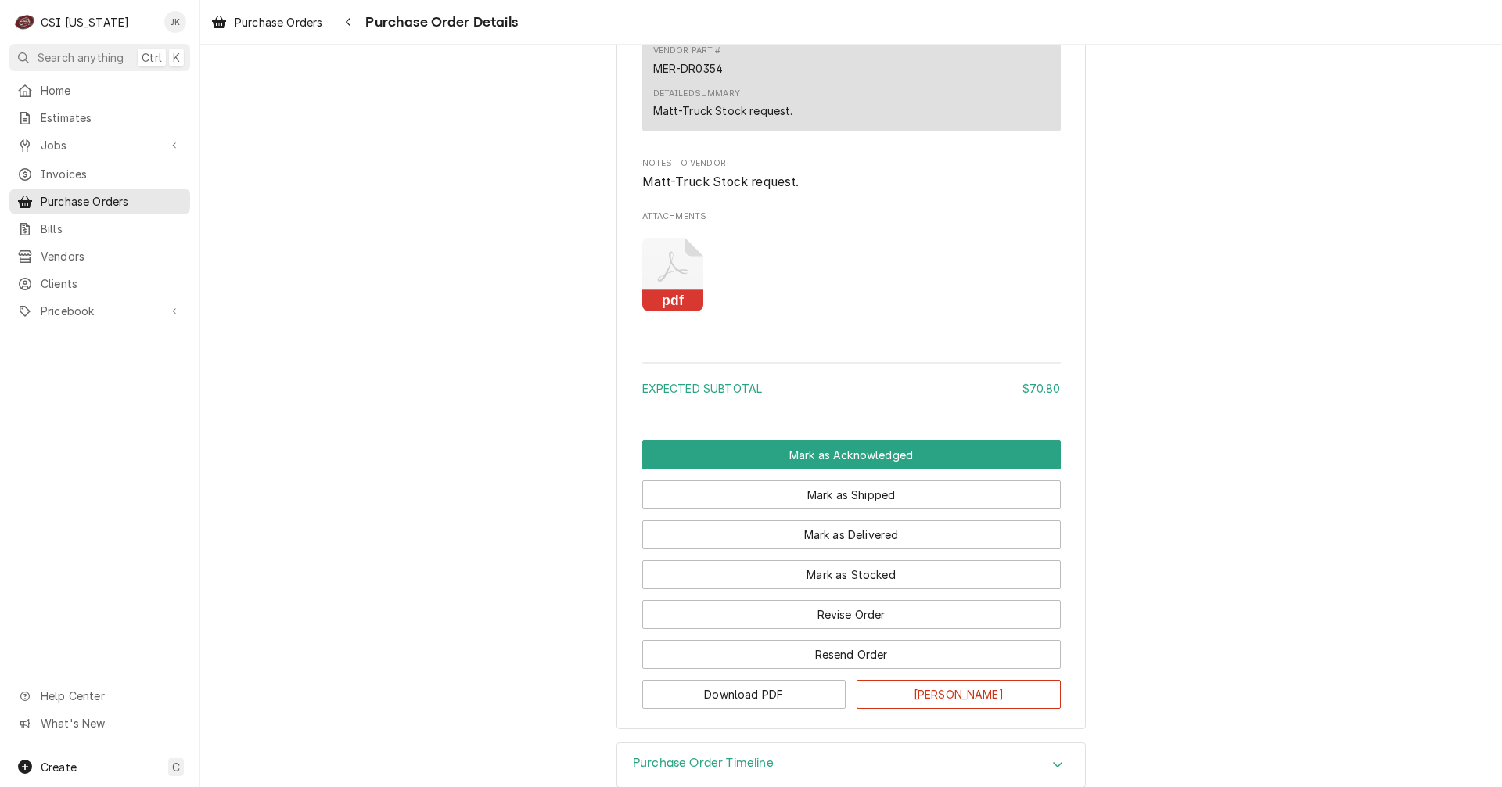
scroll to position [1086, 0]
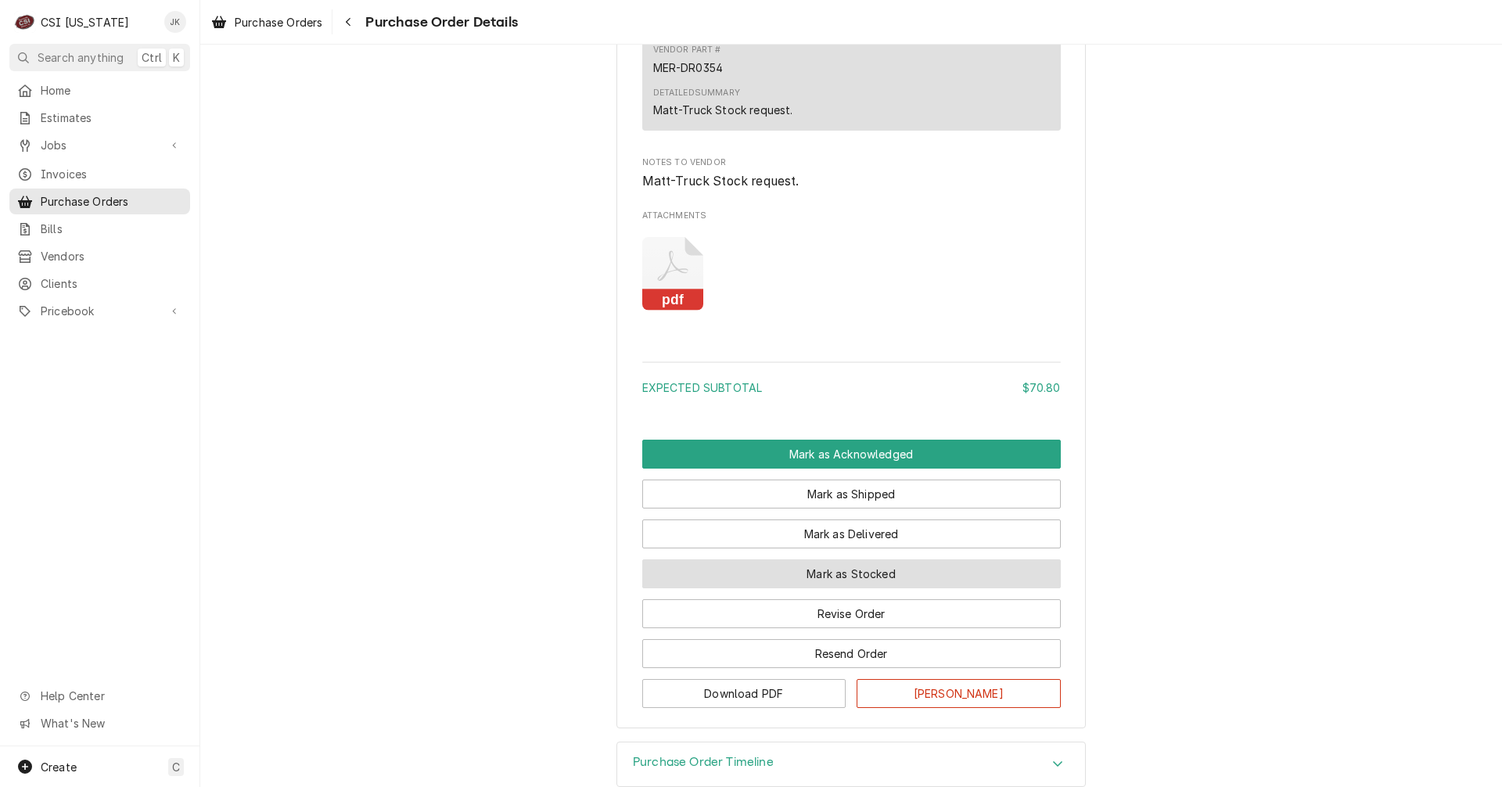
click at [890, 588] on button "Mark as Stocked" at bounding box center [851, 573] width 418 height 29
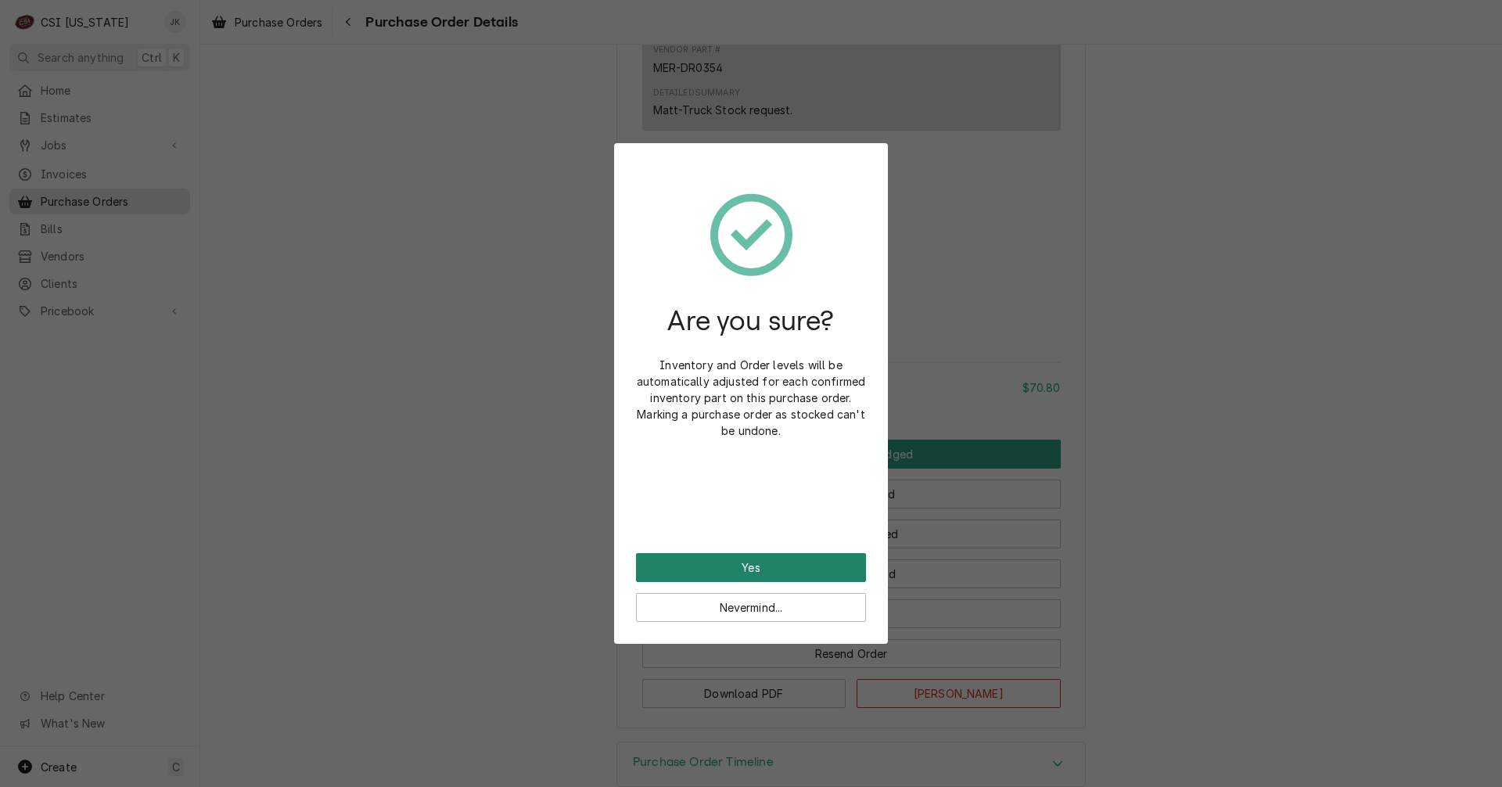
click at [738, 566] on button "Yes" at bounding box center [751, 567] width 230 height 29
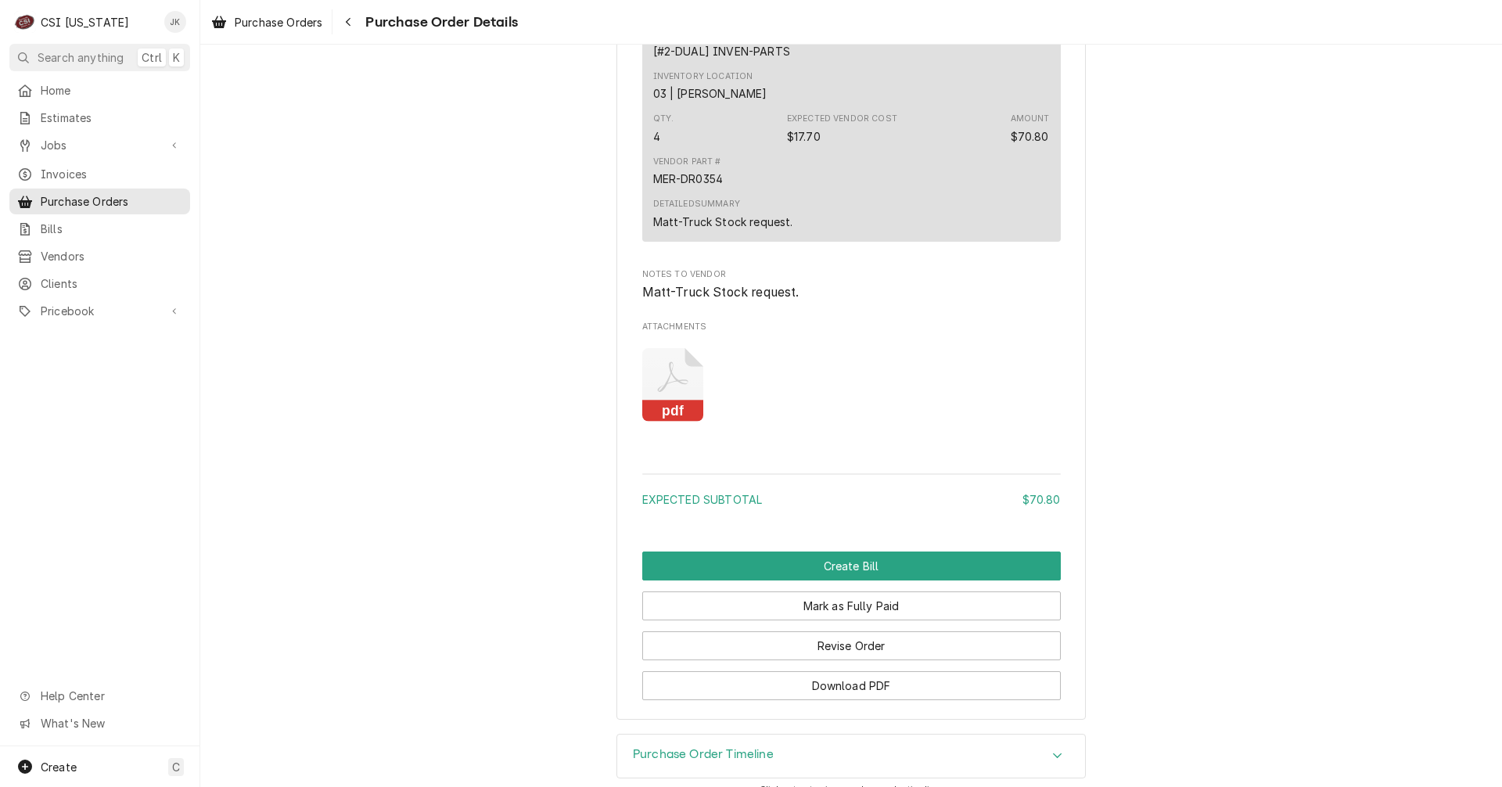
scroll to position [1243, 0]
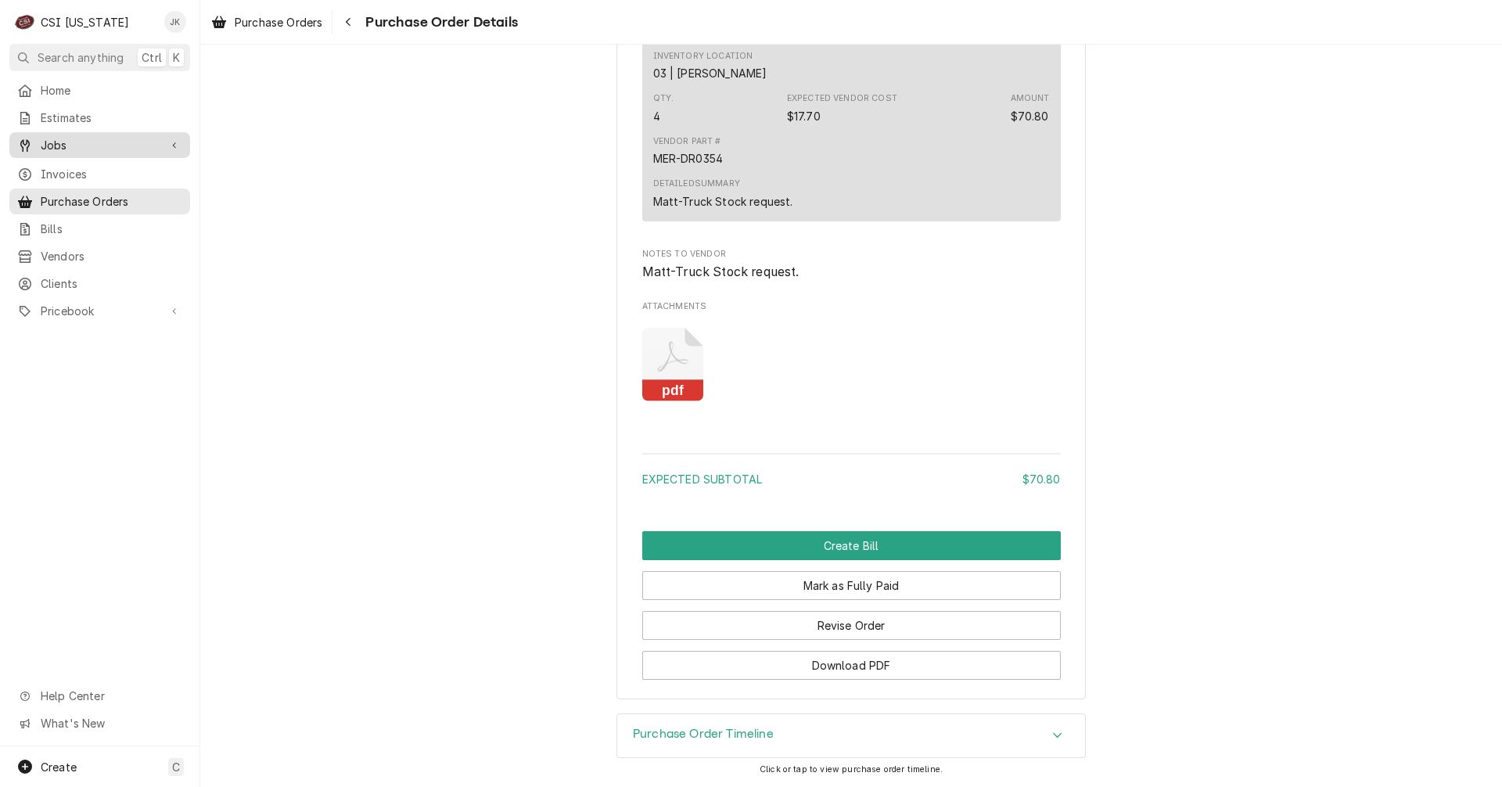
click at [56, 142] on span "Jobs" at bounding box center [100, 145] width 118 height 16
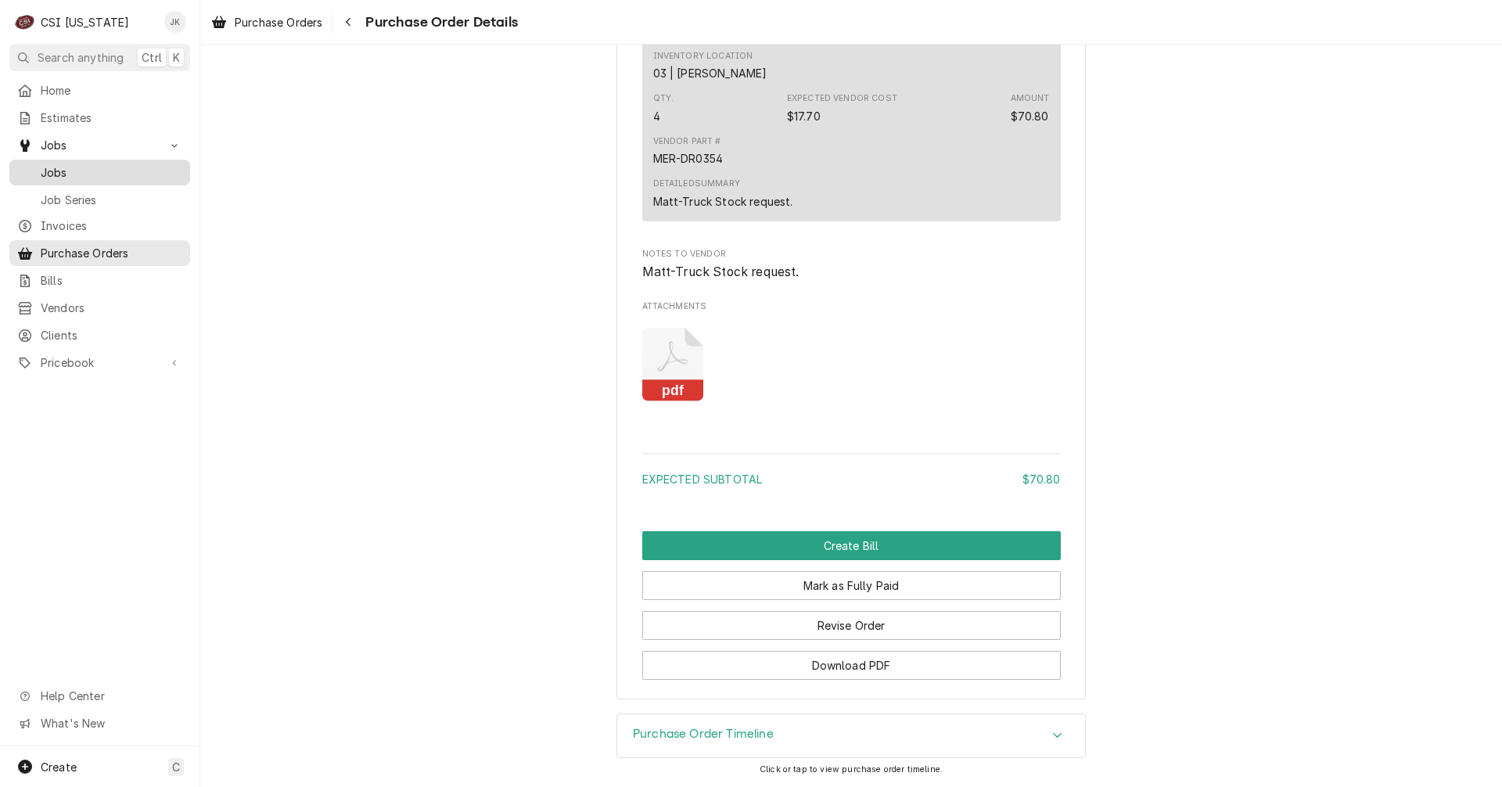
click at [66, 166] on span "Jobs" at bounding box center [112, 172] width 142 height 16
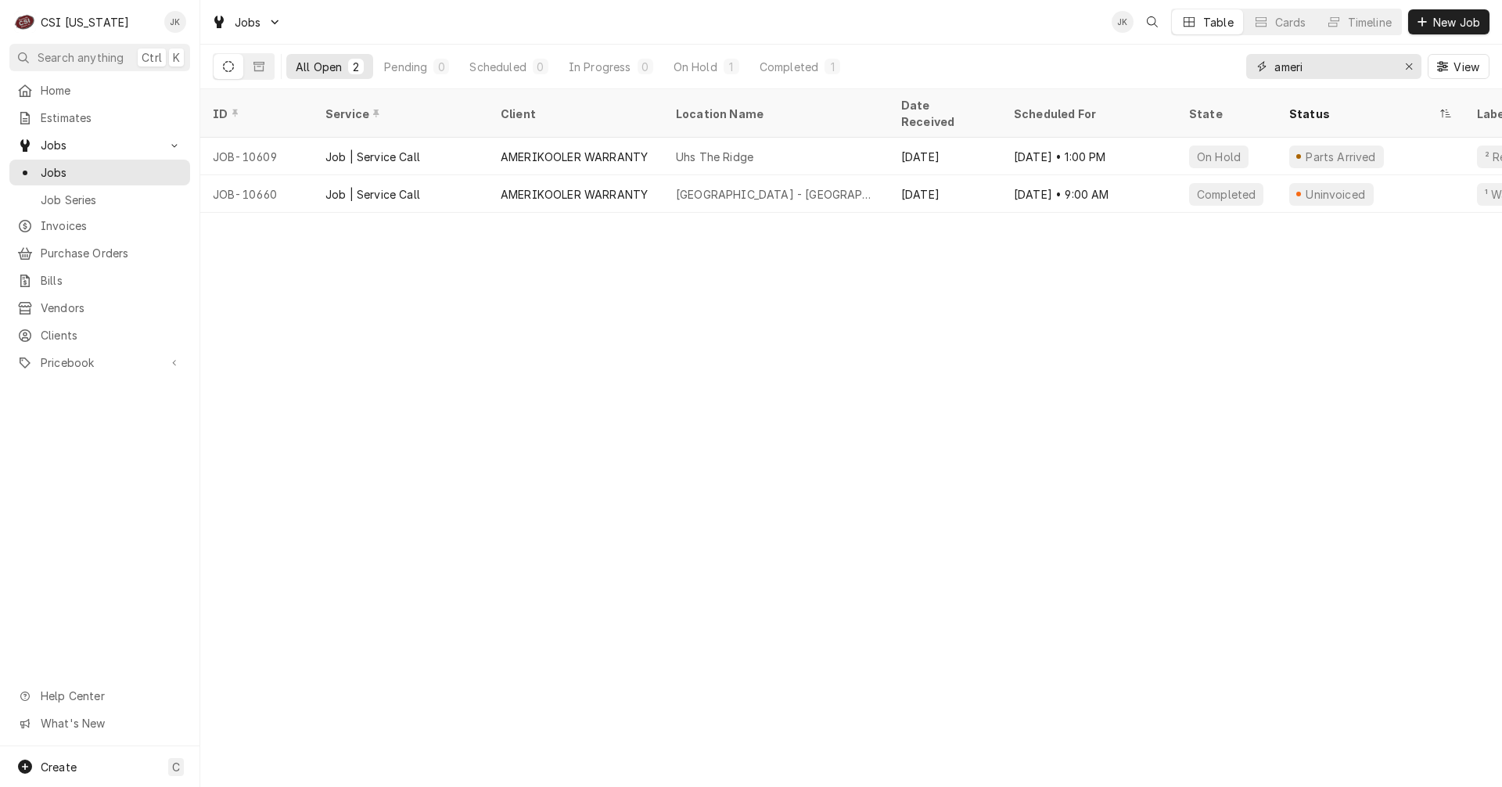
drag, startPoint x: 1317, startPoint y: 70, endPoint x: 1227, endPoint y: 67, distance: 90.8
click at [1227, 67] on div "All Open 2 Pending 0 Scheduled 0 In Progress 0 On Hold 1 Completed 1 ameri View" at bounding box center [851, 67] width 1277 height 44
type input "2"
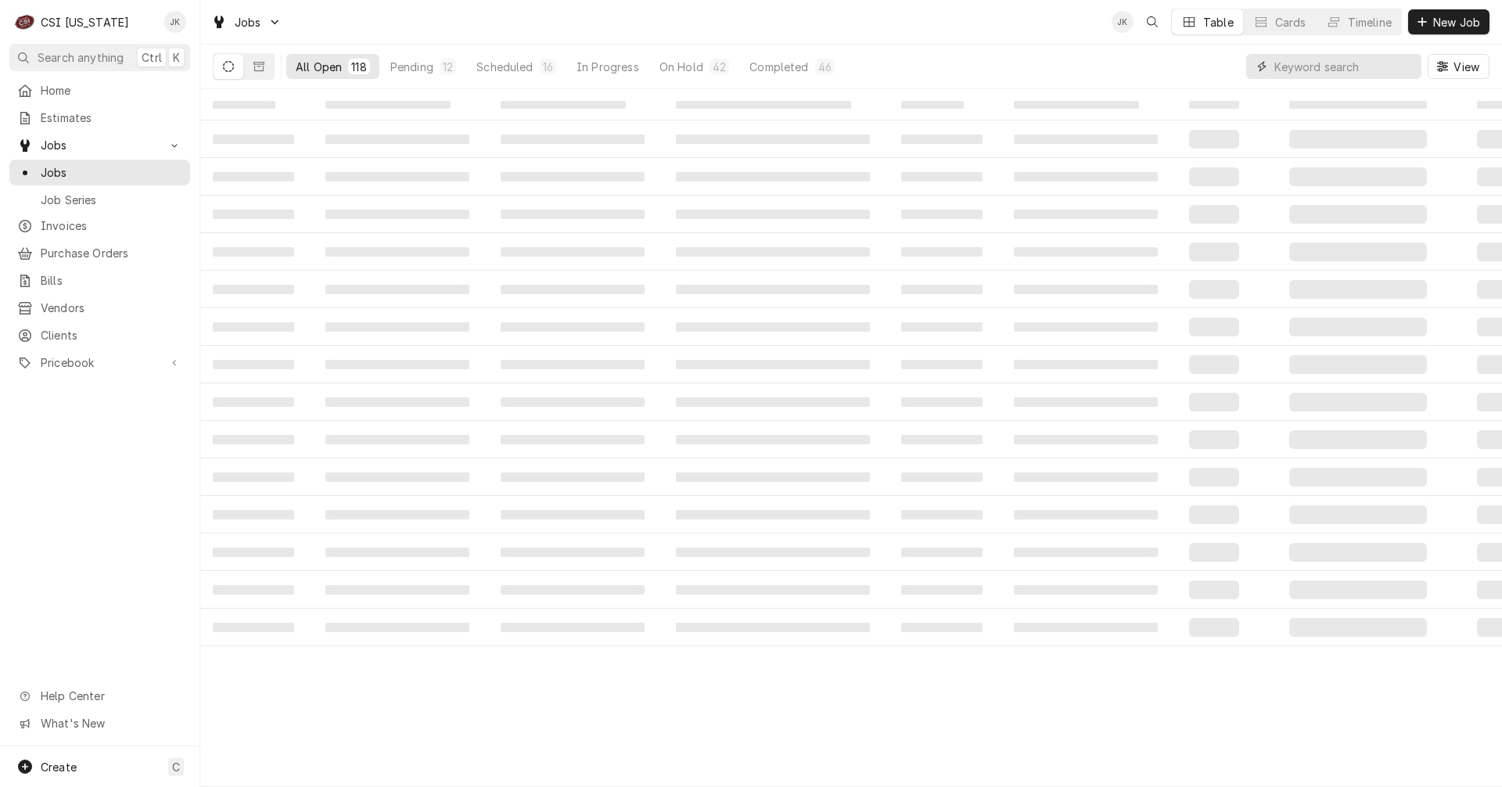
type input "6"
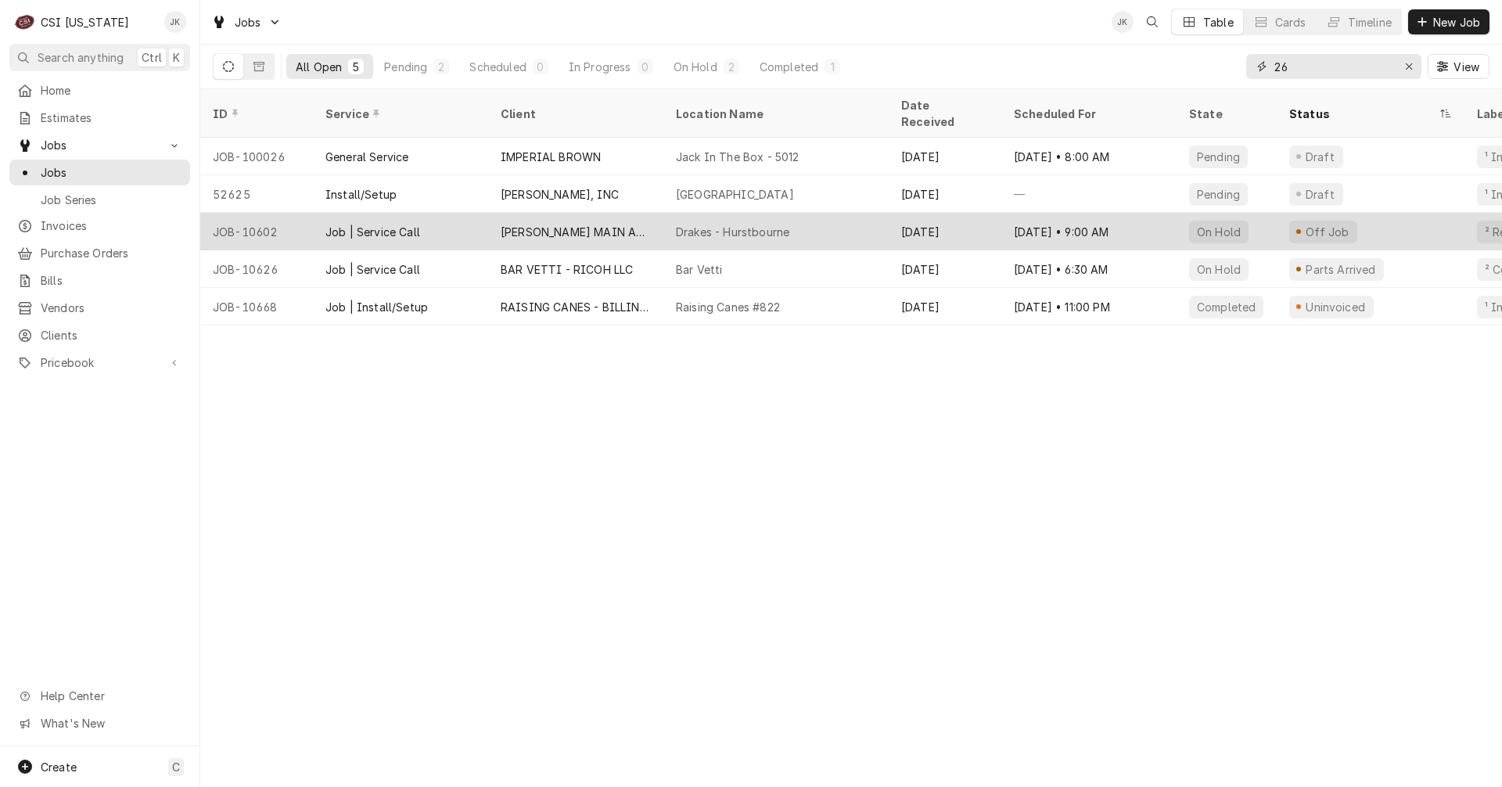
type input "26"
click at [731, 224] on div "Drakes - Hurstbourne" at bounding box center [732, 232] width 113 height 16
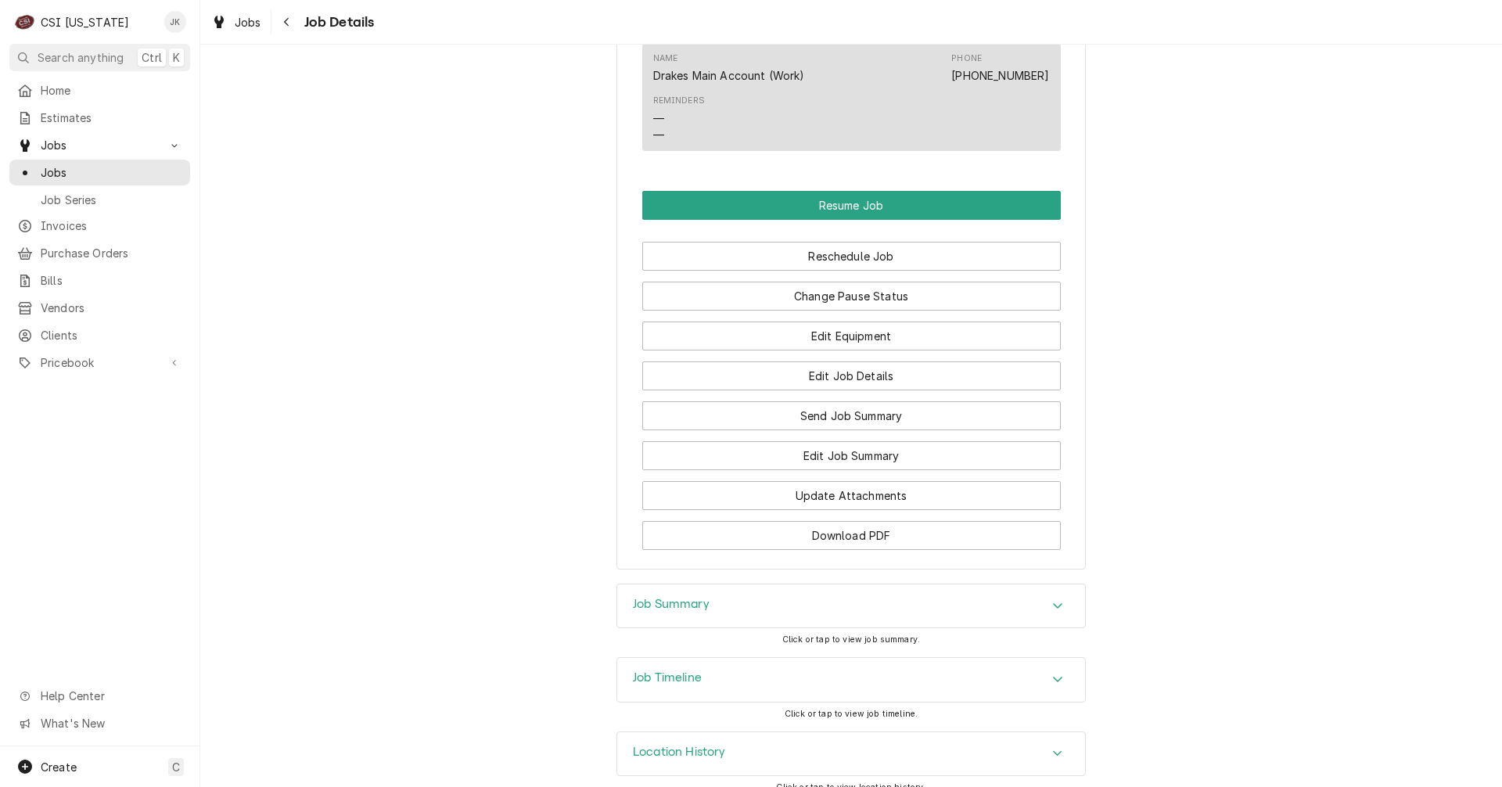
scroll to position [1339, 0]
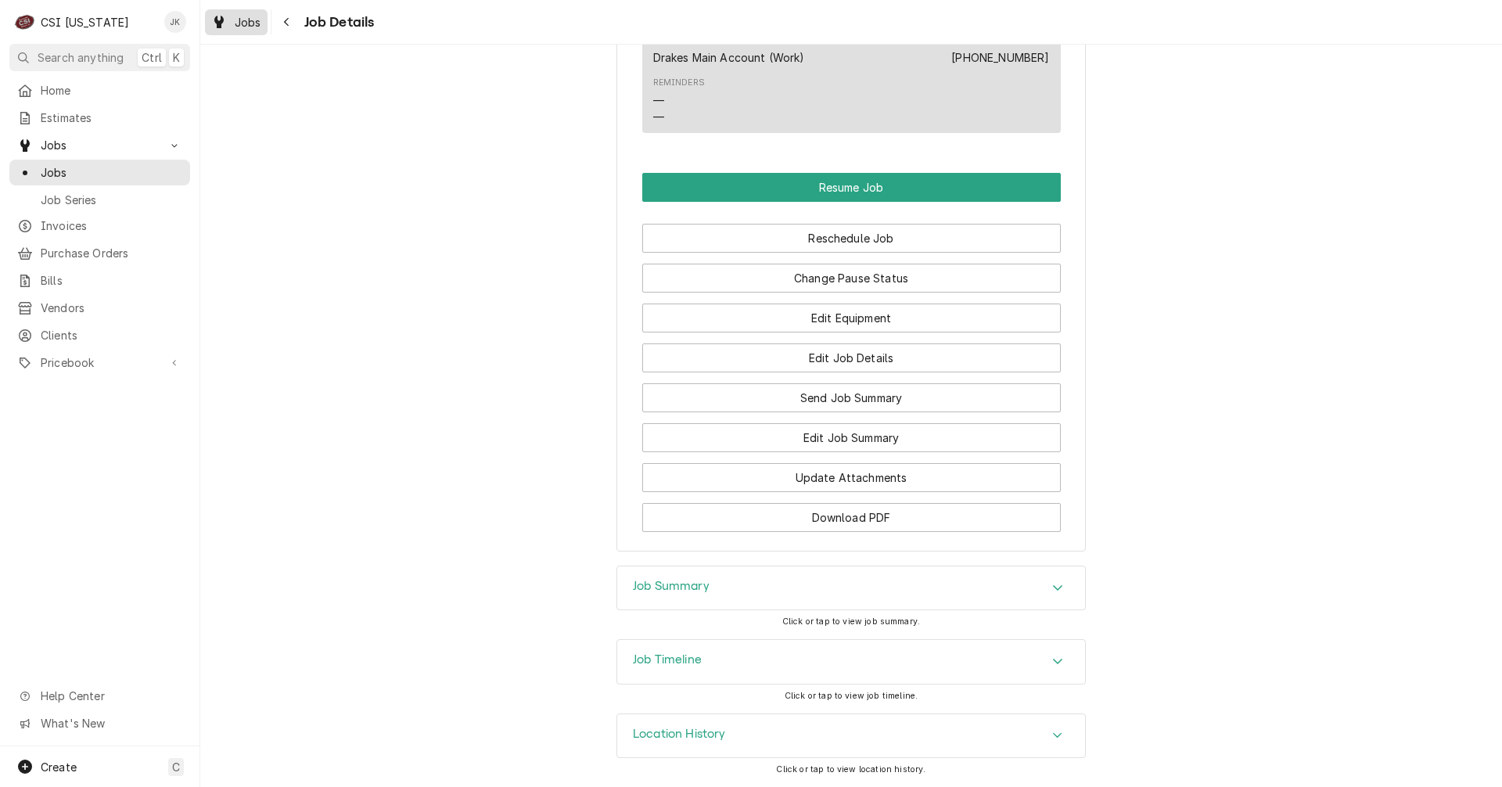
click at [256, 23] on span "Jobs" at bounding box center [248, 22] width 27 height 16
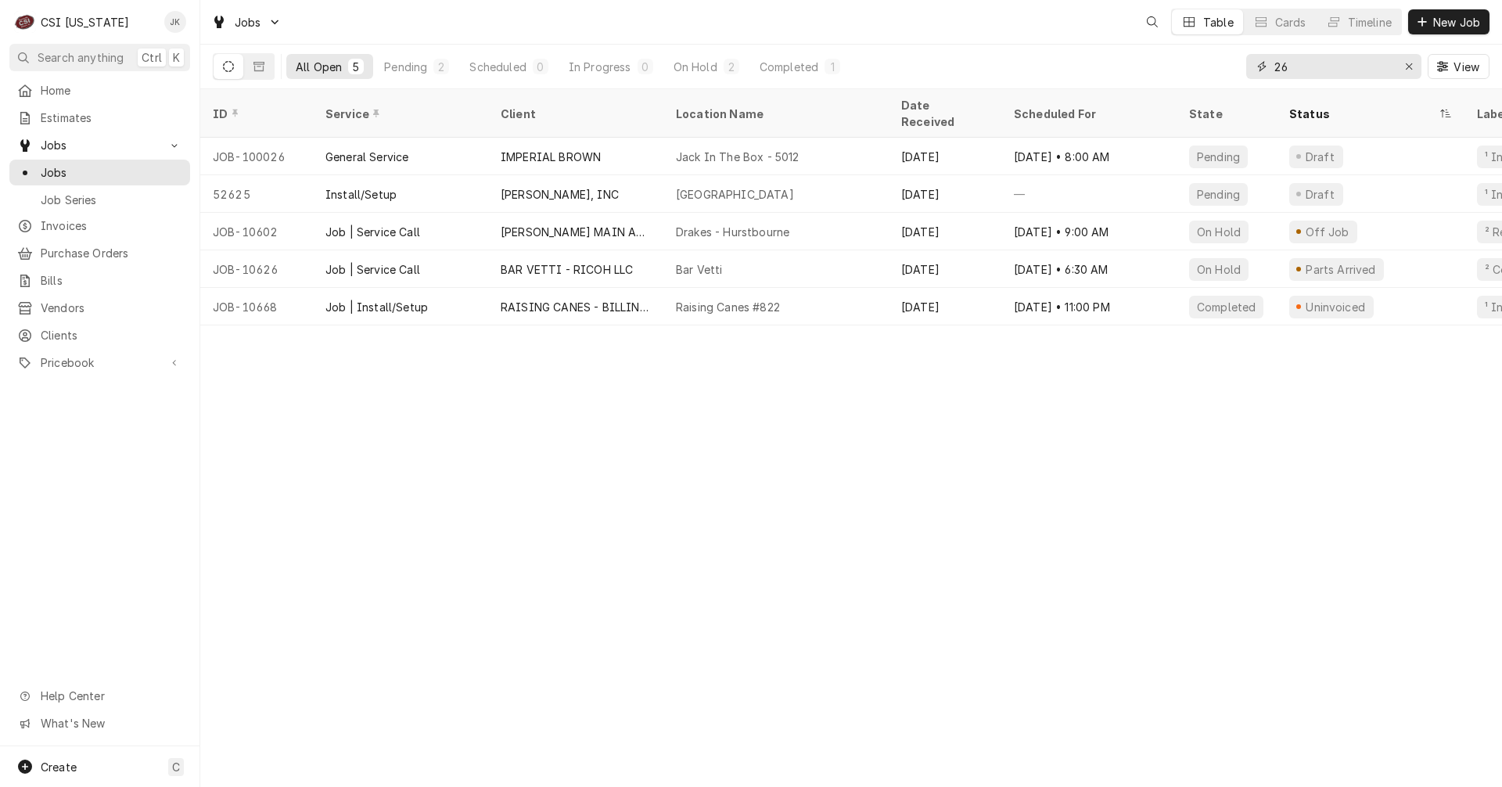
drag, startPoint x: 1295, startPoint y: 66, endPoint x: 1223, endPoint y: 66, distance: 71.2
click at [1223, 66] on div "All Open 5 Pending 2 Scheduled 0 In Progress 0 On Hold 2 Completed 1 26 View" at bounding box center [851, 67] width 1277 height 44
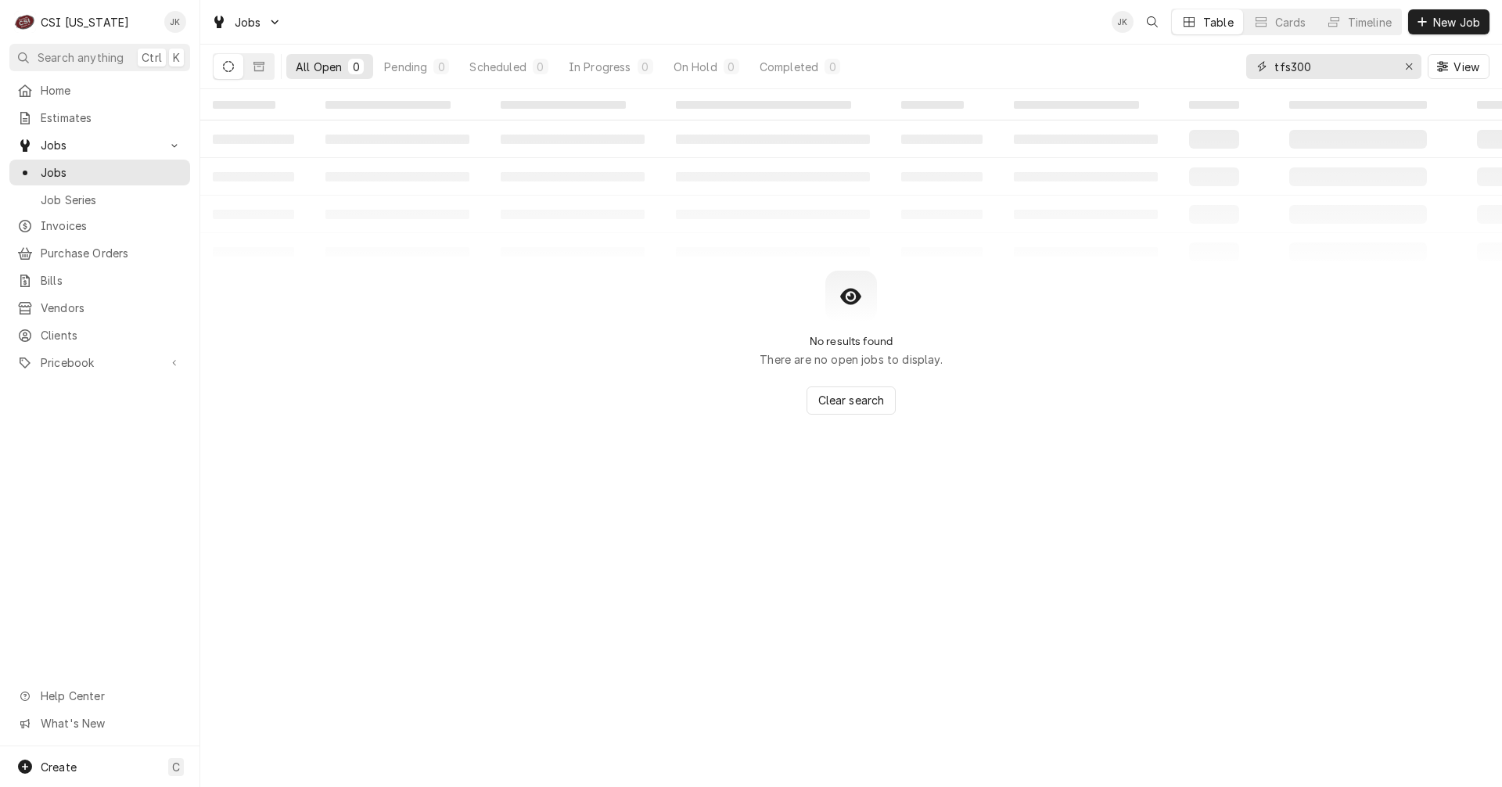
drag, startPoint x: 1320, startPoint y: 67, endPoint x: 1117, endPoint y: 62, distance: 203.4
click at [1119, 63] on div "All Open 0 Pending 0 Scheduled 0 In Progress 0 On Hold 0 Completed 0 tfs300 View" at bounding box center [851, 67] width 1277 height 44
drag, startPoint x: 1324, startPoint y: 65, endPoint x: 1212, endPoint y: 66, distance: 112.6
click at [1212, 66] on div "All Open 0 Pending 0 Scheduled 0 In Progress 0 On Hold 0 Completed 0 3280699 Vi…" at bounding box center [851, 67] width 1277 height 44
type input "wvn898298"
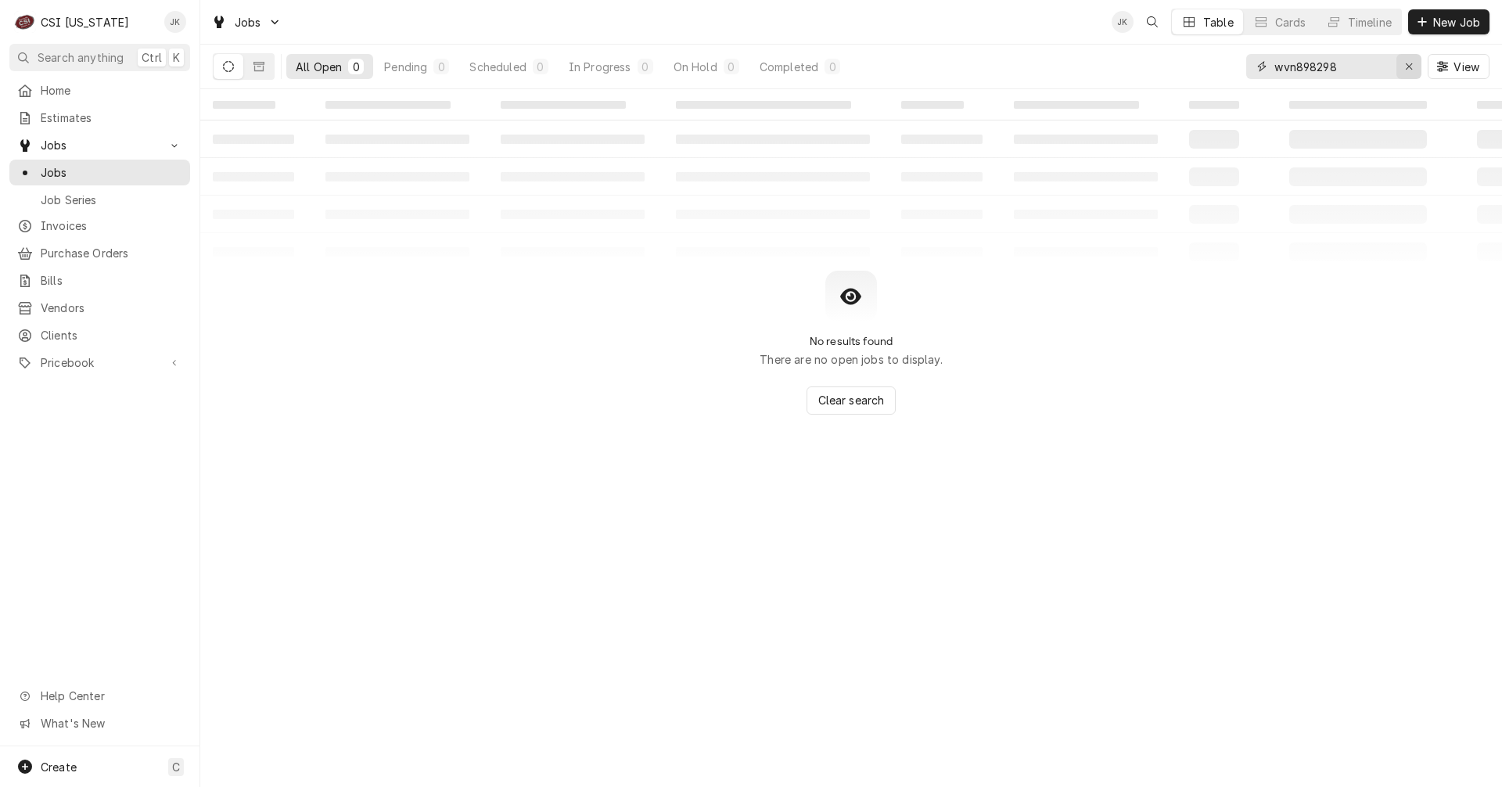
click at [1406, 65] on icon "Erase input" at bounding box center [1409, 66] width 9 height 11
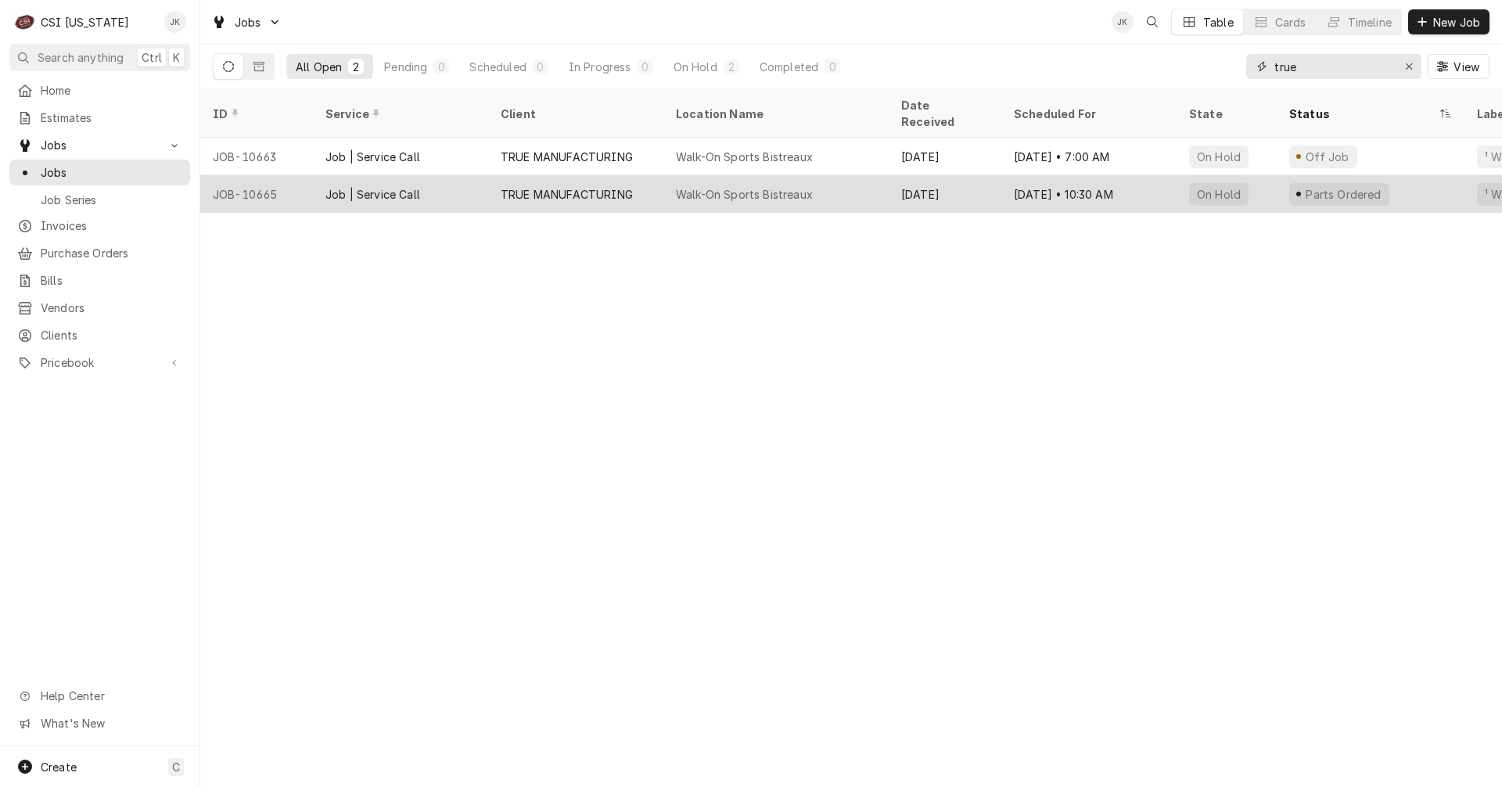
type input "true"
click at [844, 175] on div "Walk-On Sports Bistreaux" at bounding box center [775, 194] width 225 height 38
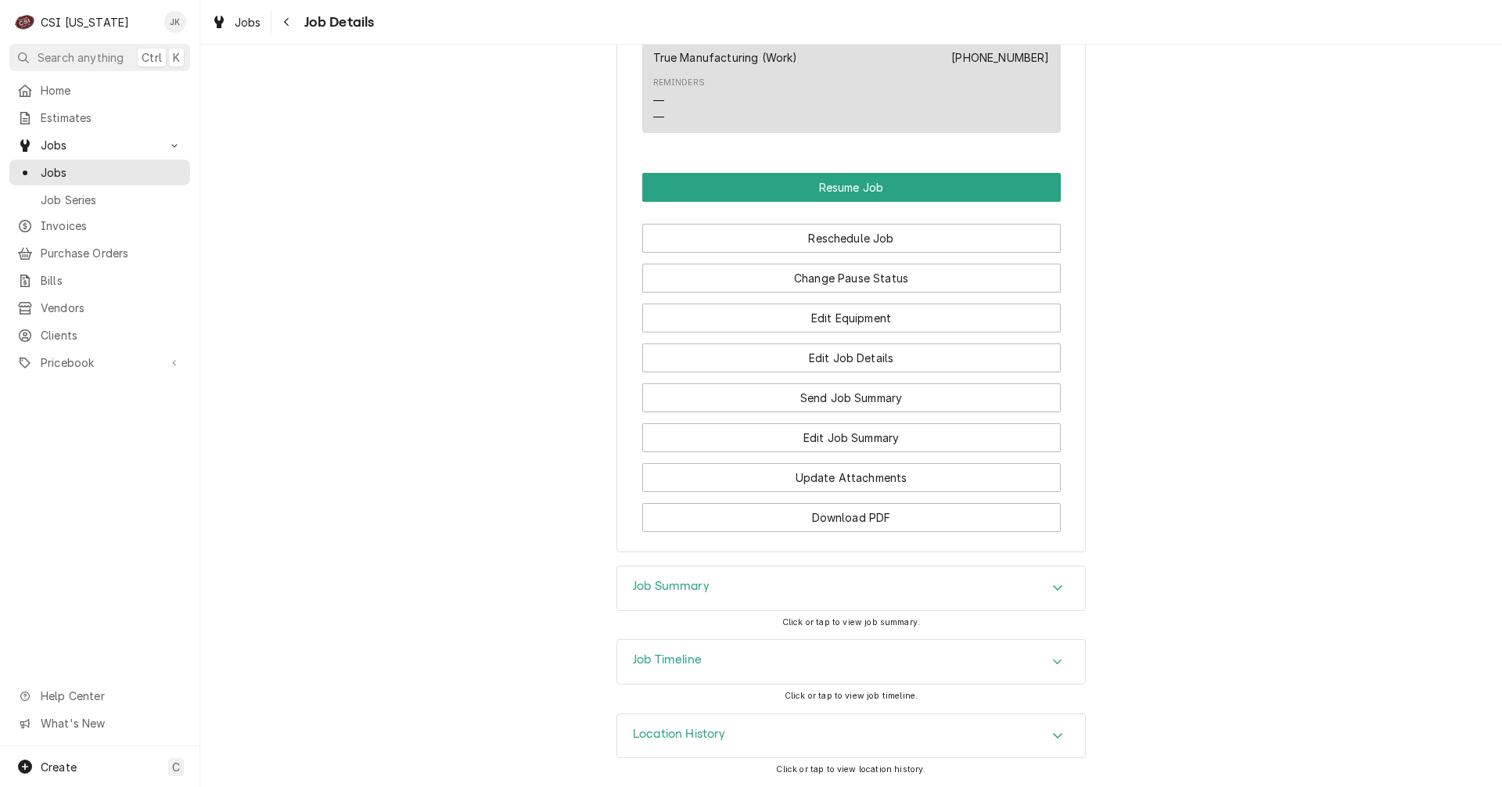
scroll to position [1295, 0]
click at [692, 584] on h3 "Job Summary" at bounding box center [671, 586] width 77 height 15
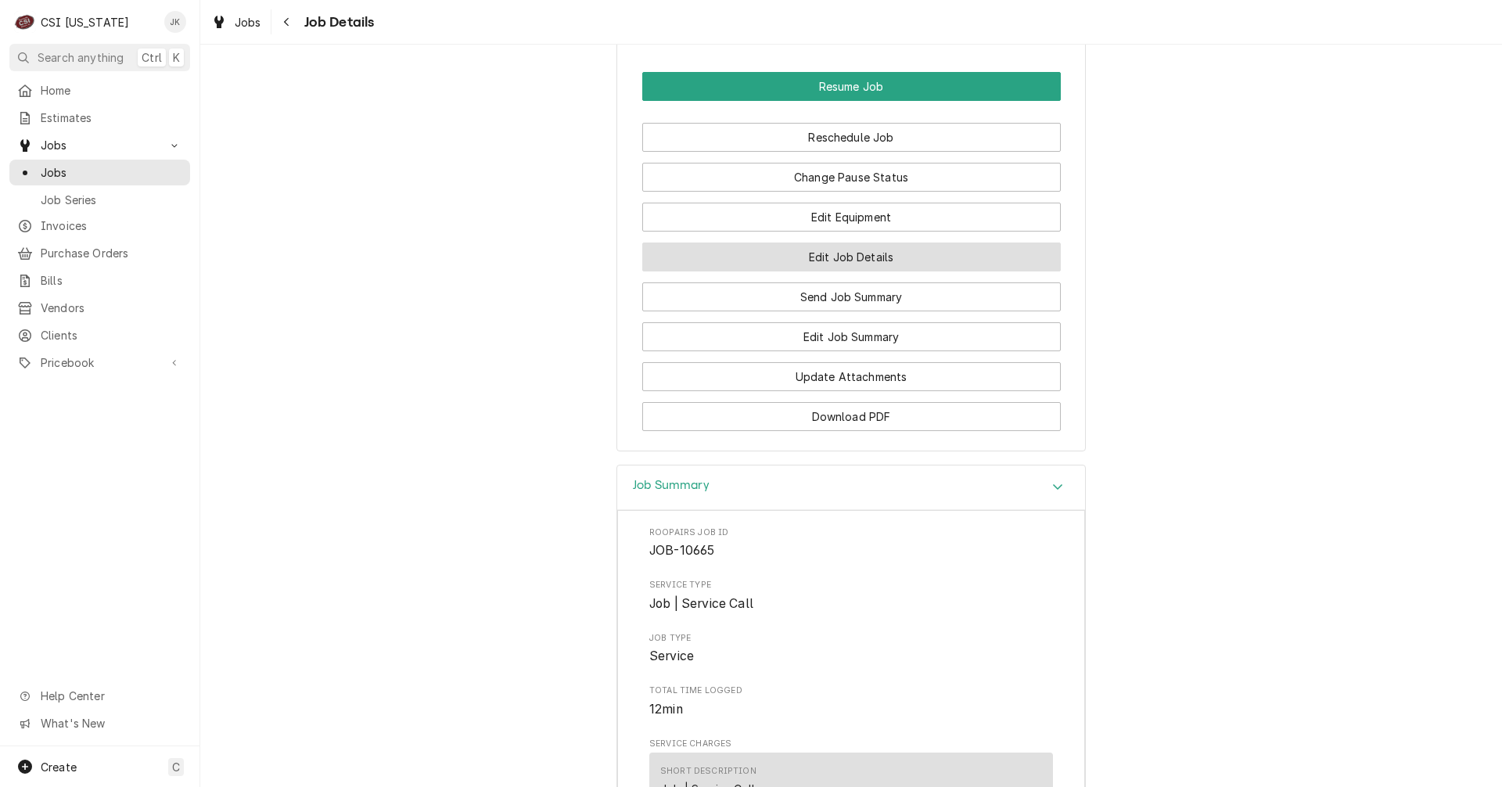
scroll to position [1367, 0]
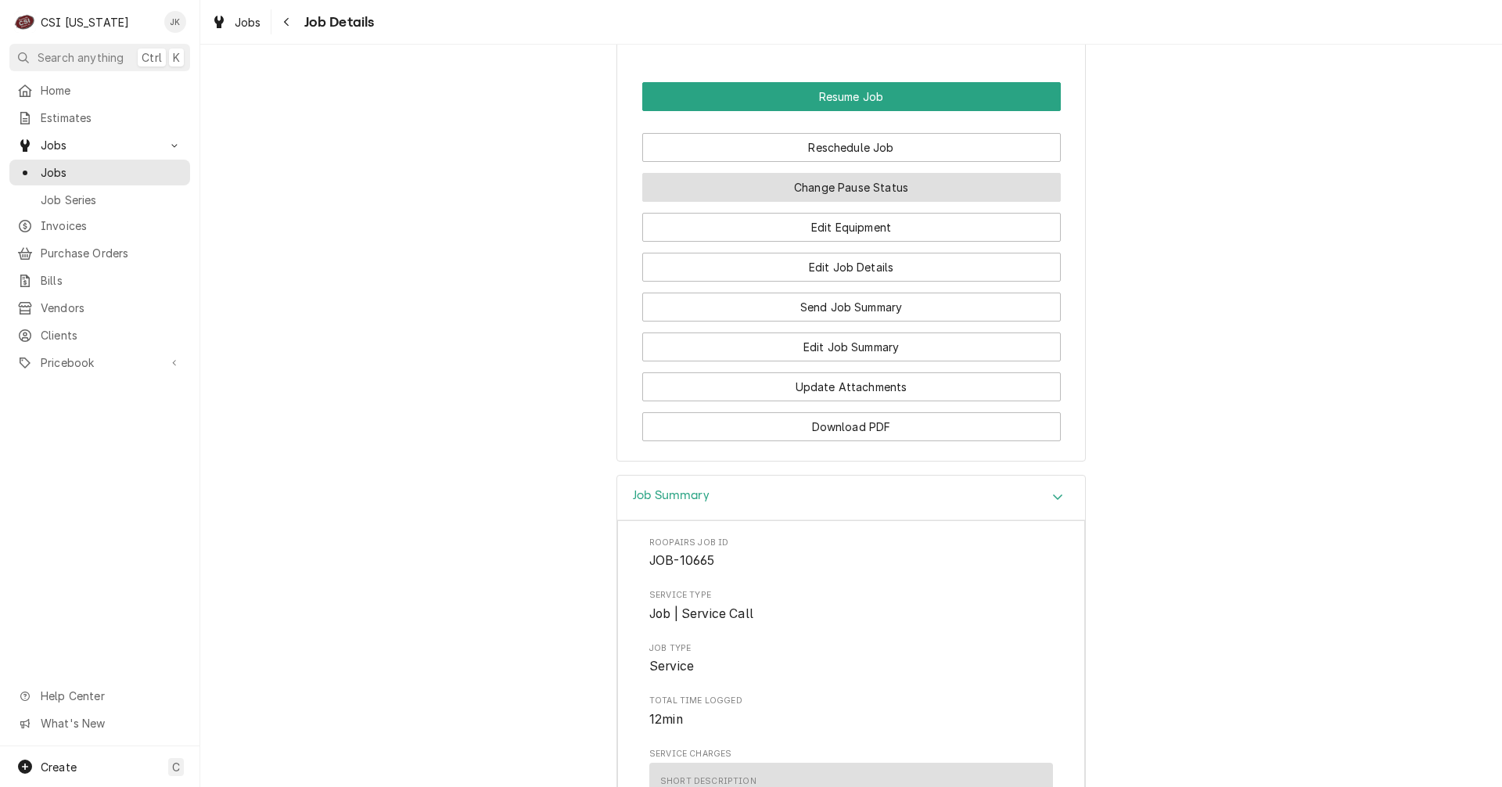
click at [801, 202] on button "Change Pause Status" at bounding box center [851, 187] width 418 height 29
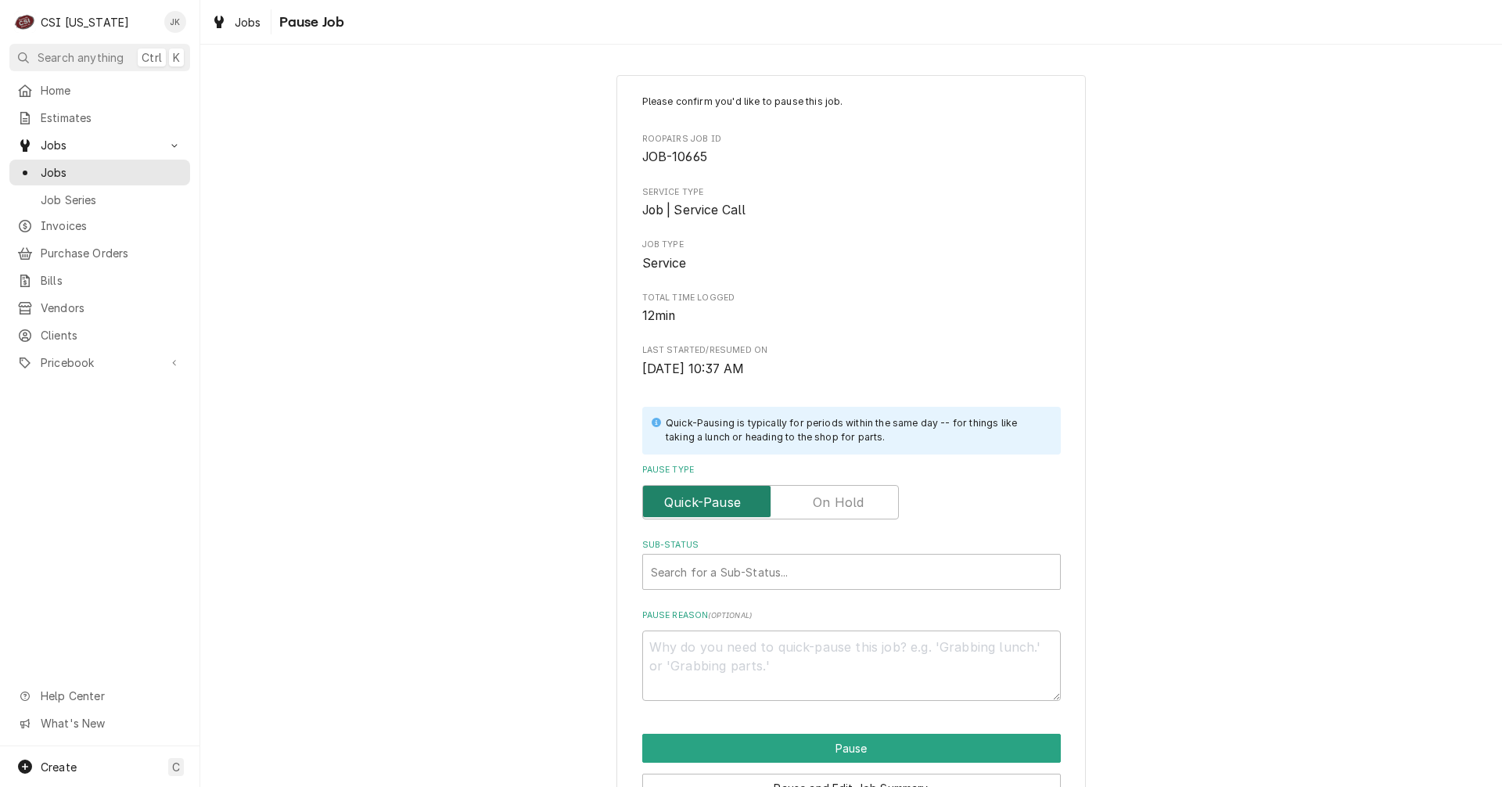
click at [799, 514] on input "Pause Type" at bounding box center [770, 502] width 242 height 34
checkbox input "true"
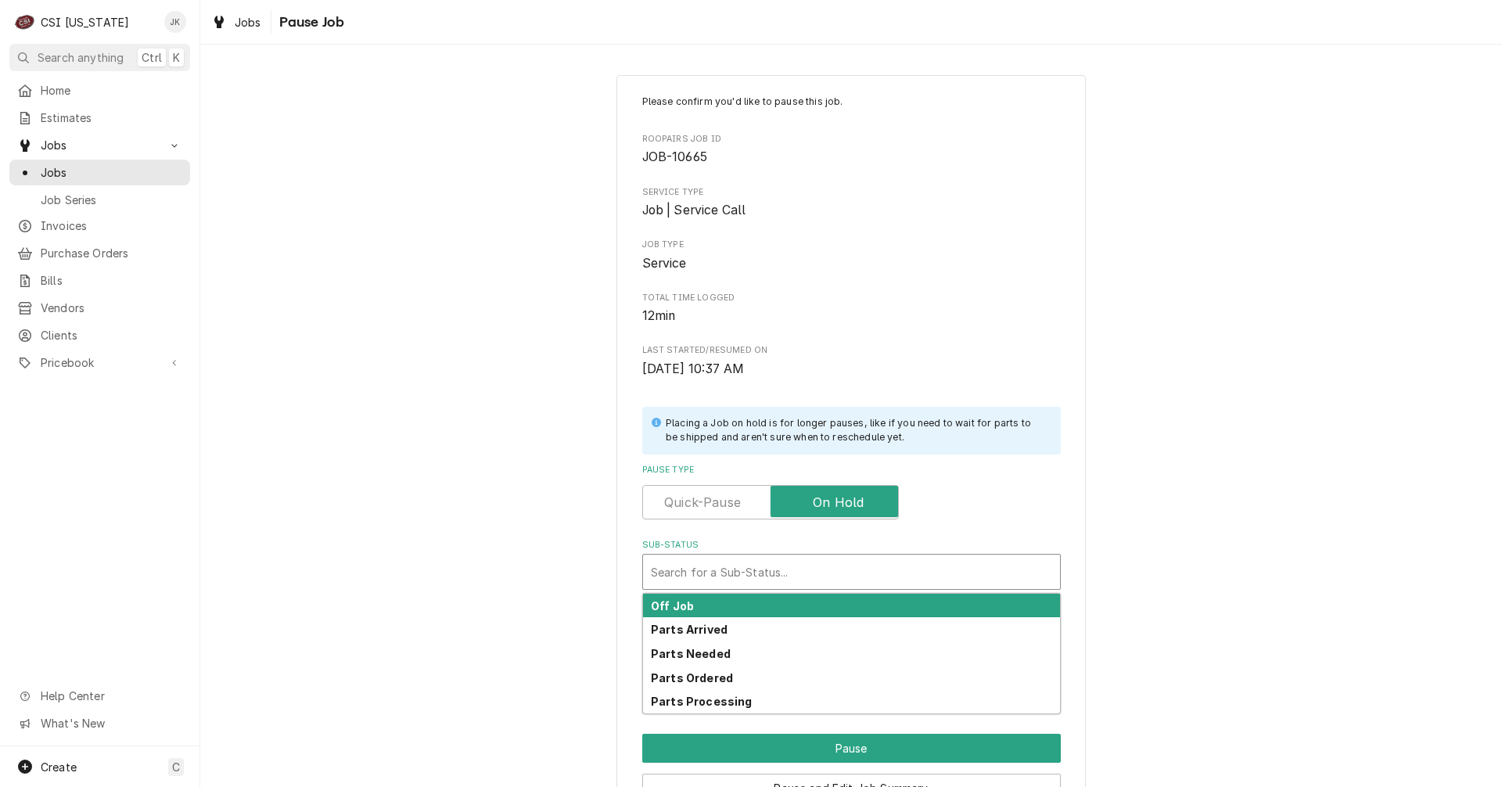
click at [811, 572] on div "Sub-Status" at bounding box center [851, 572] width 401 height 28
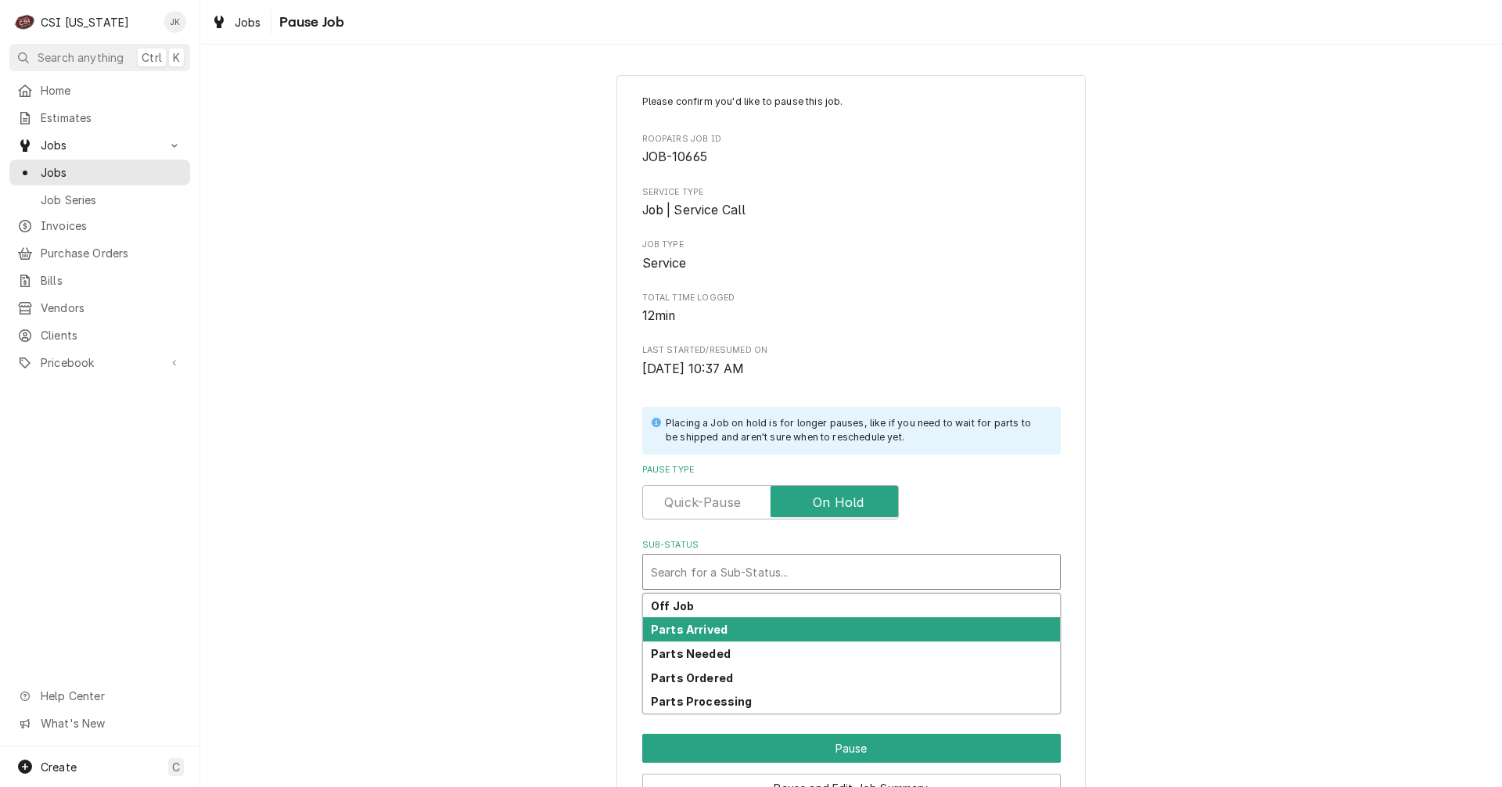
click at [725, 638] on div "Parts Arrived" at bounding box center [851, 629] width 417 height 24
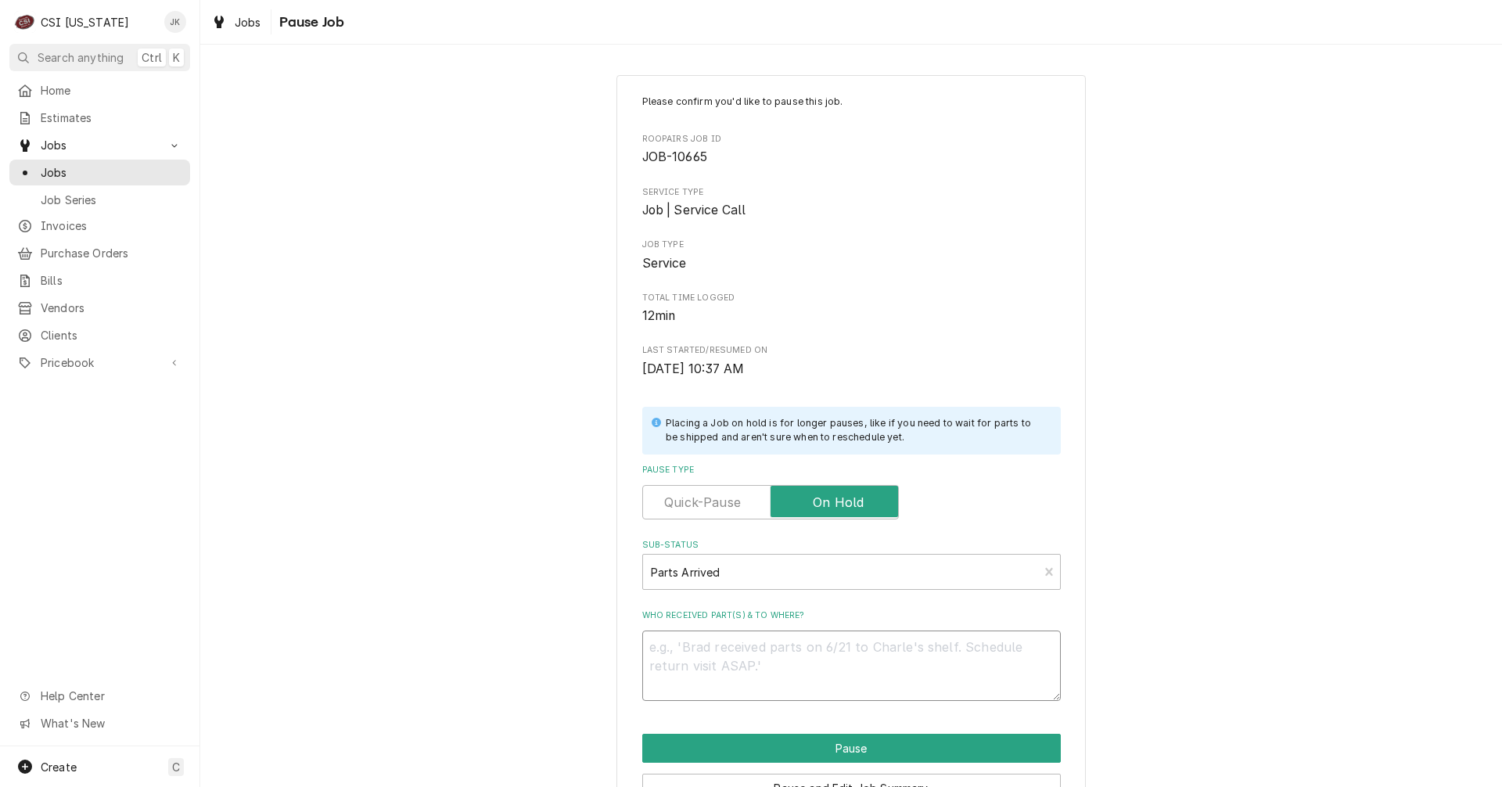
click at [743, 654] on textarea "Who received part(s) & to where?" at bounding box center [851, 665] width 418 height 70
type textarea "x"
type textarea "F"
type textarea "x"
type textarea "Fa"
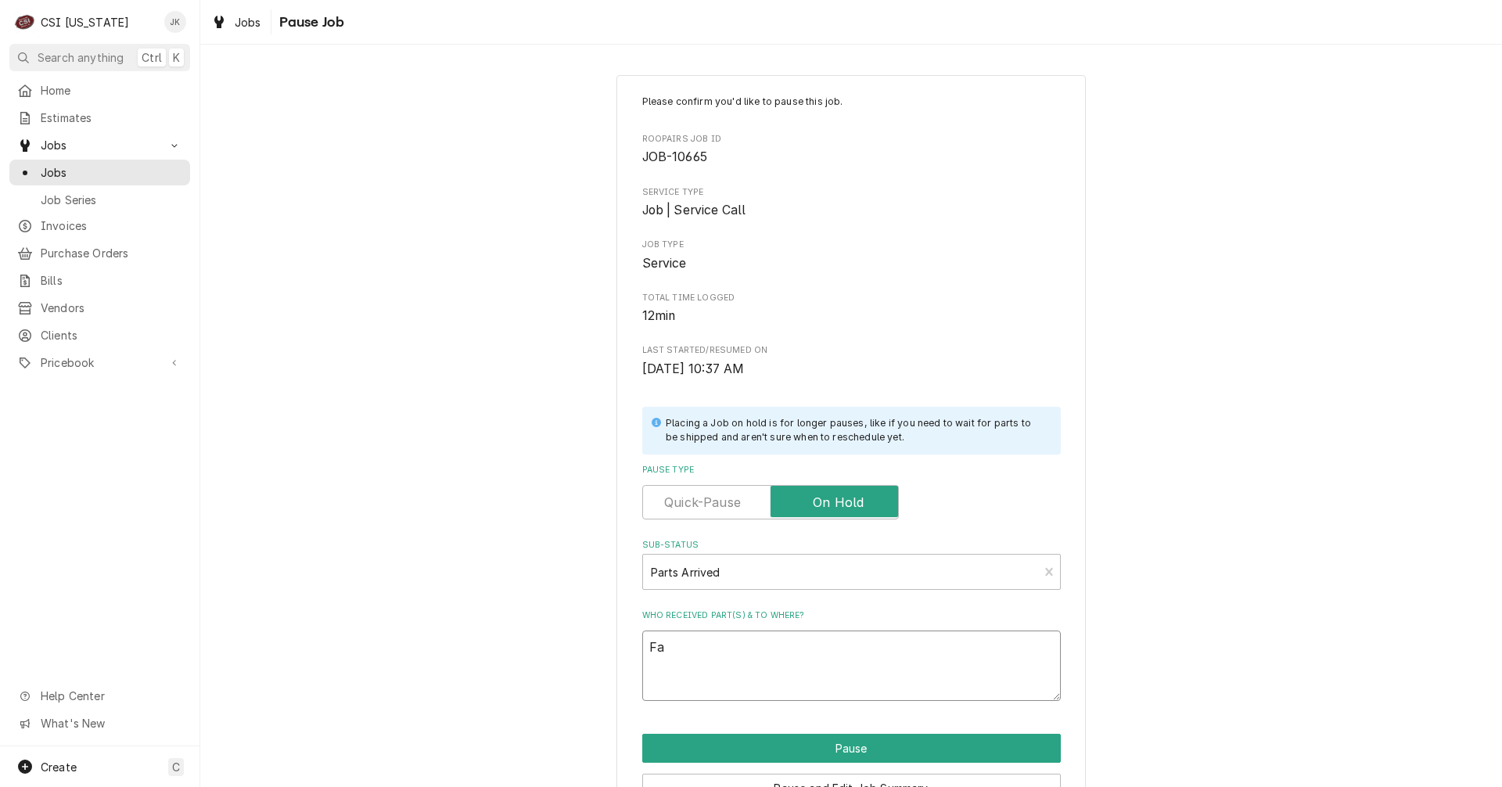
type textarea "x"
type textarea "Fan"
type textarea "x"
type textarea "Fanm"
type textarea "x"
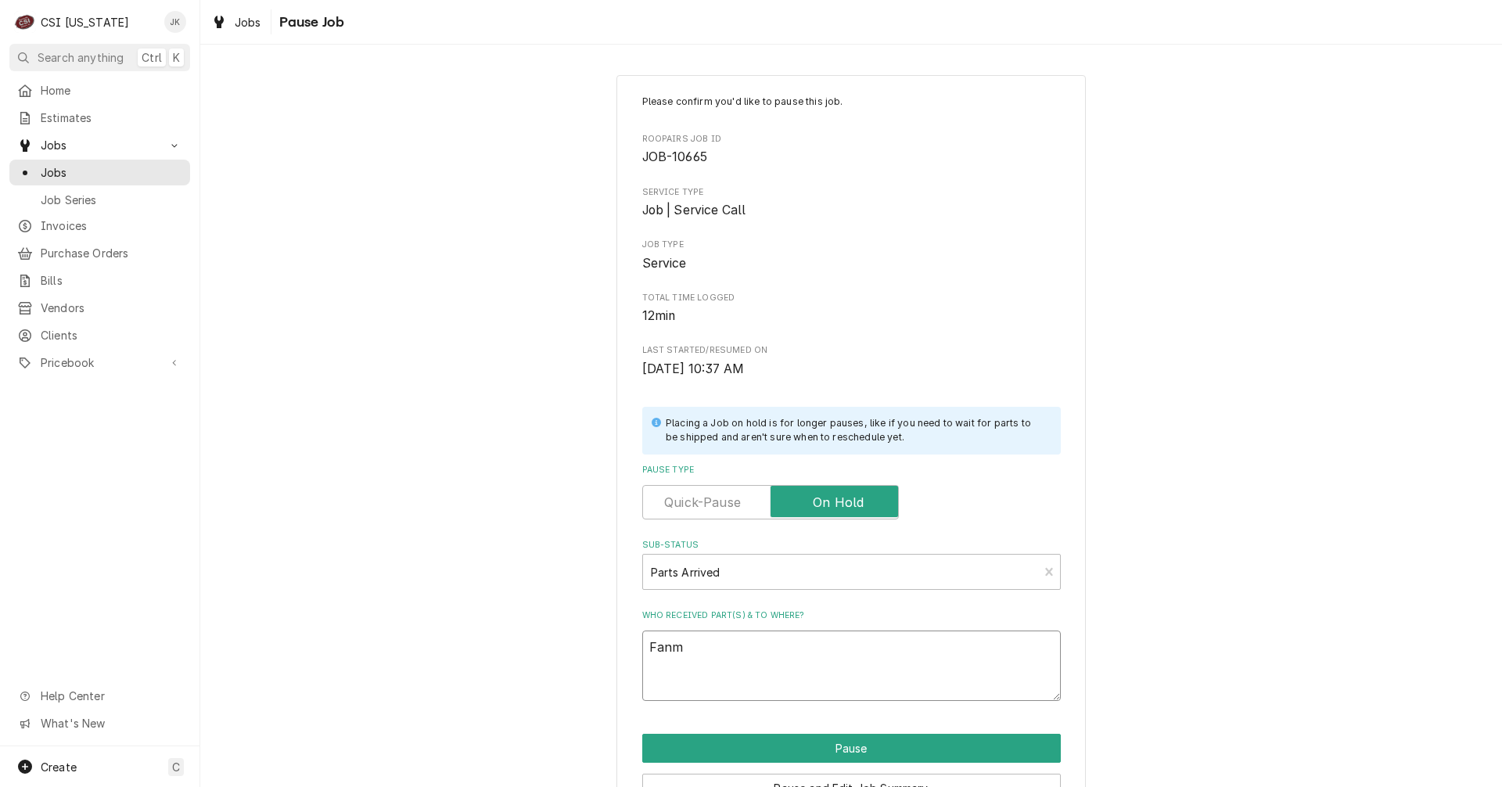
type textarea "Fanmo"
type textarea "x"
type textarea "Fanmot"
type textarea "x"
type textarea "Fanmoto"
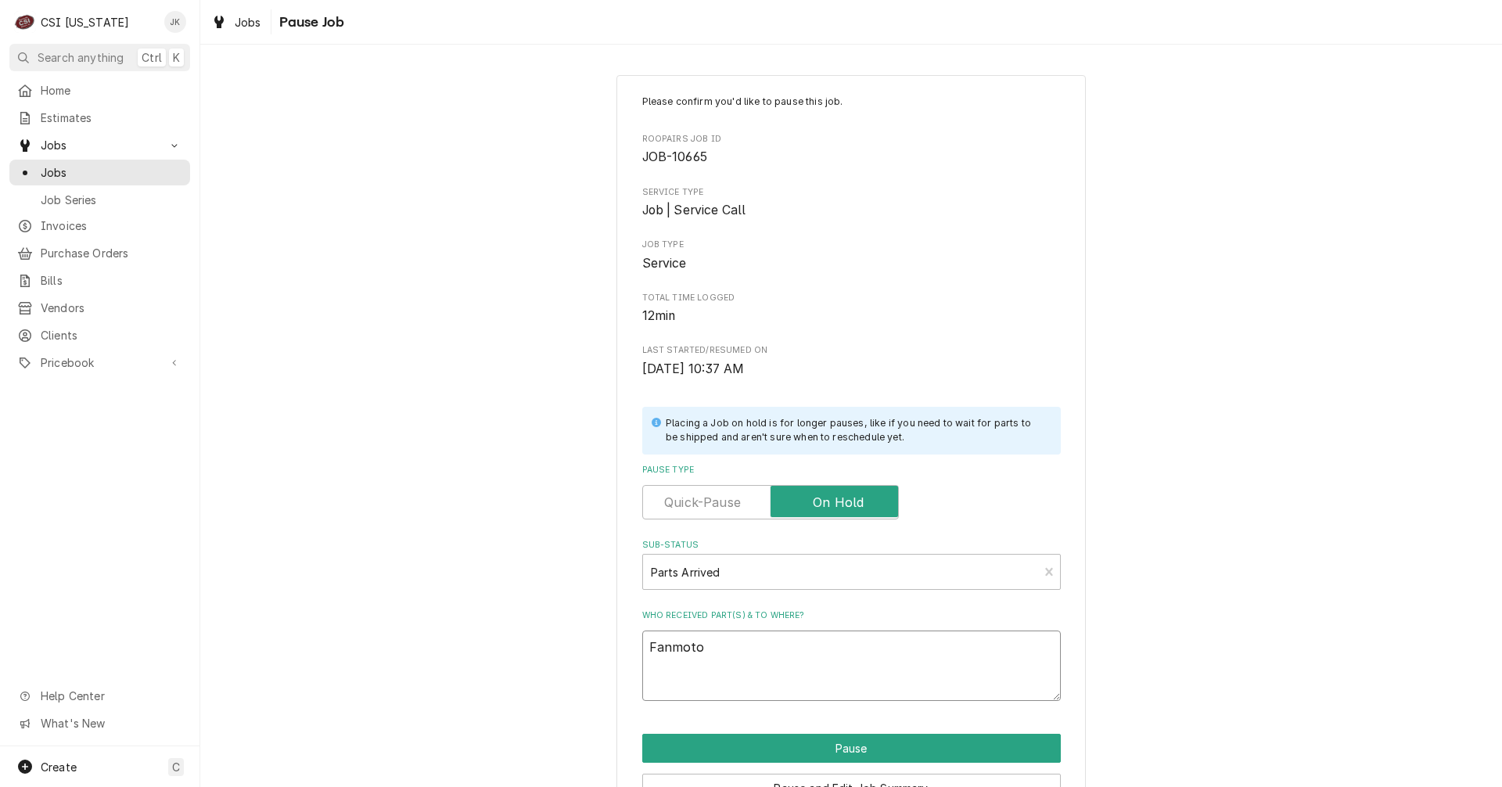
type textarea "x"
type textarea "Fanmotor"
type textarea "x"
type textarea "Fanmotor"
type textarea "x"
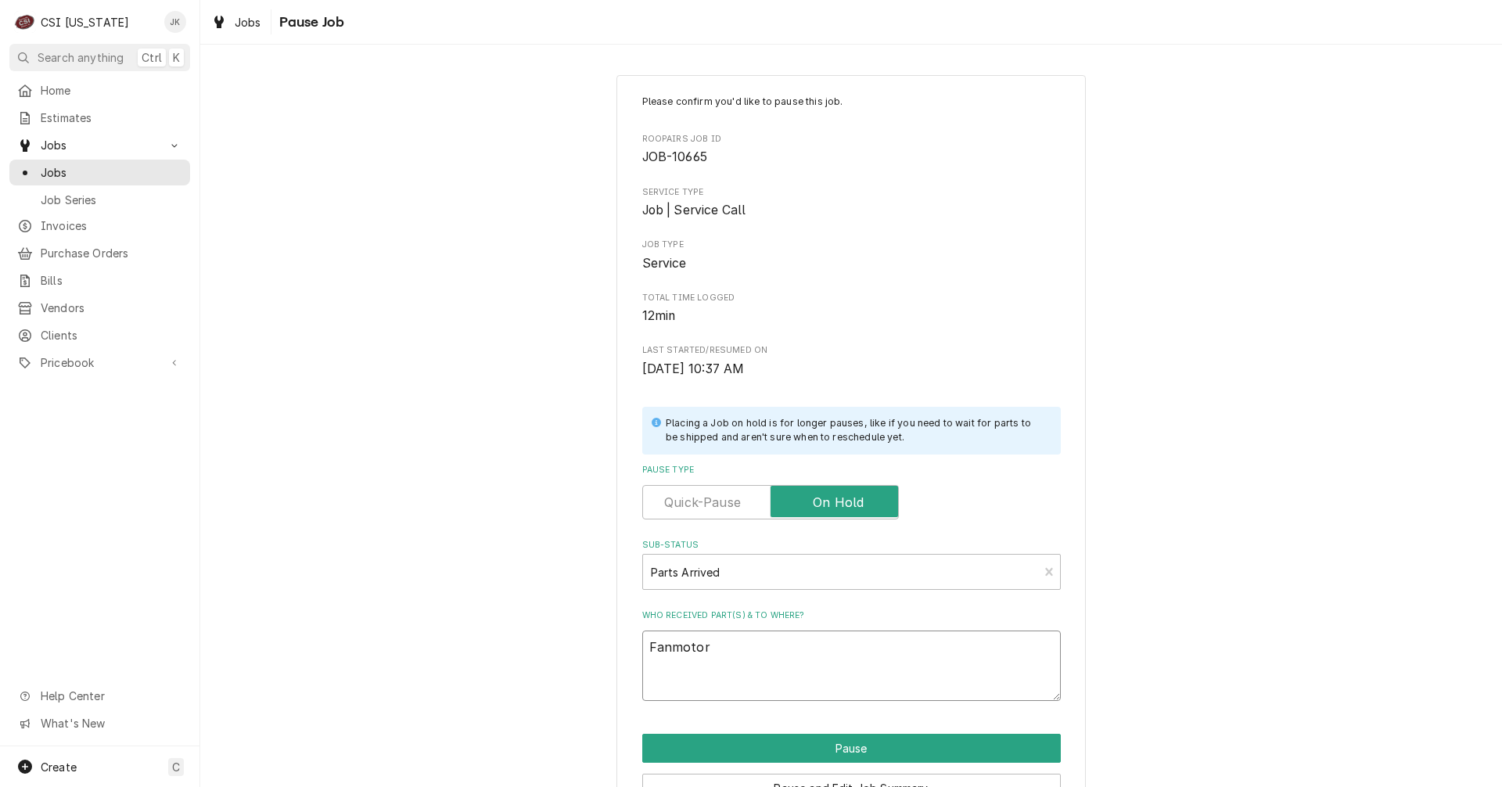
type textarea "Fanmotor a"
type textarea "x"
type textarea "Fanmotor ar"
type textarea "x"
type textarea "Fanmotor arr"
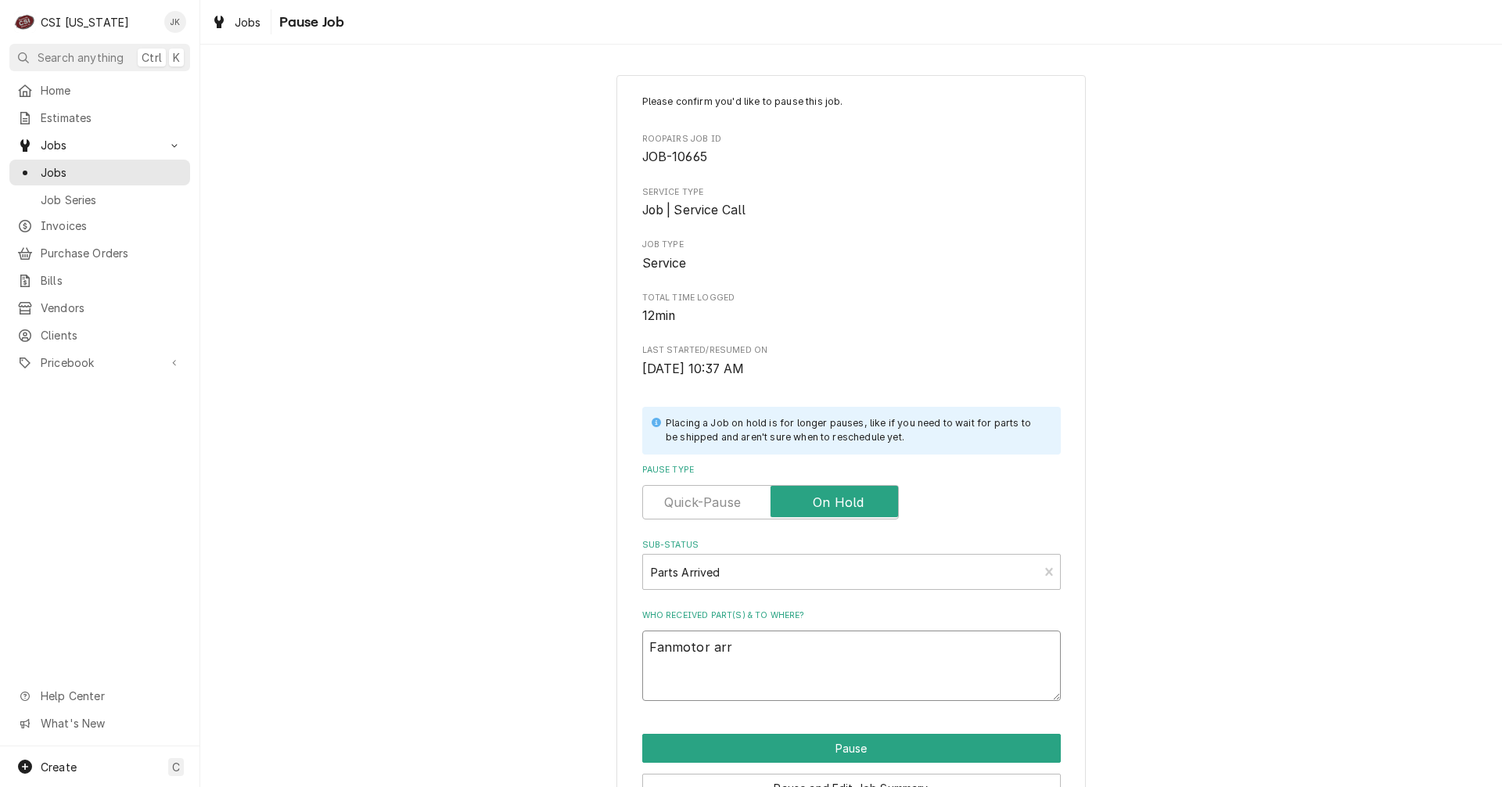
type textarea "x"
type textarea "Fanmotor arri"
type textarea "x"
type textarea "Fanmotor arriv"
type textarea "x"
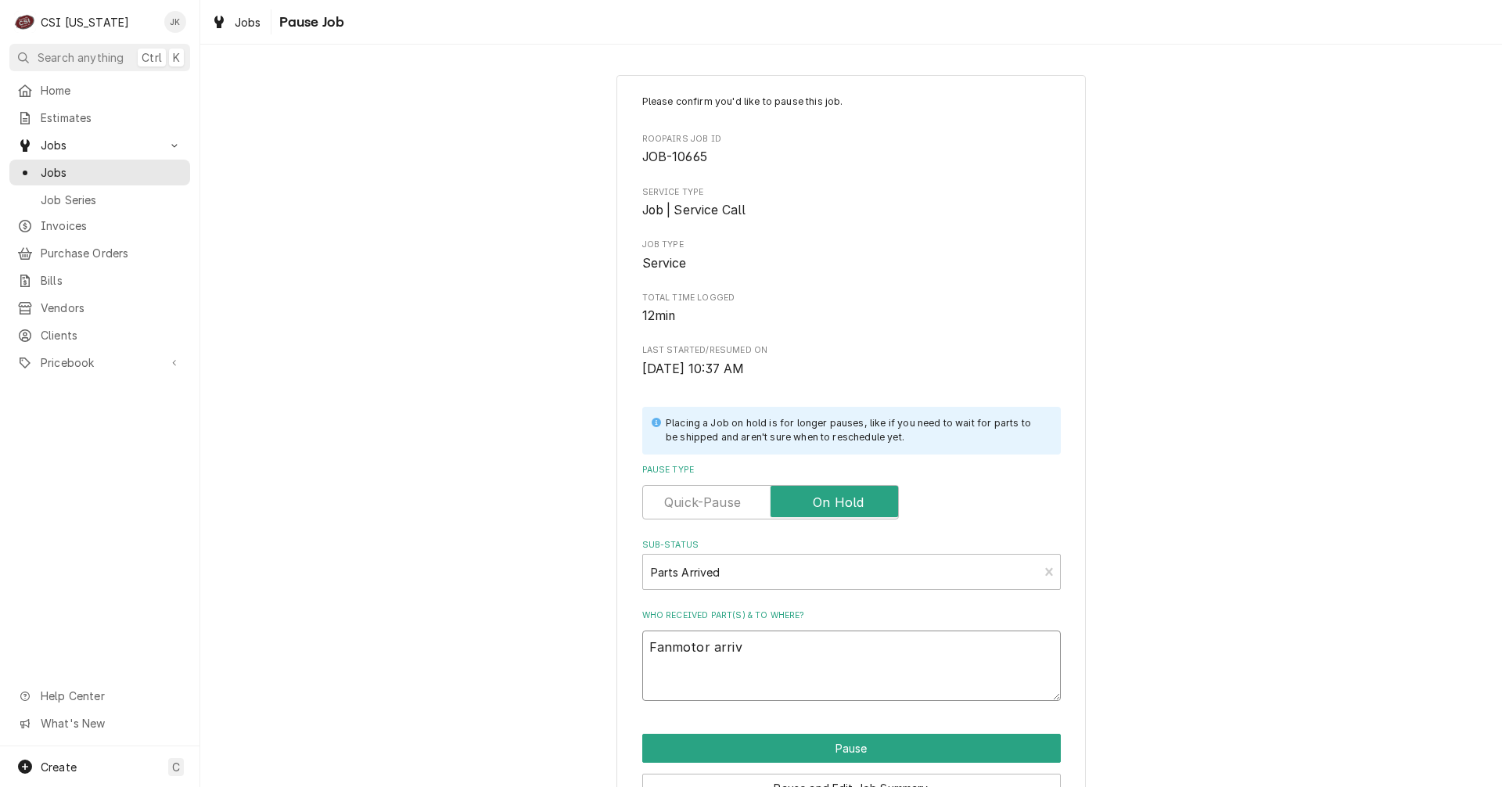
type textarea "Fanmotor arrive"
type textarea "x"
type textarea "Fanmotor arrived"
type textarea "x"
type textarea "Fanmotor arrived"
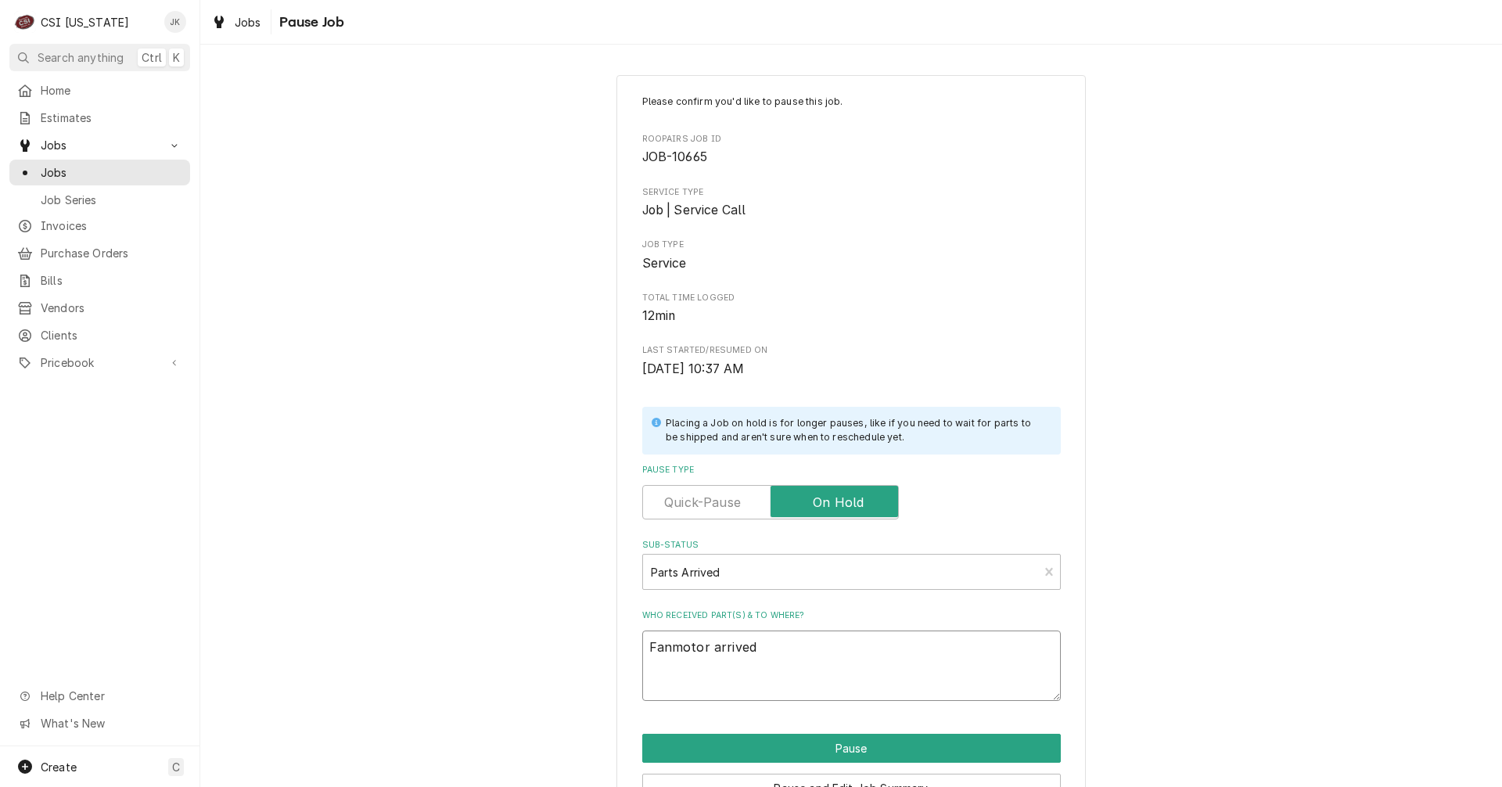
type textarea "x"
type textarea "Fanmotor arrived 9"
type textarea "x"
type textarea "Fanmotor arrived 9/"
type textarea "x"
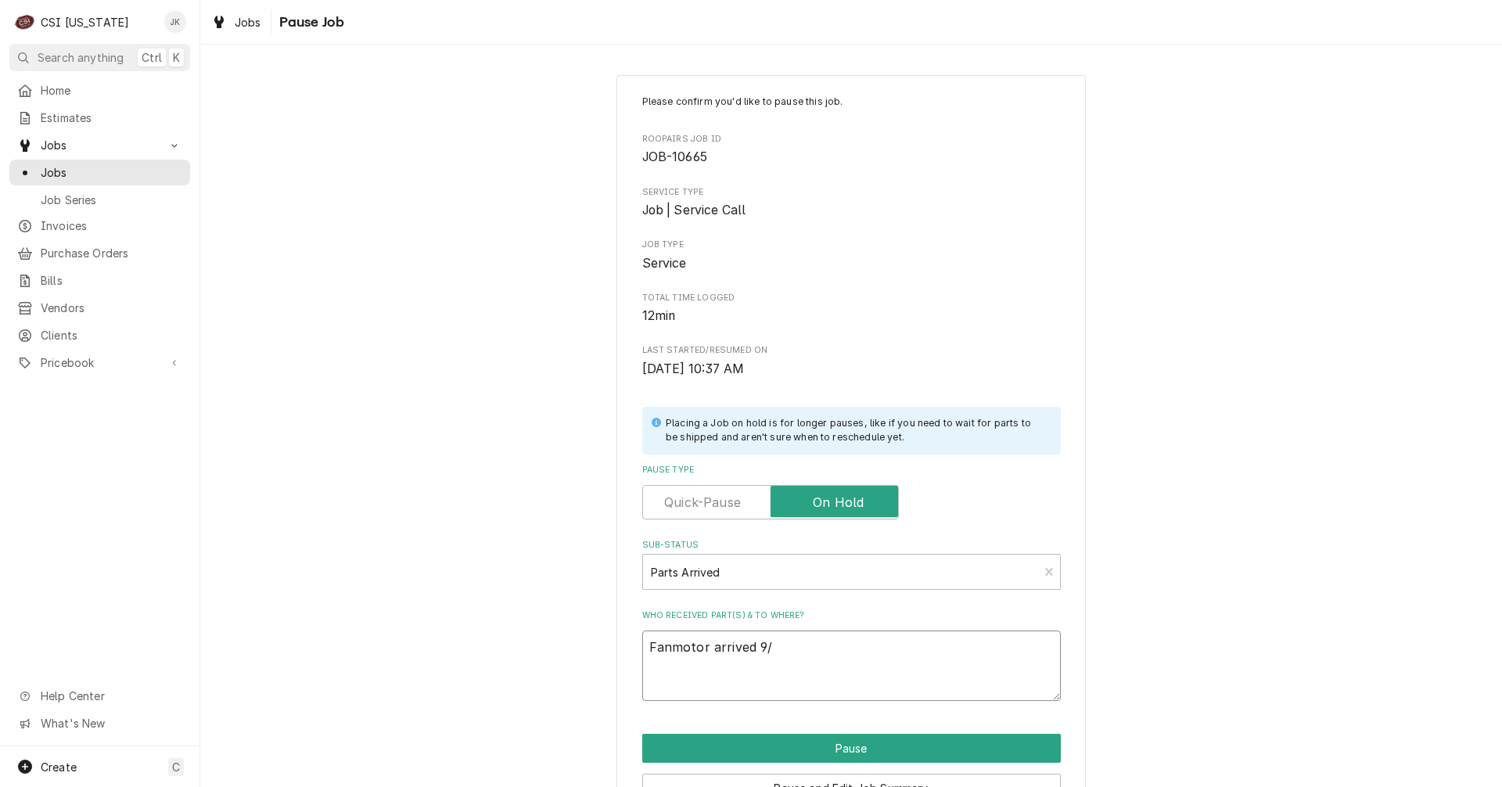
type textarea "Fanmotor arrived 9/2"
type textarea "x"
type textarea "Fanmotor arrived 9/29"
click at [662, 648] on textarea "Fanmotor arrived 9/29" at bounding box center [851, 665] width 418 height 70
type textarea "x"
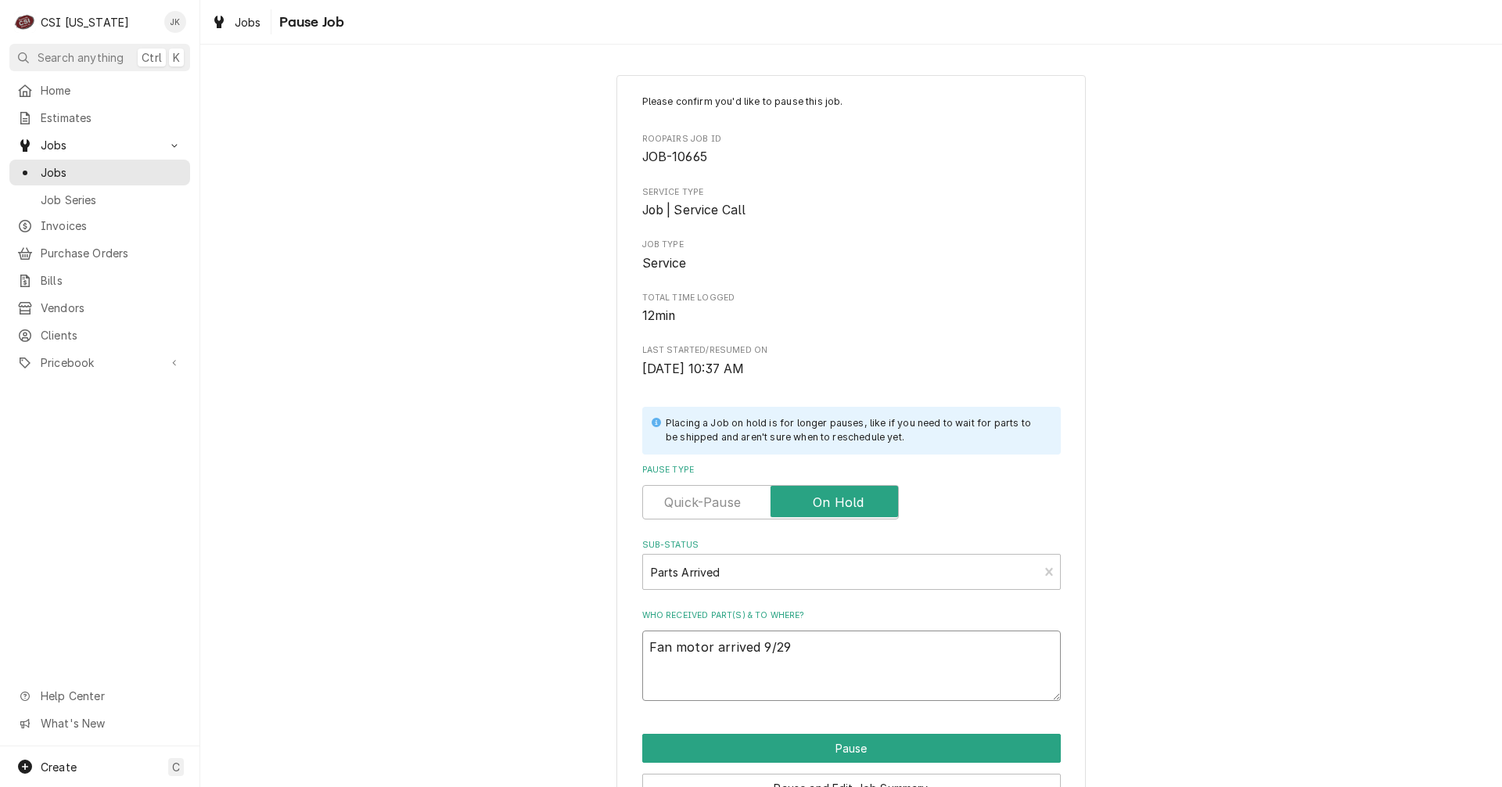
scroll to position [89, 0]
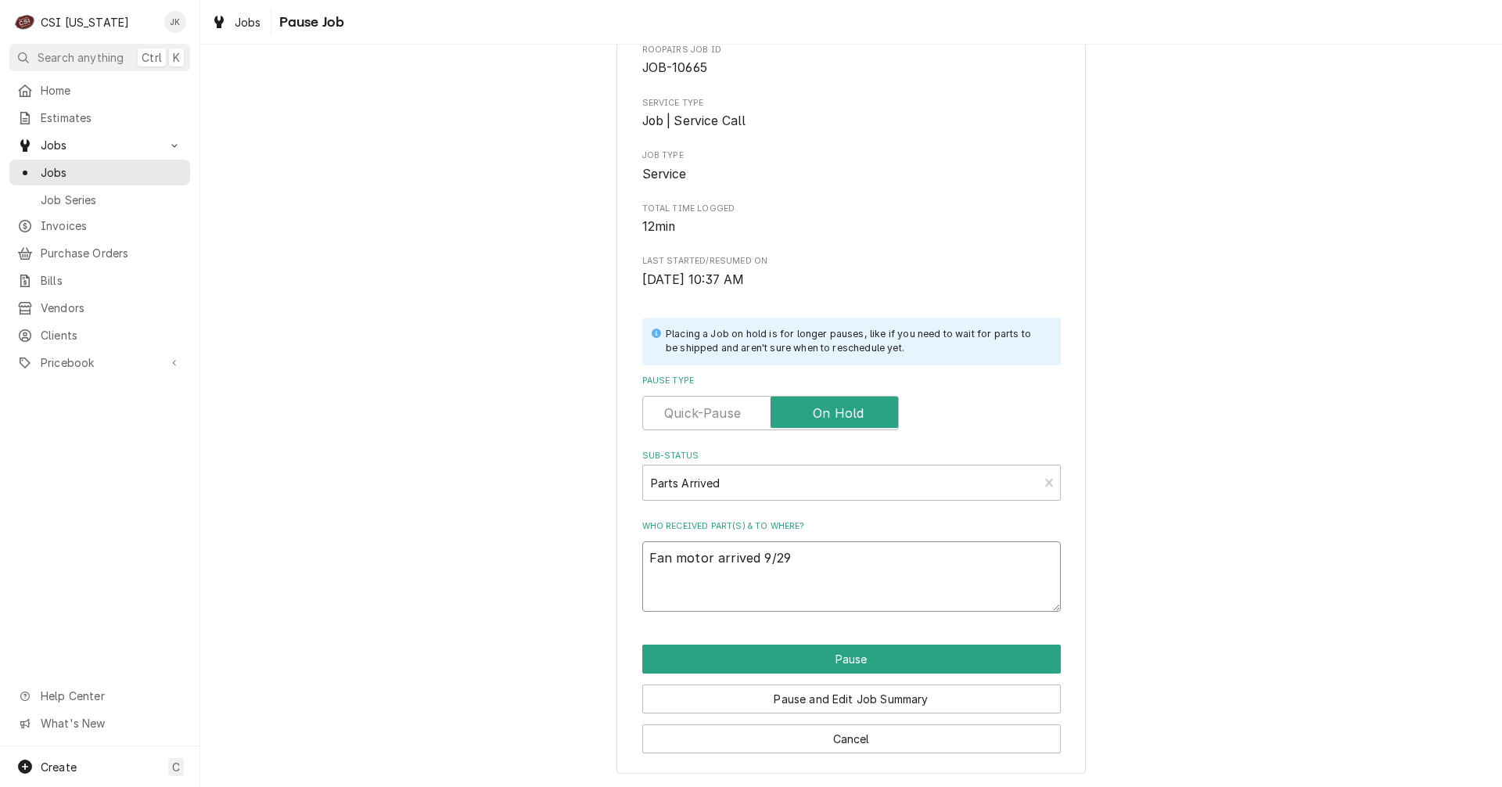
drag, startPoint x: 799, startPoint y: 556, endPoint x: 574, endPoint y: 540, distance: 225.9
click at [574, 540] on div "Please confirm you'd like to pause this job. Roopairs Job ID JOB-10665 Service …" at bounding box center [851, 379] width 1302 height 815
type textarea "Fan motor arrived 9/29"
click at [814, 704] on button "Pause and Edit Job Summary" at bounding box center [851, 698] width 418 height 29
type textarea "x"
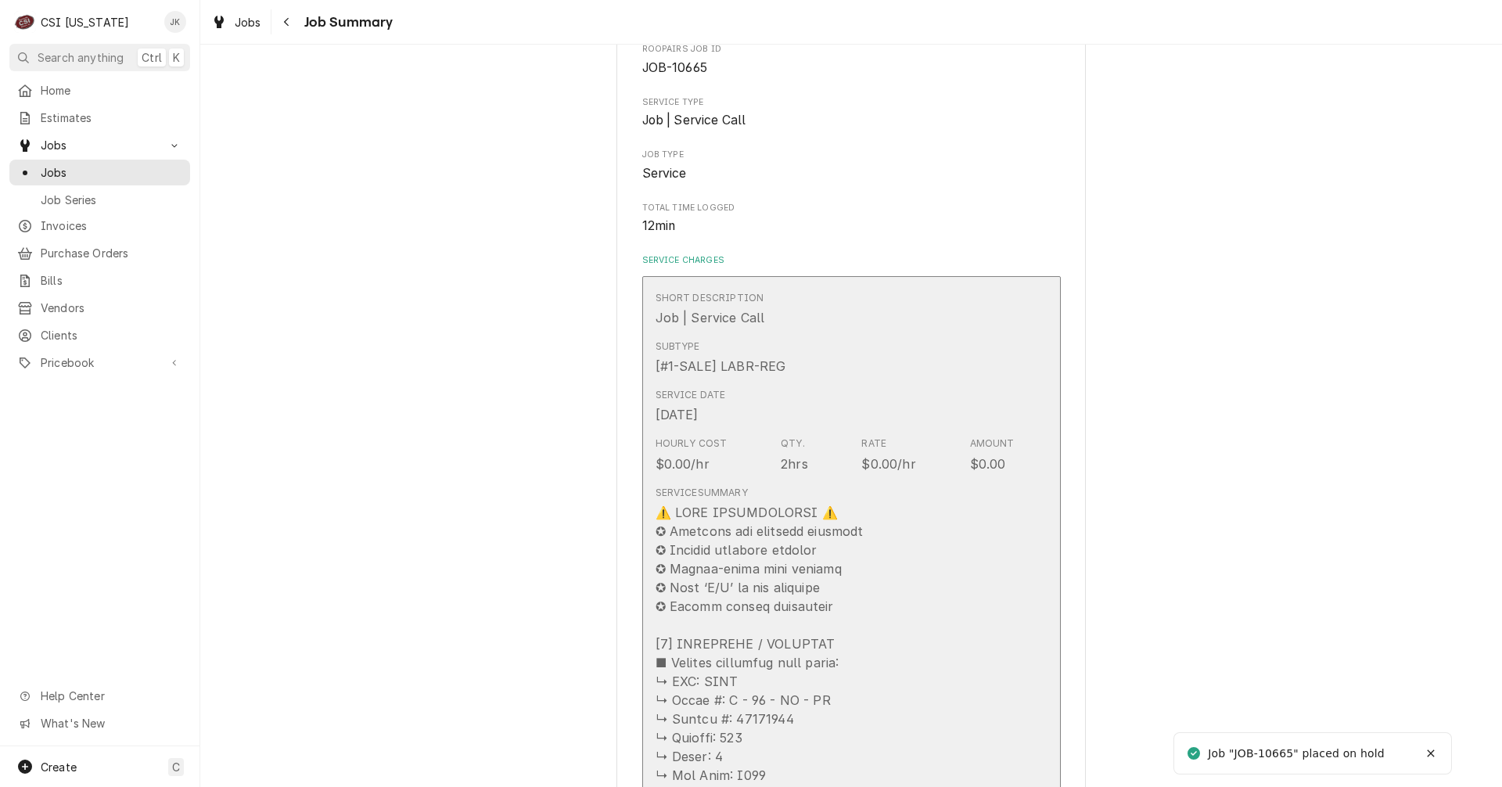
scroll to position [235, 0]
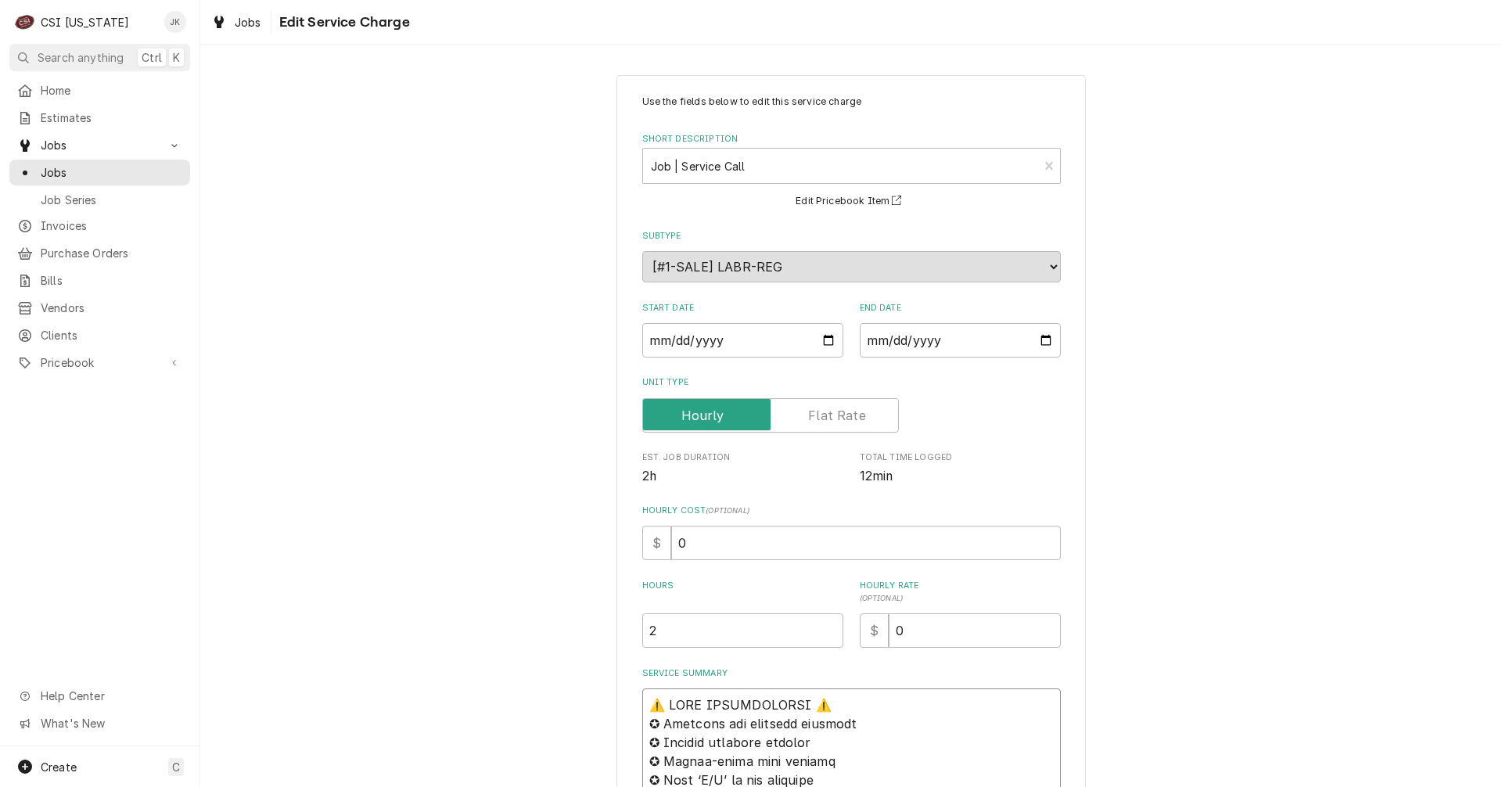
paste textarea "Fan motor arrived 9/29"
type textarea "x"
type textarea "Lor ipsum dolorsi 9/43⚠️ AMET CONSECTETURA ⚠️ ✪ Elitsedd eiu temporin utlabore …"
type textarea "x"
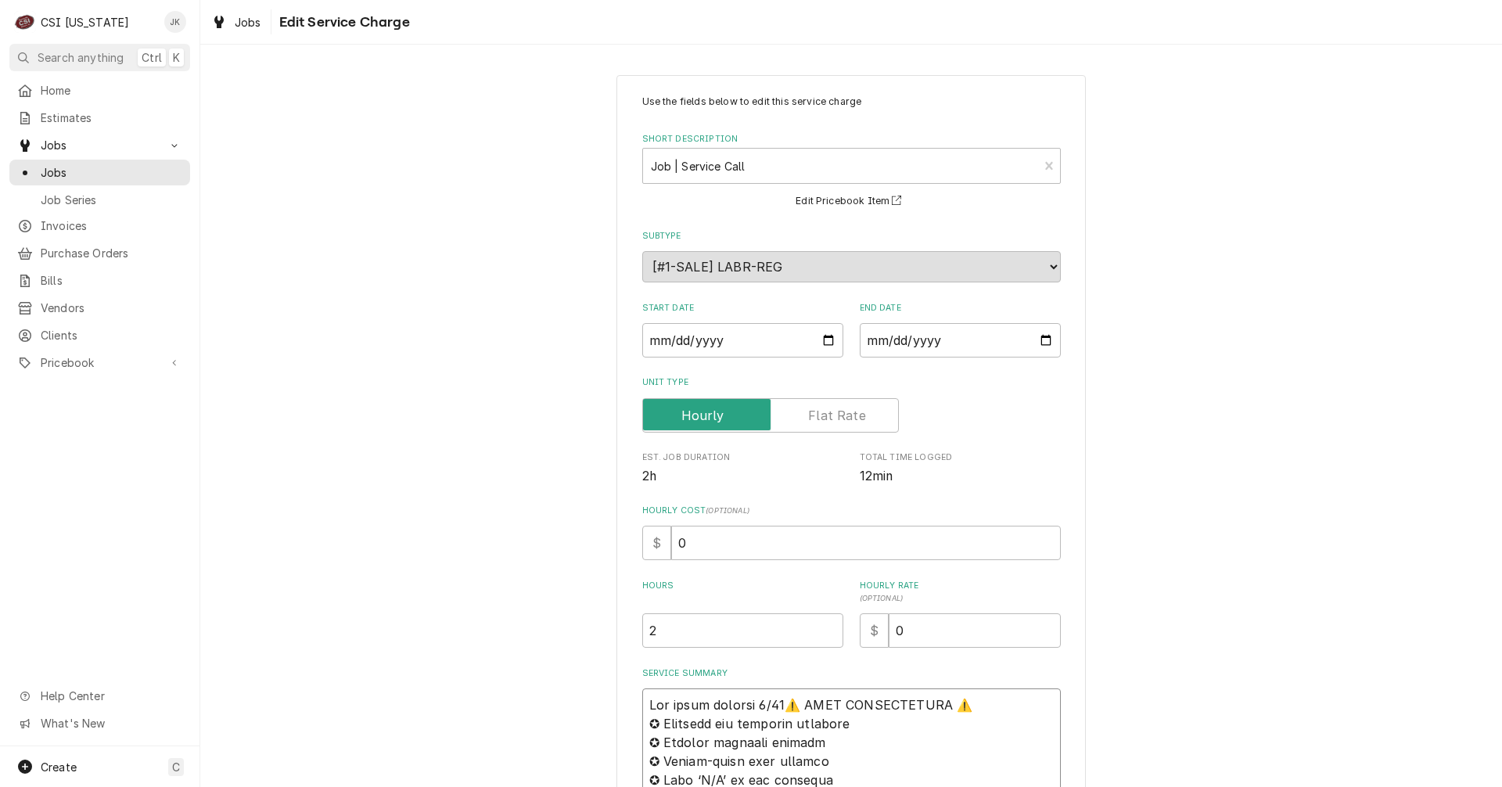
type textarea "Lor ipsum dolorsi 8/25 ⚠️ AMET CONSECTETURA ⚠️ ✪ Elitsedd eiu temporin utlabore…"
type textarea "x"
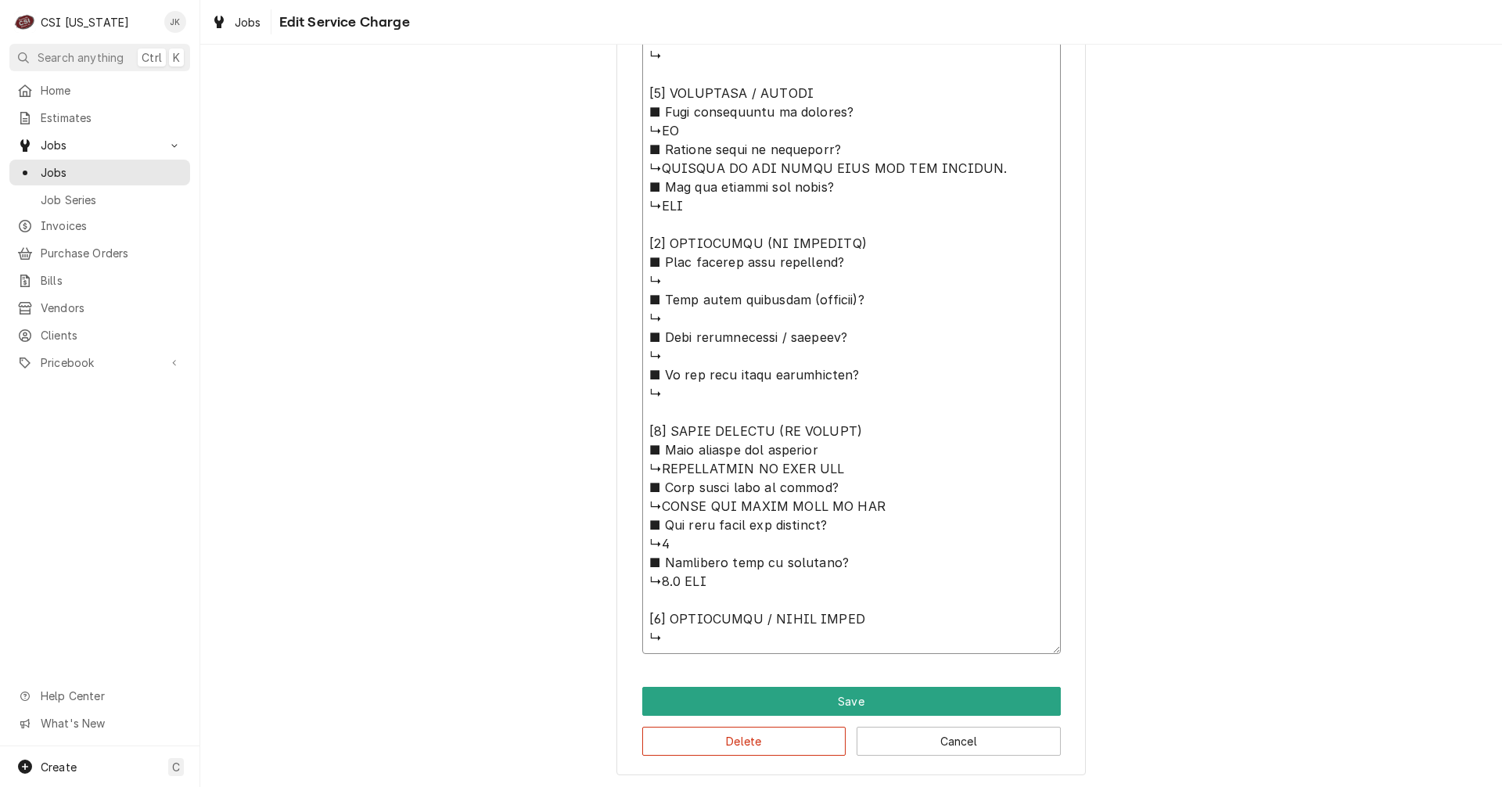
scroll to position [1121, 0]
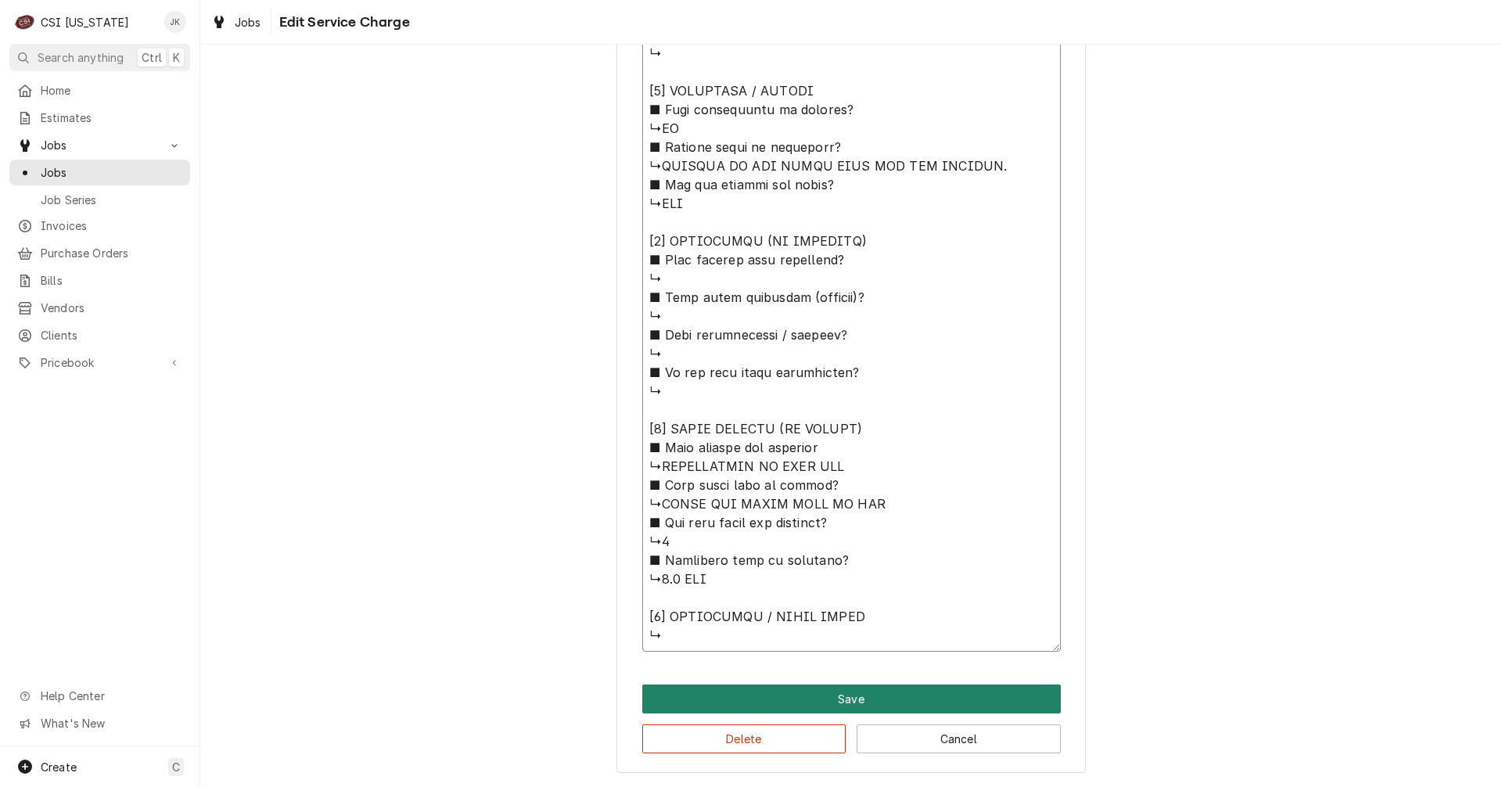
type textarea "Lor ipsum dolorsi 3/01 ⚠️ AMET CONSECTETURA ⚠️ ✪ Elitsedd eiu temporin utlabore…"
click at [821, 698] on button "Save" at bounding box center [851, 698] width 418 height 29
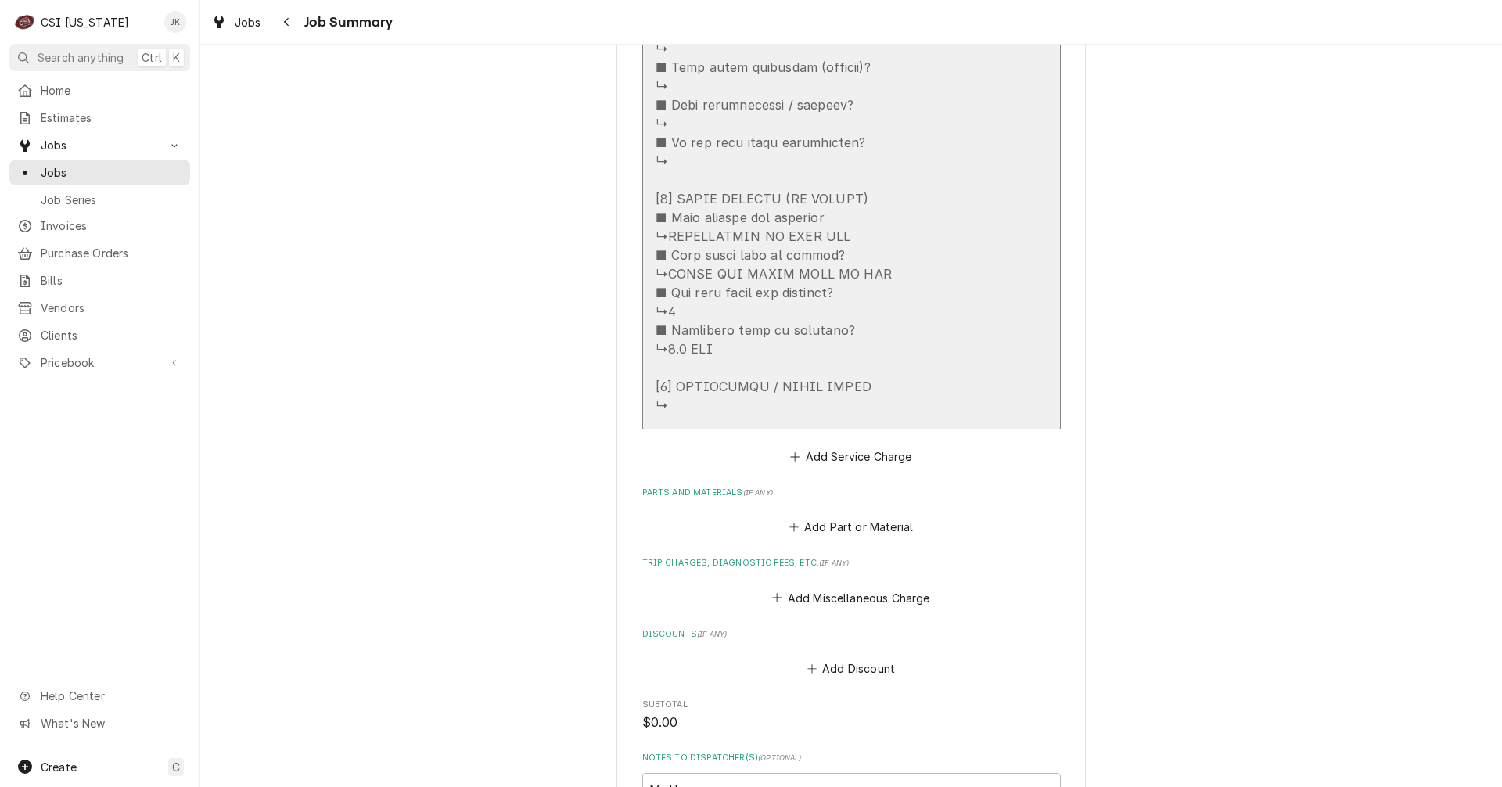
scroll to position [1626, 0]
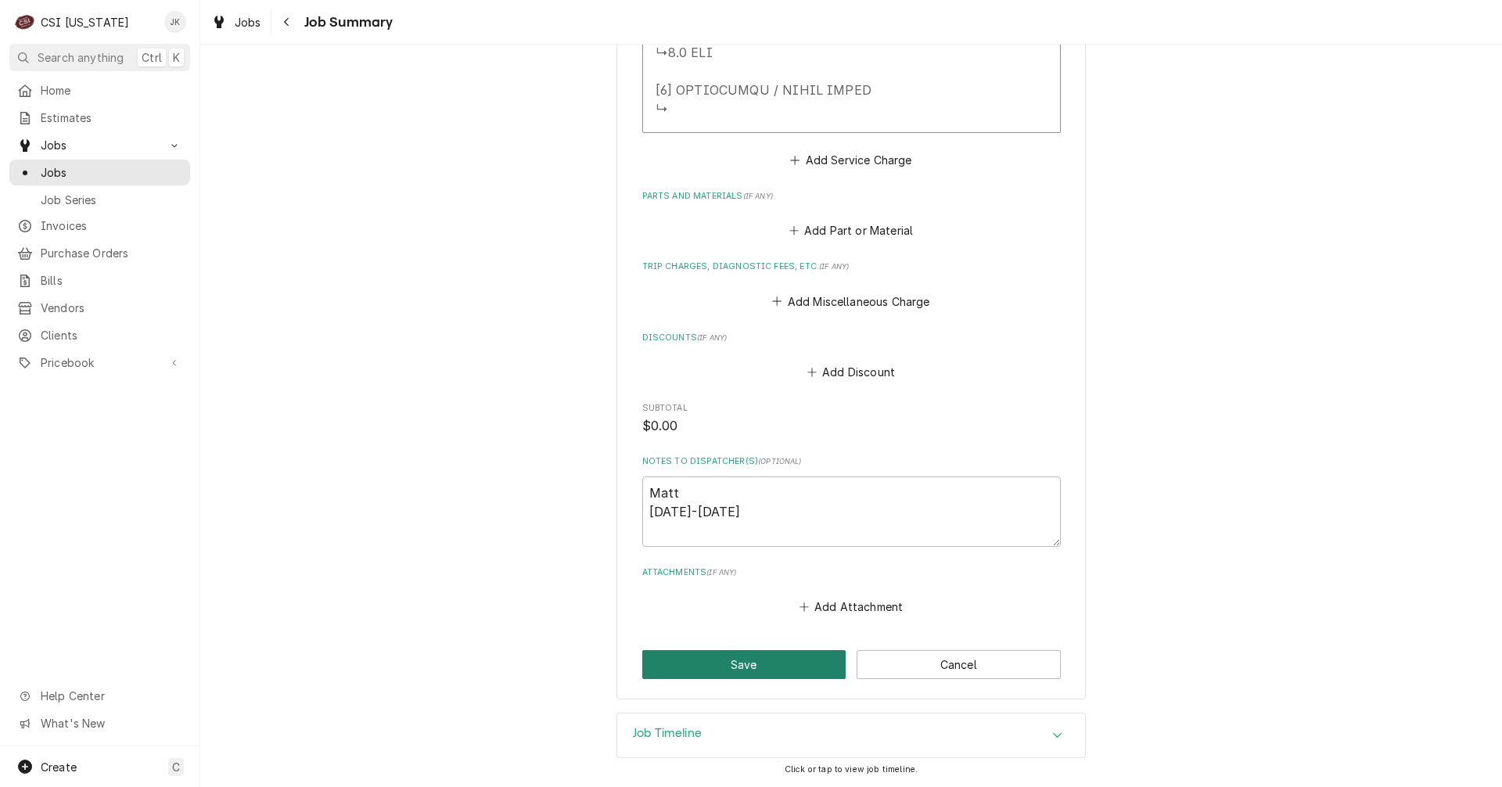
click at [760, 670] on button "Save" at bounding box center [744, 664] width 204 height 29
type textarea "x"
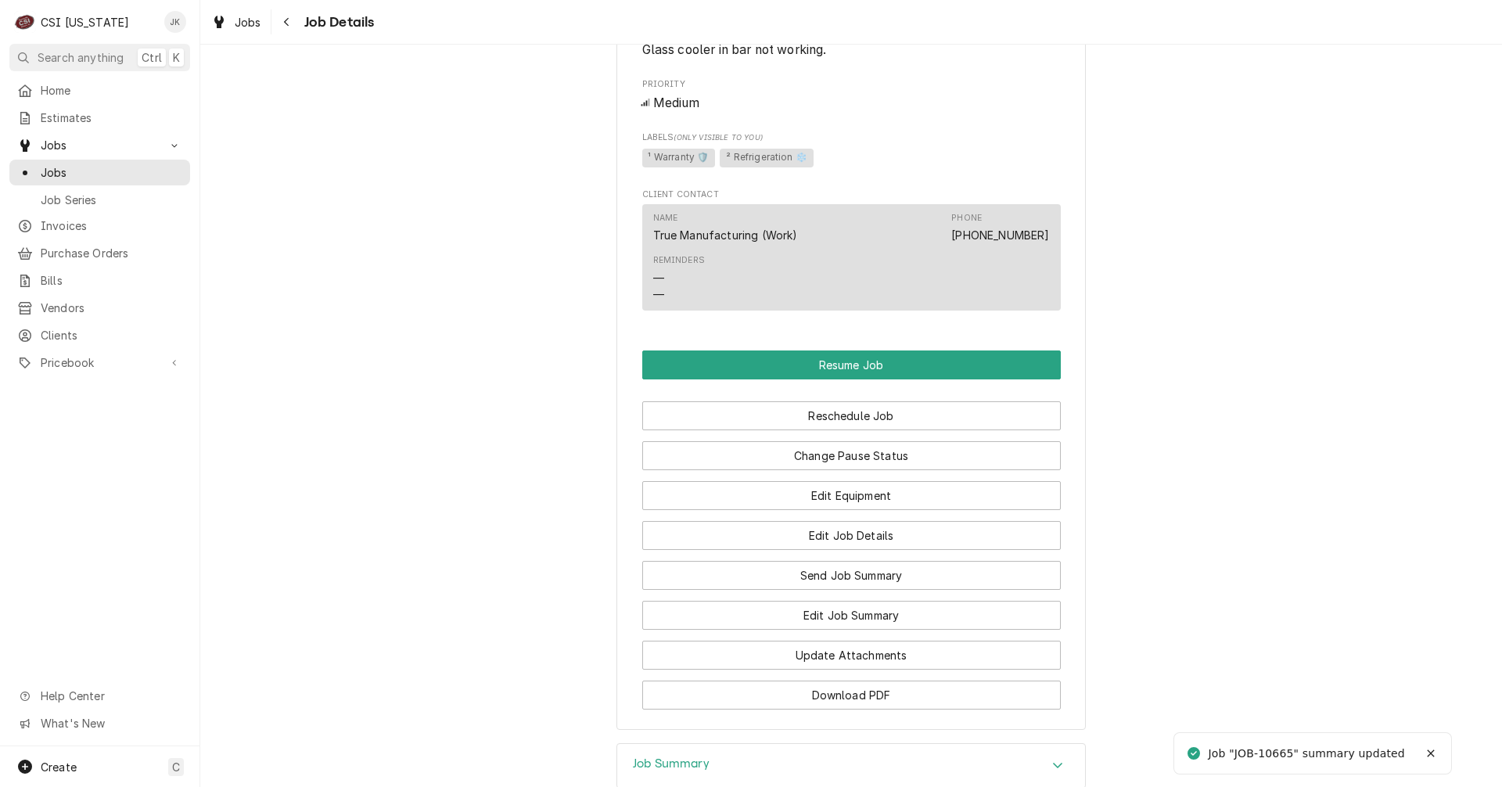
scroll to position [1173, 0]
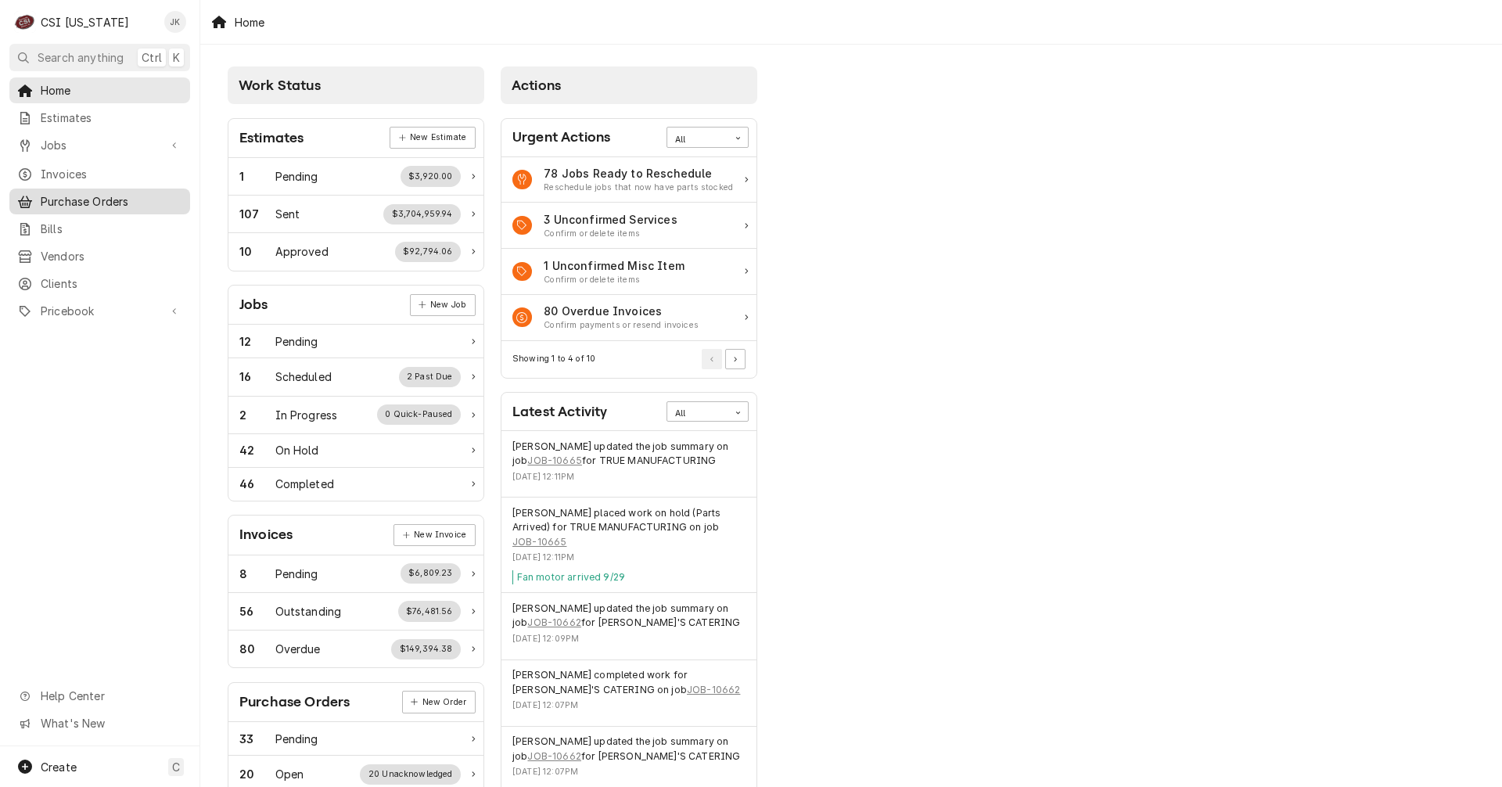
click at [70, 195] on span "Purchase Orders" at bounding box center [112, 201] width 142 height 16
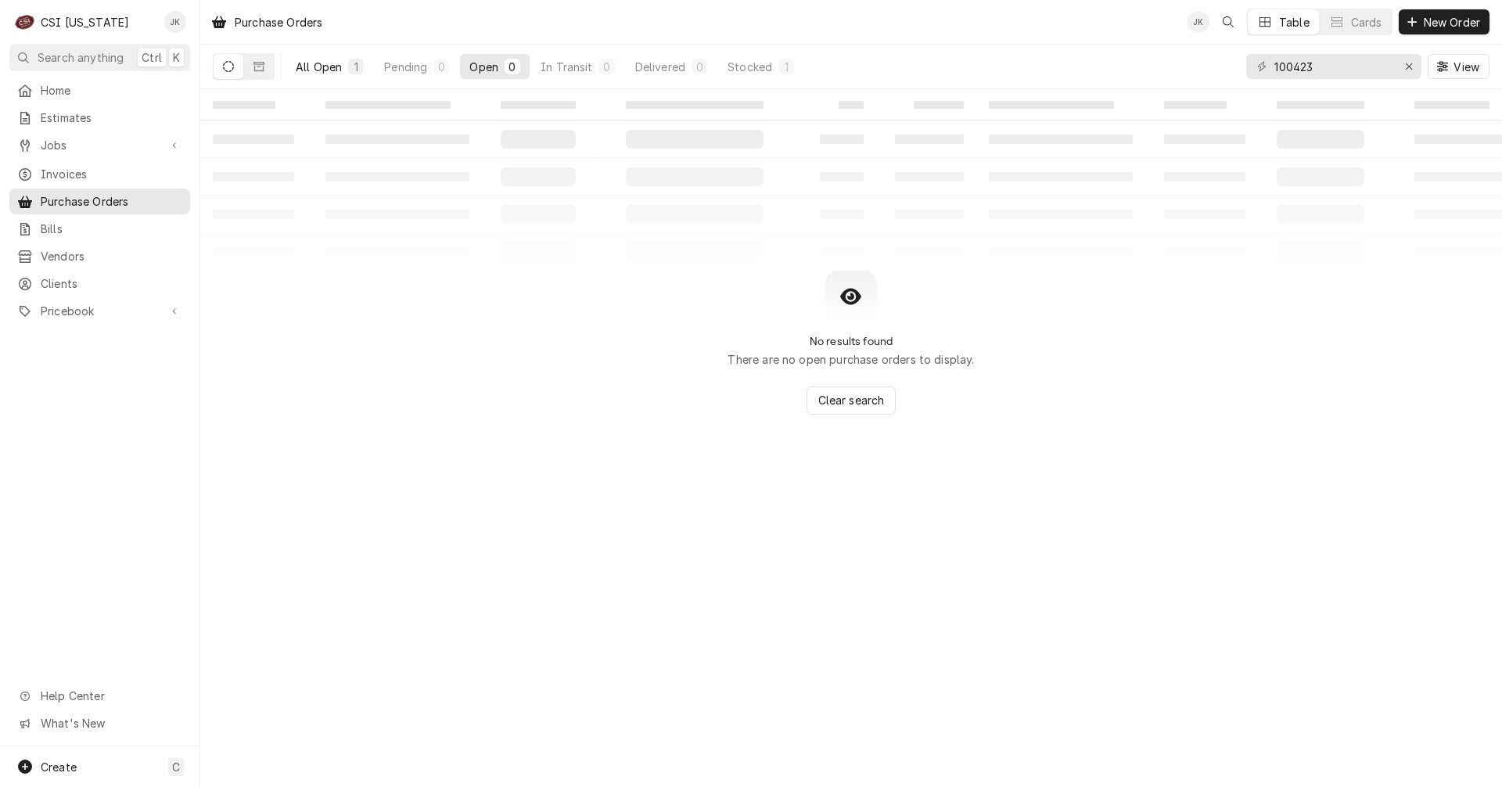
click at [312, 63] on div "All Open" at bounding box center [319, 67] width 46 height 16
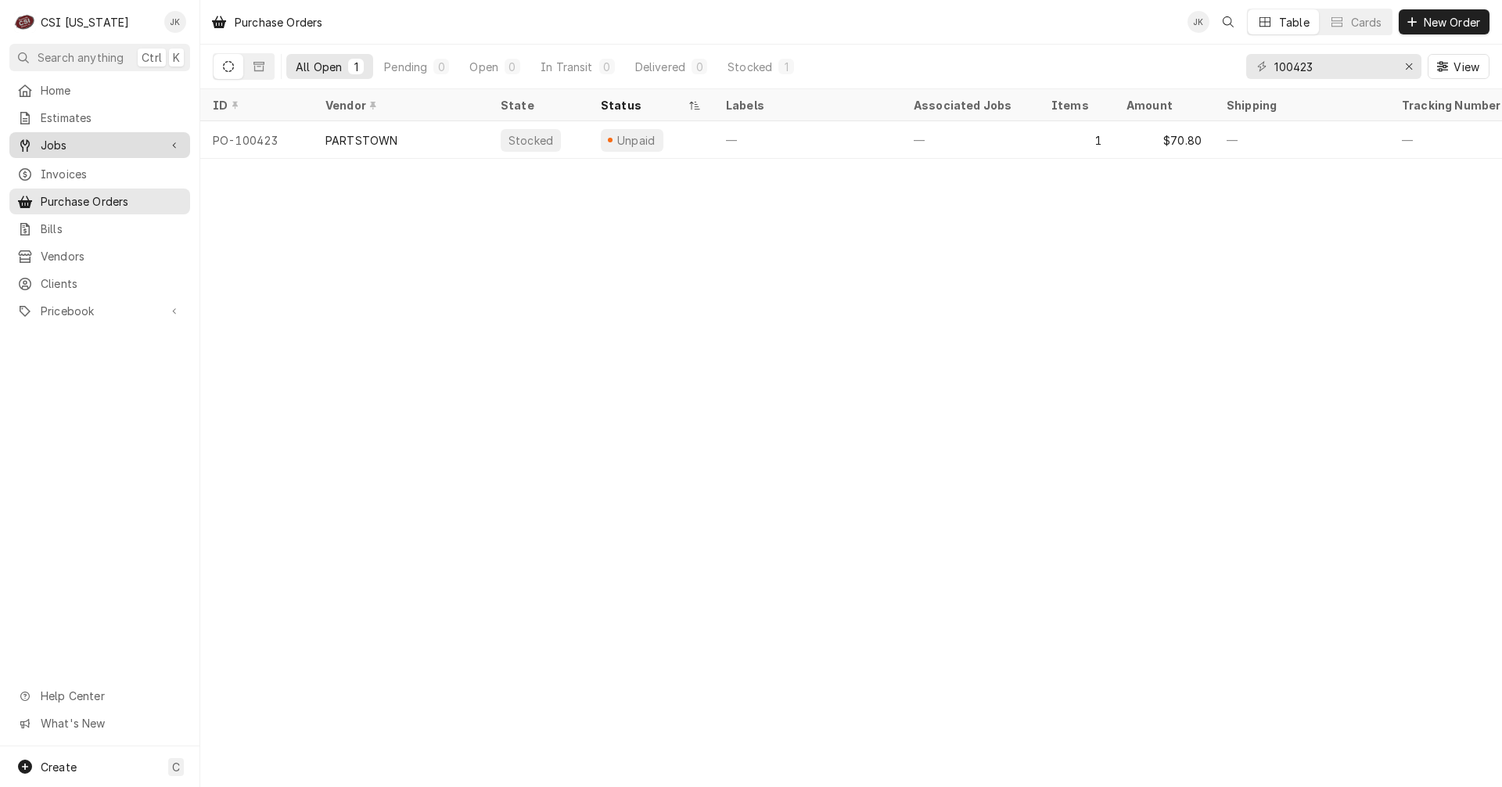
click at [56, 137] on span "Jobs" at bounding box center [100, 145] width 118 height 16
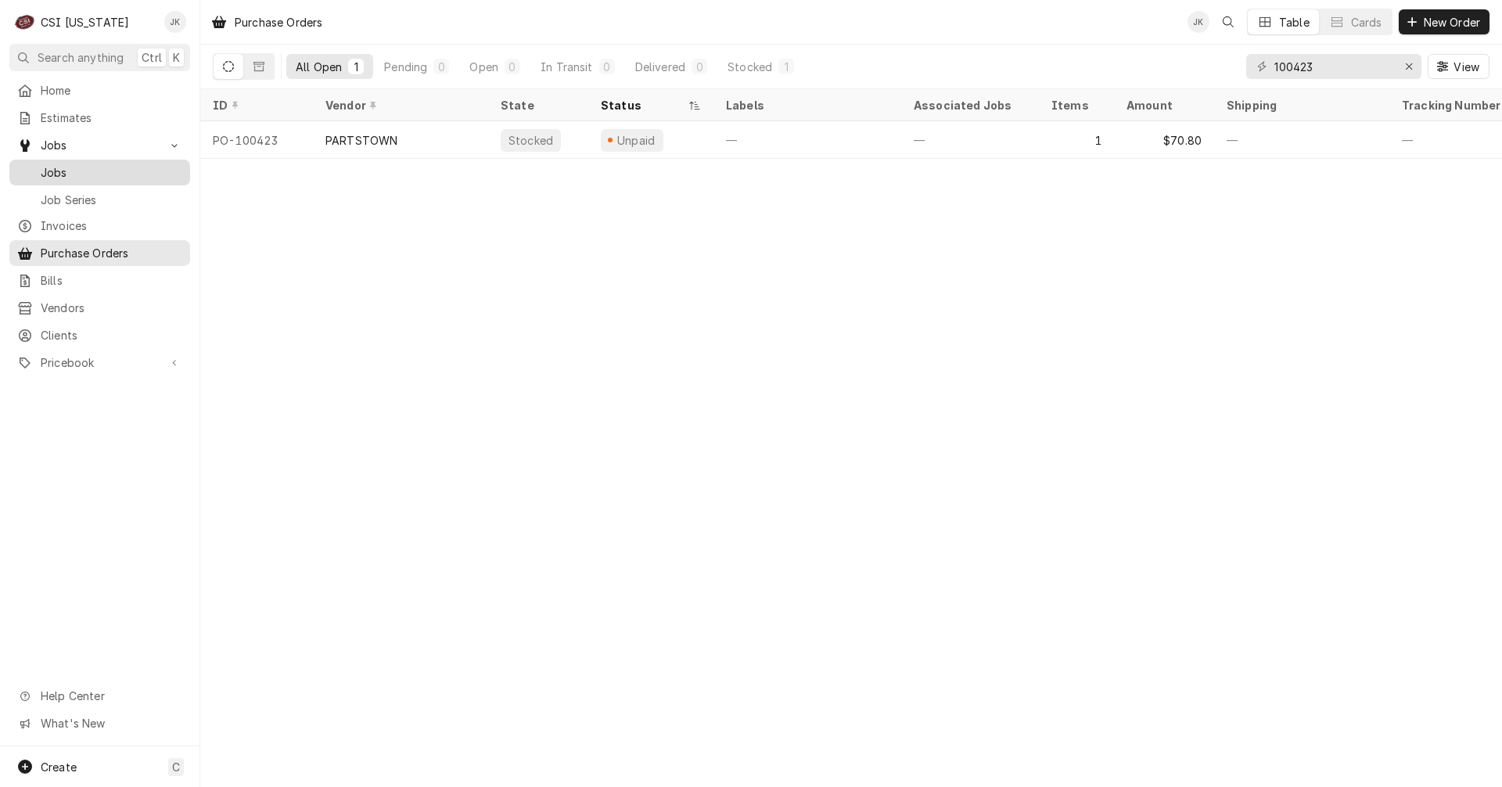
click at [82, 164] on span "Jobs" at bounding box center [112, 172] width 142 height 16
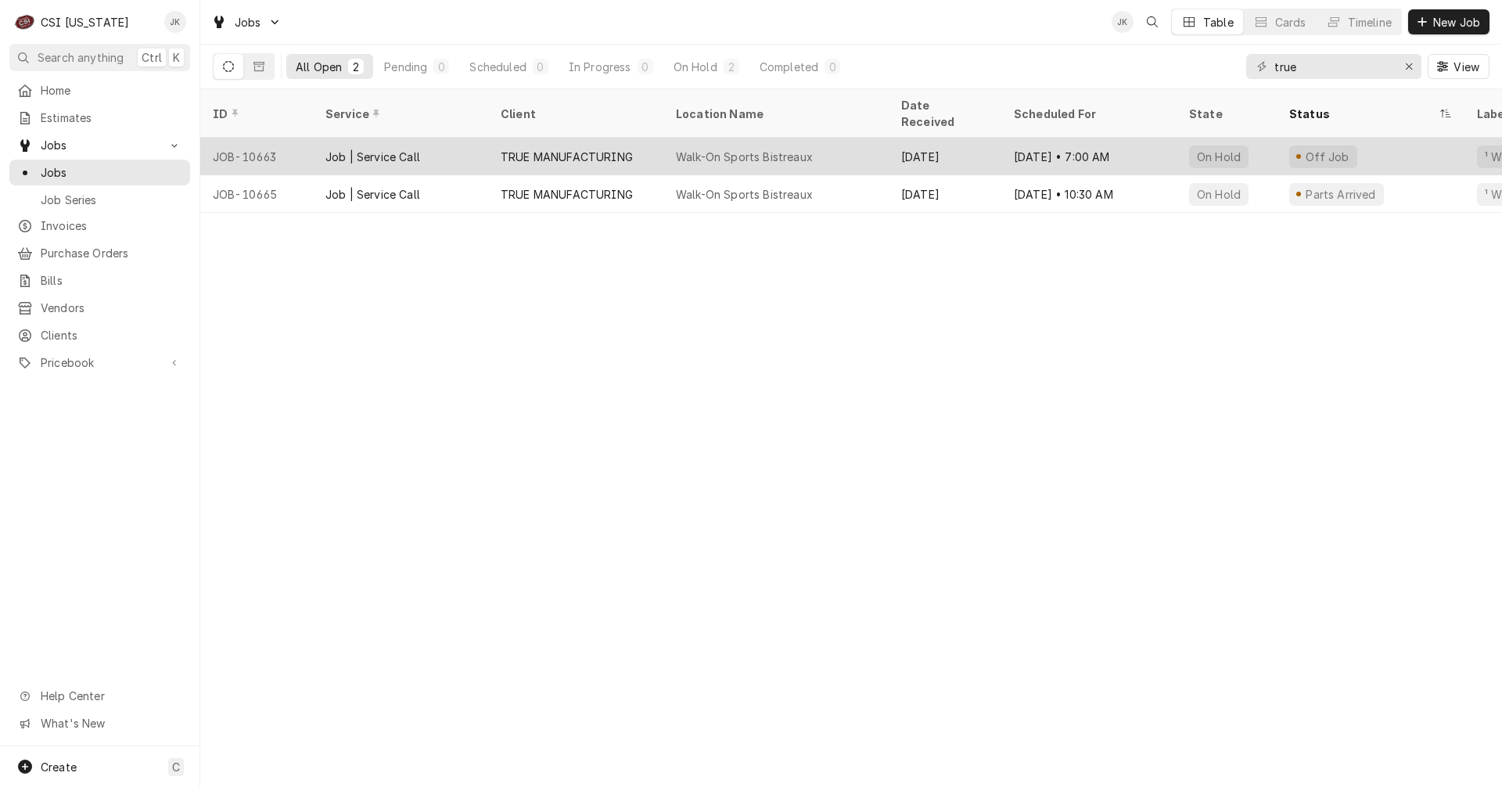
click at [602, 149] on div "TRUE MANUFACTURING" at bounding box center [567, 157] width 132 height 16
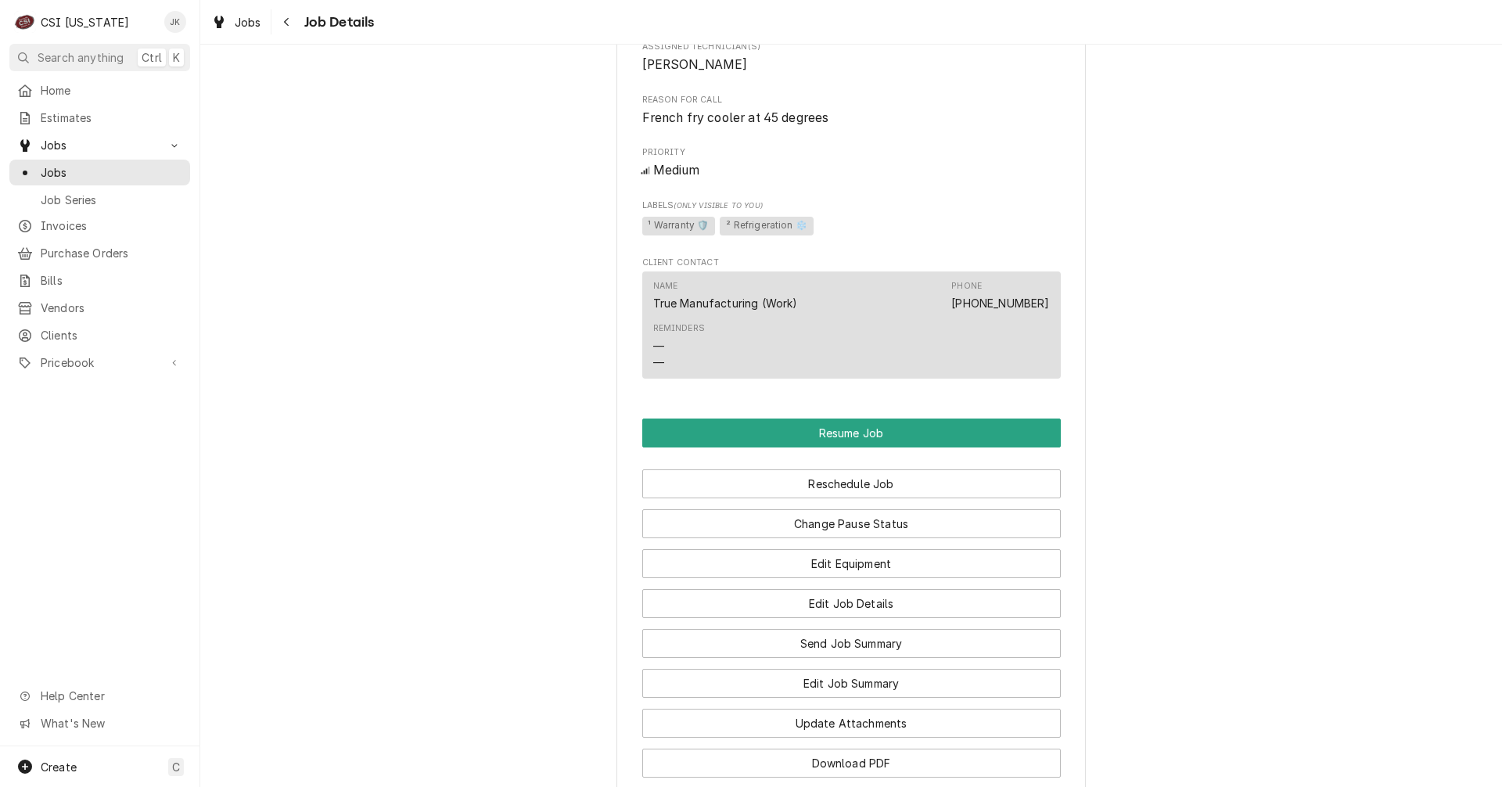
scroll to position [860, 0]
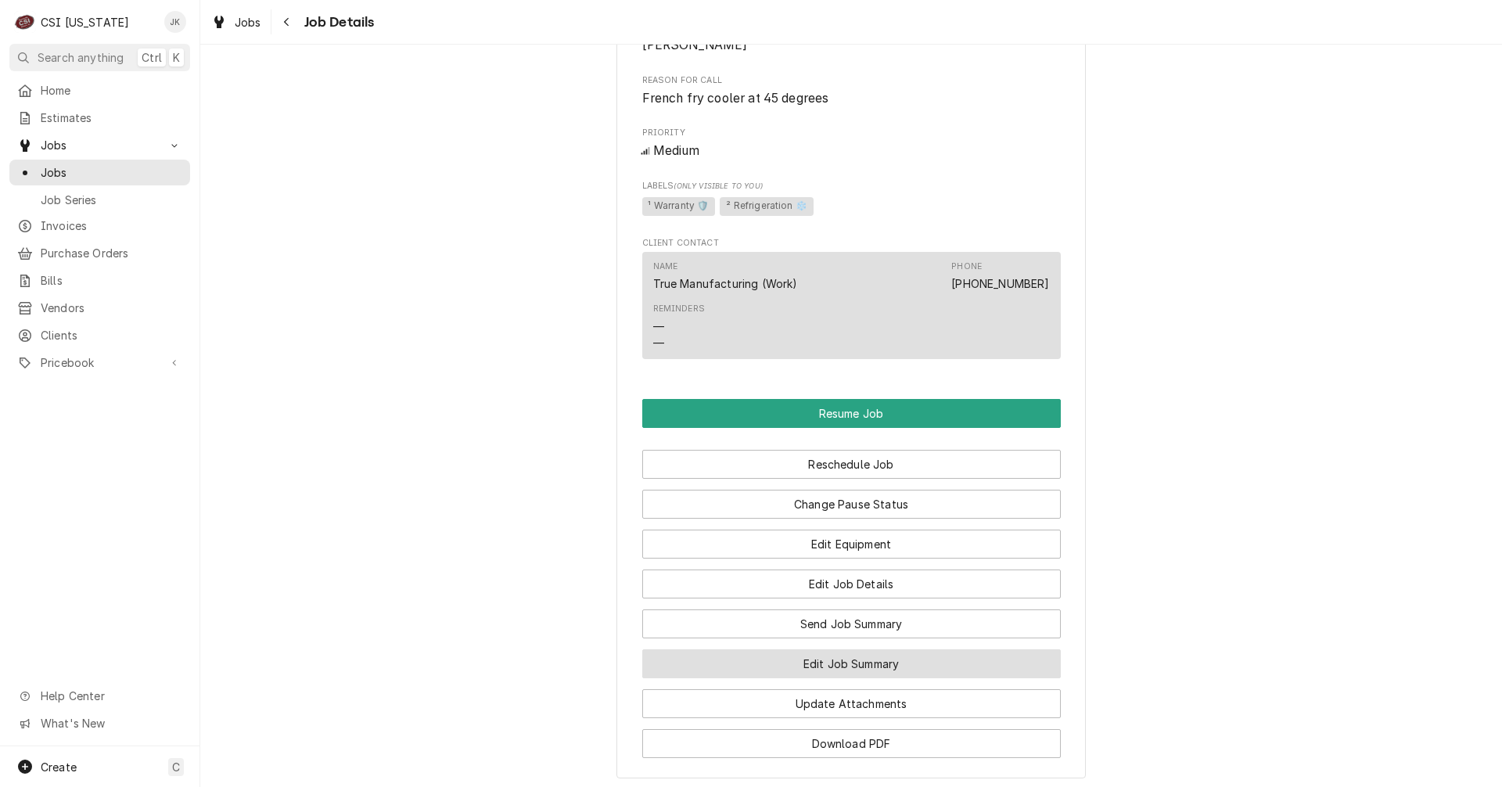
click at [770, 677] on button "Edit Job Summary" at bounding box center [851, 663] width 418 height 29
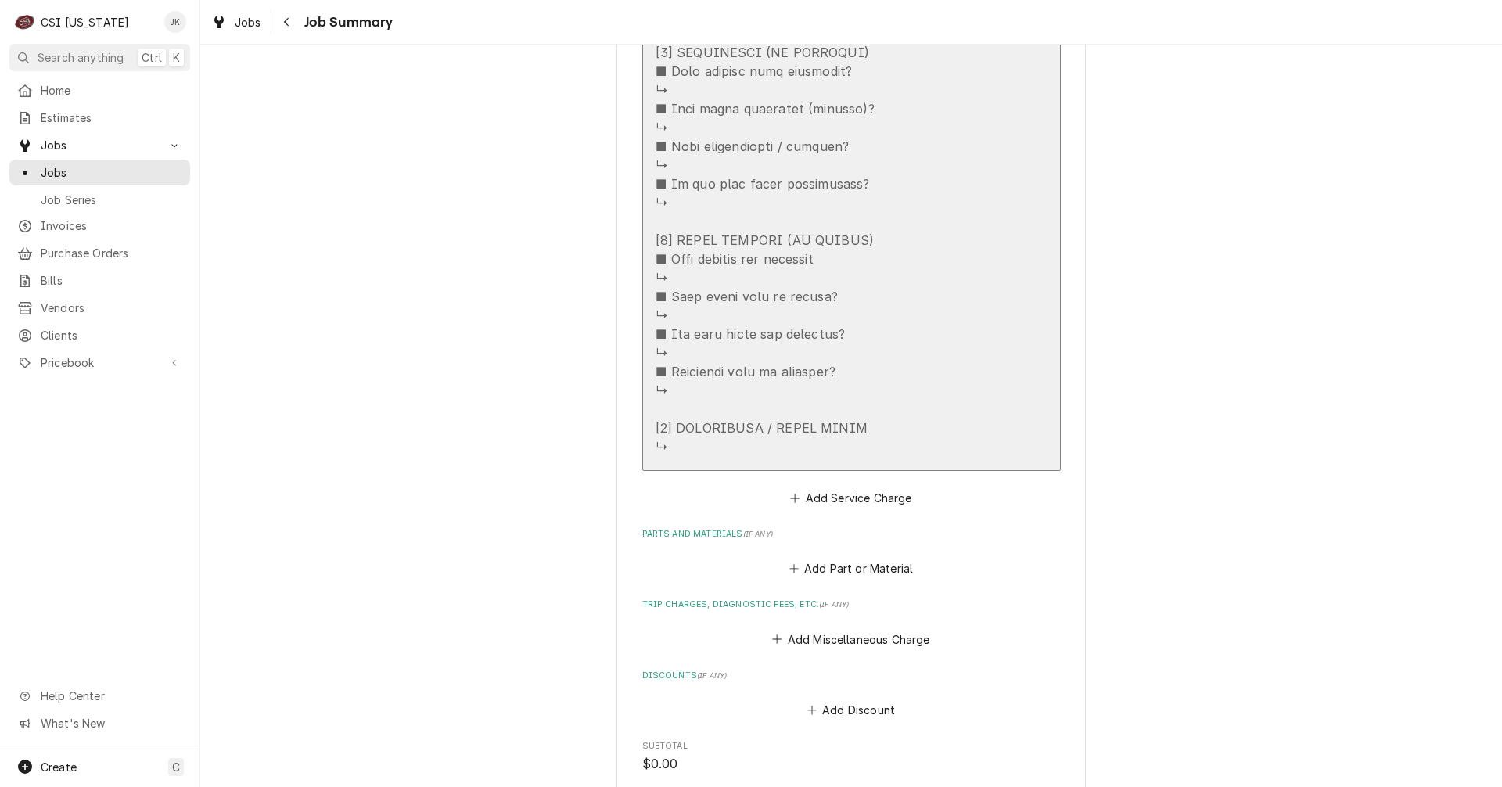
scroll to position [1252, 0]
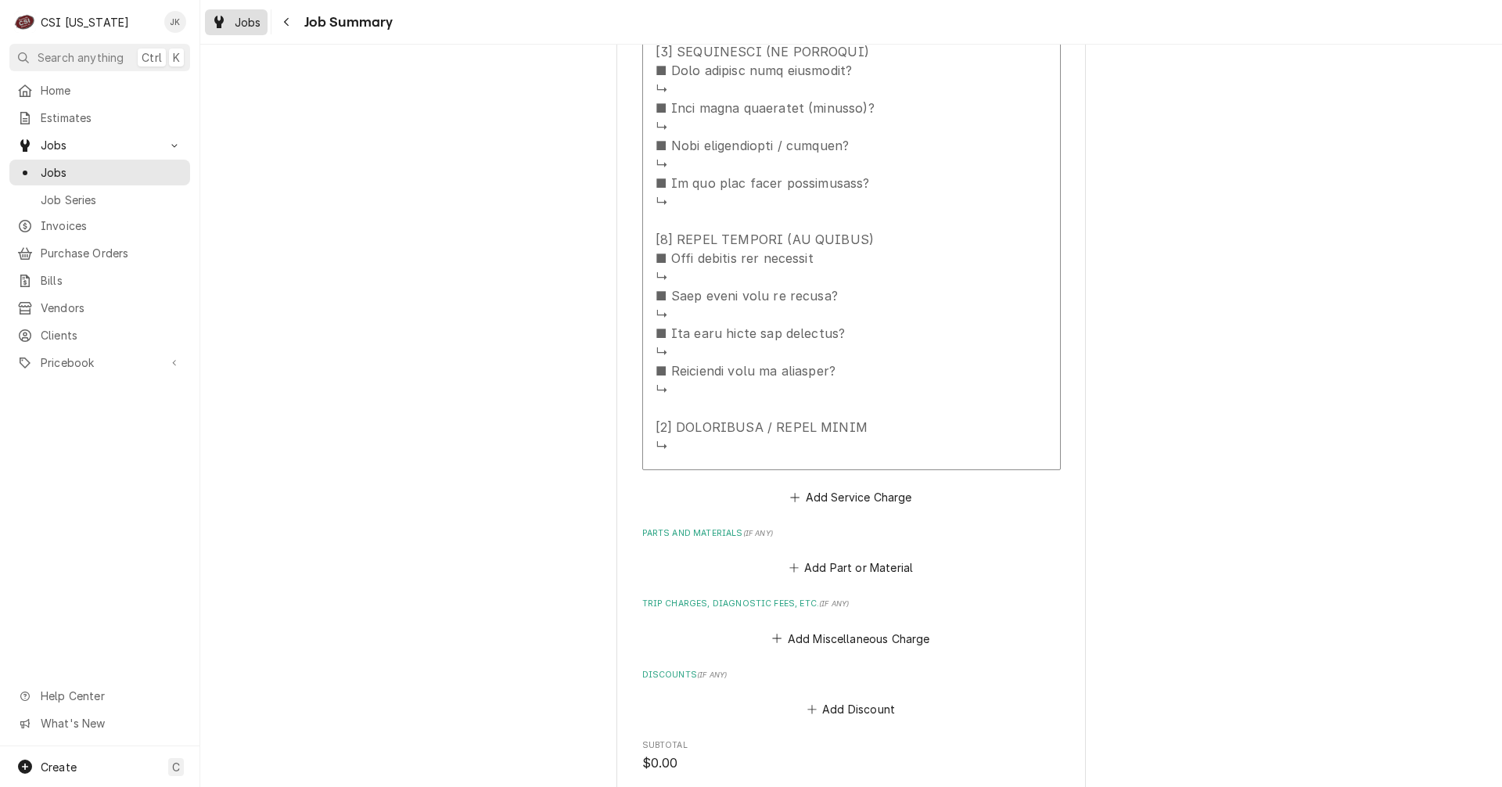
click at [239, 24] on span "Jobs" at bounding box center [248, 22] width 27 height 16
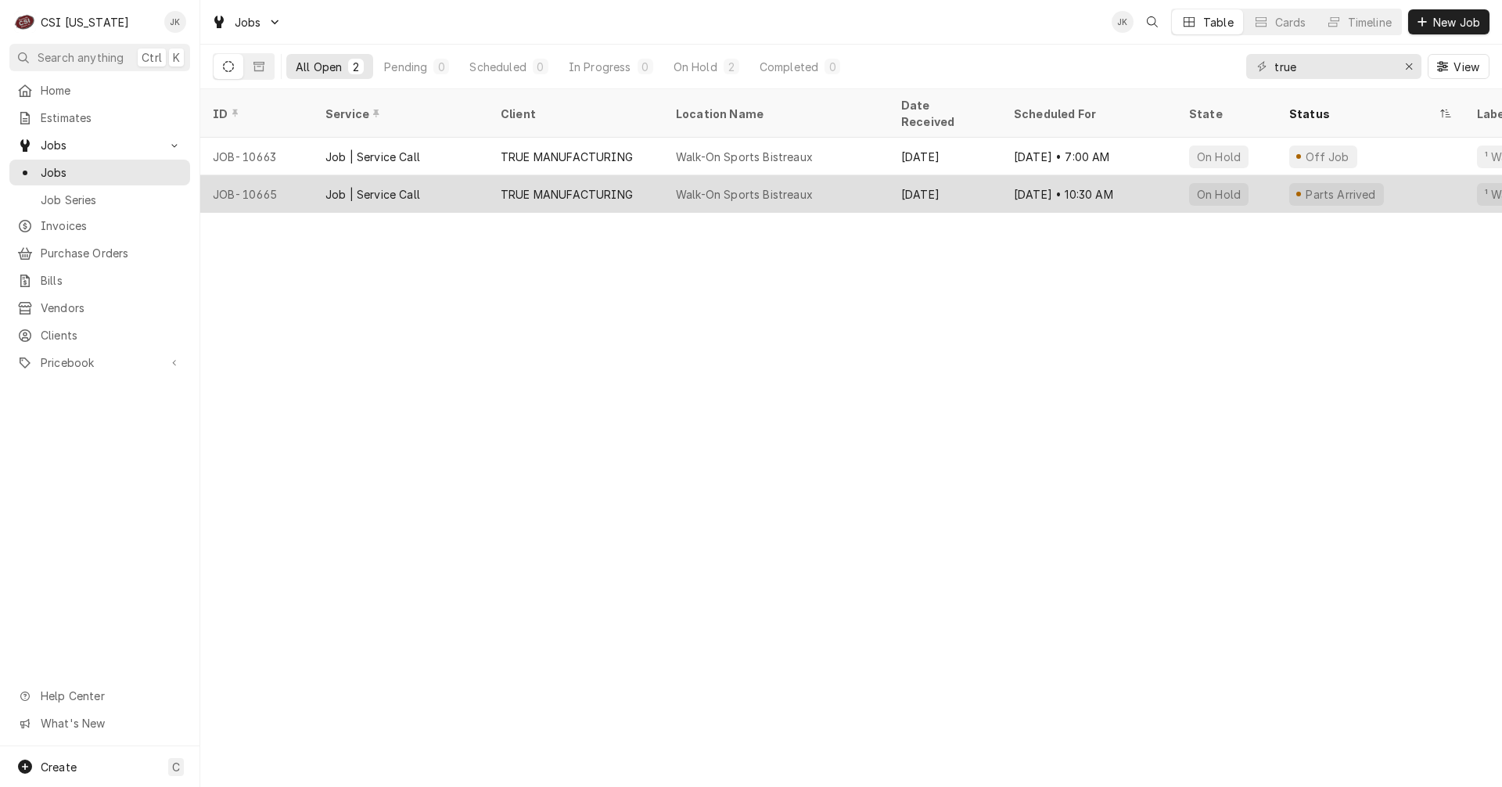
click at [595, 186] on div "TRUE MANUFACTURING" at bounding box center [567, 194] width 132 height 16
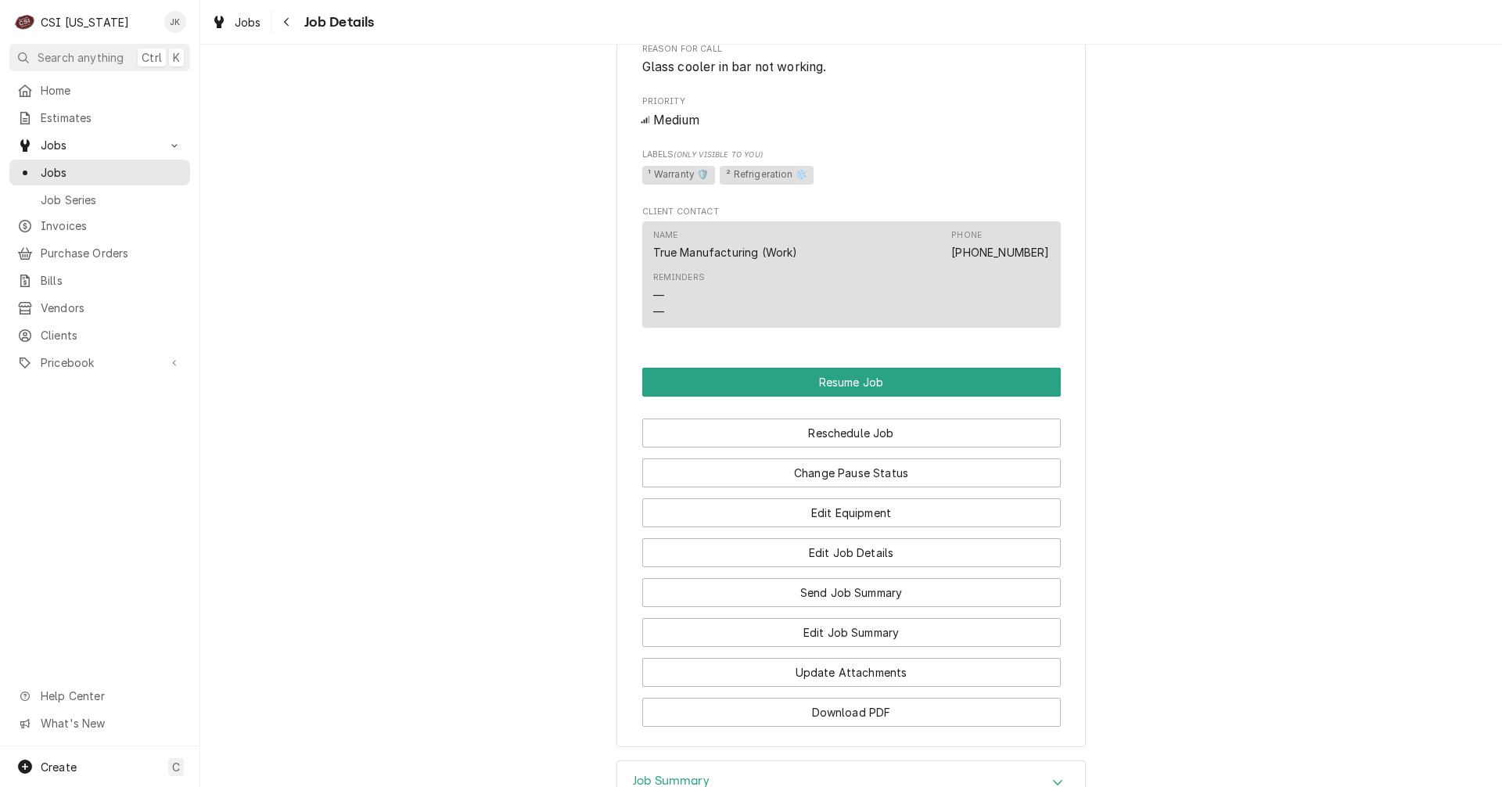
scroll to position [1095, 0]
